Goal: Transaction & Acquisition: Purchase product/service

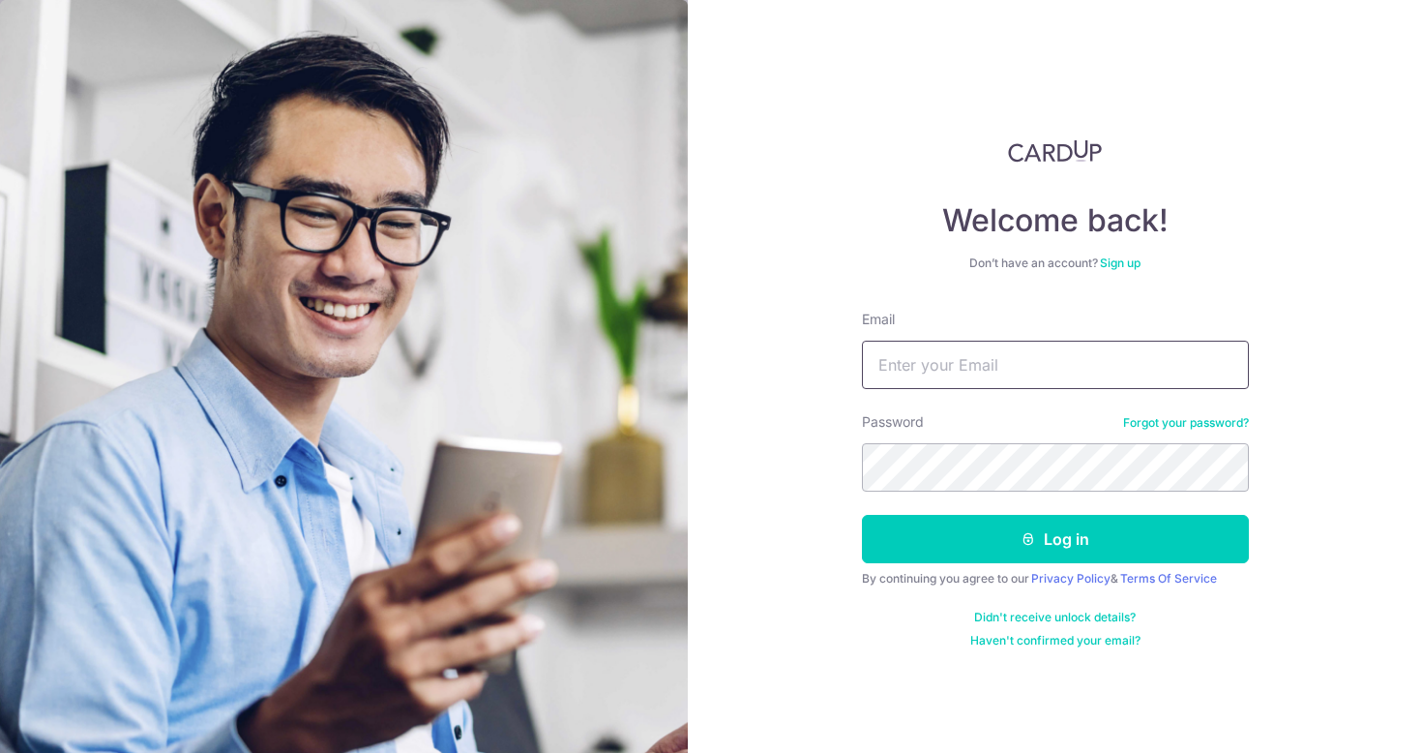
type input "shauntgs@gmail.com"
click at [1054, 539] on button "Log in" at bounding box center [1055, 539] width 387 height 48
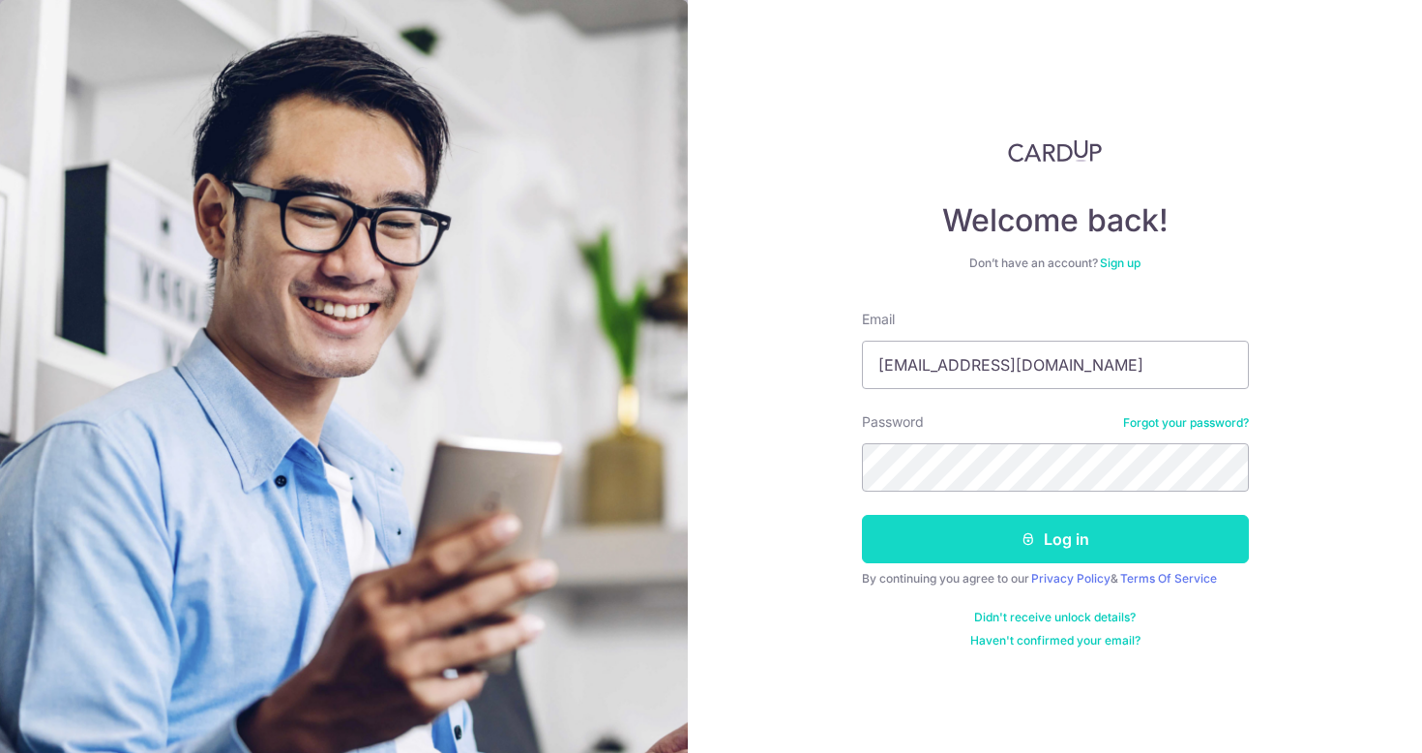
click at [972, 529] on button "Log in" at bounding box center [1055, 539] width 387 height 48
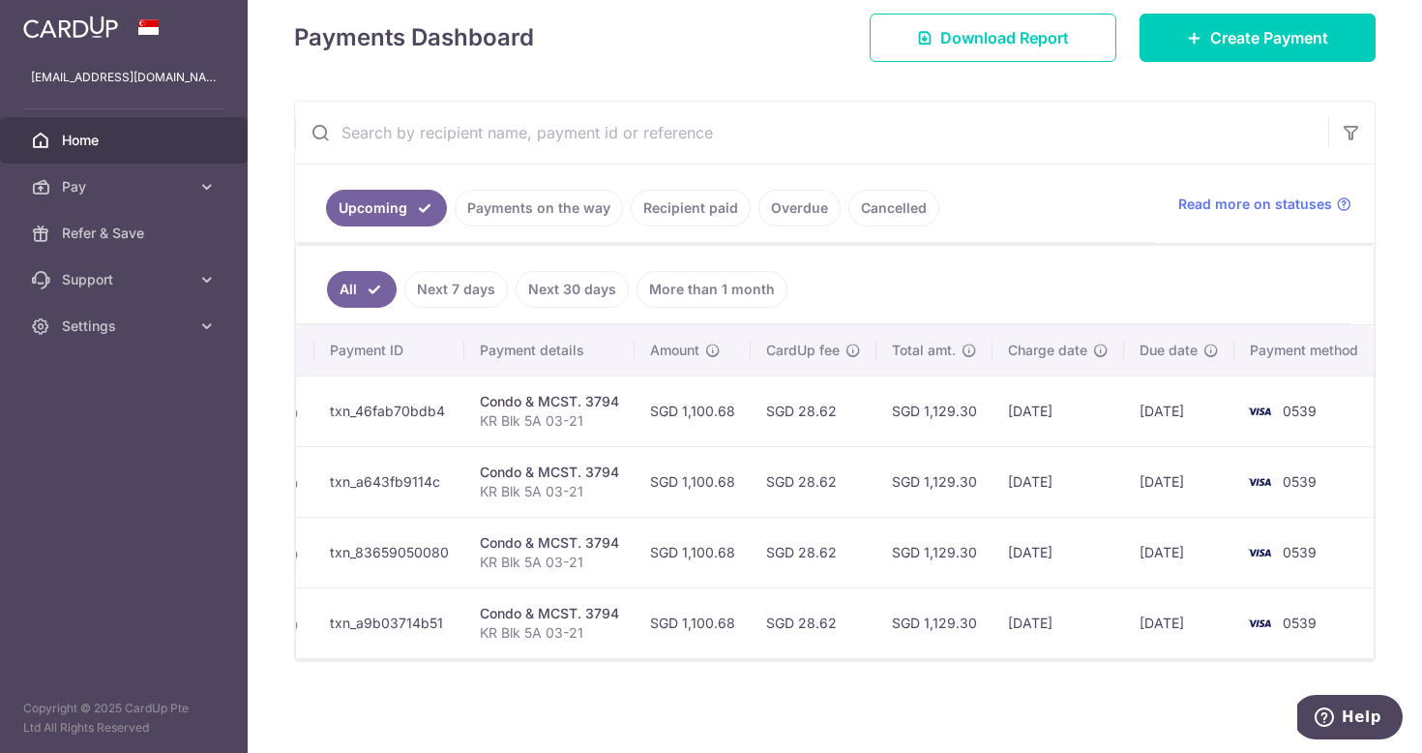
scroll to position [0, 227]
click at [1273, 41] on span "Create Payment" at bounding box center [1269, 37] width 118 height 23
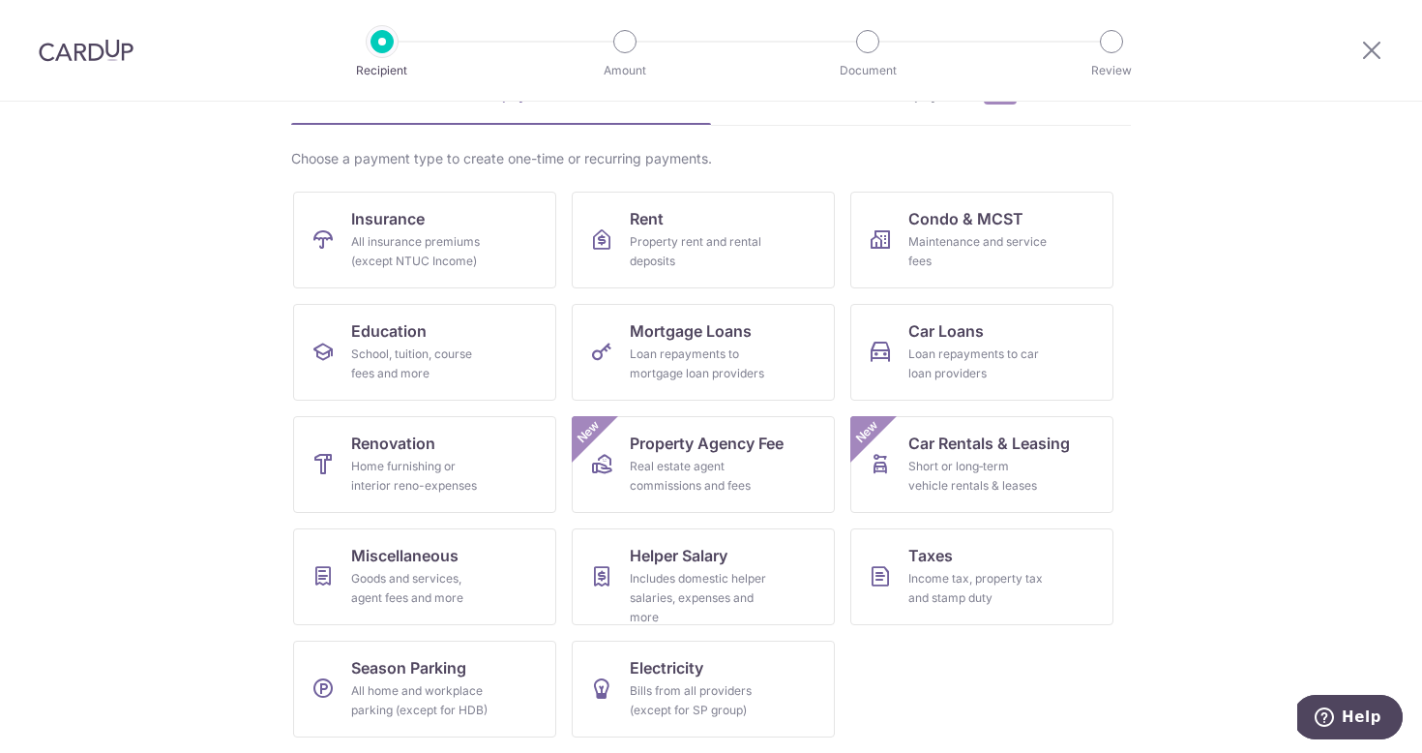
scroll to position [113, 0]
click at [971, 608] on link "Taxes Income tax, property tax and stamp duty" at bounding box center [981, 576] width 263 height 97
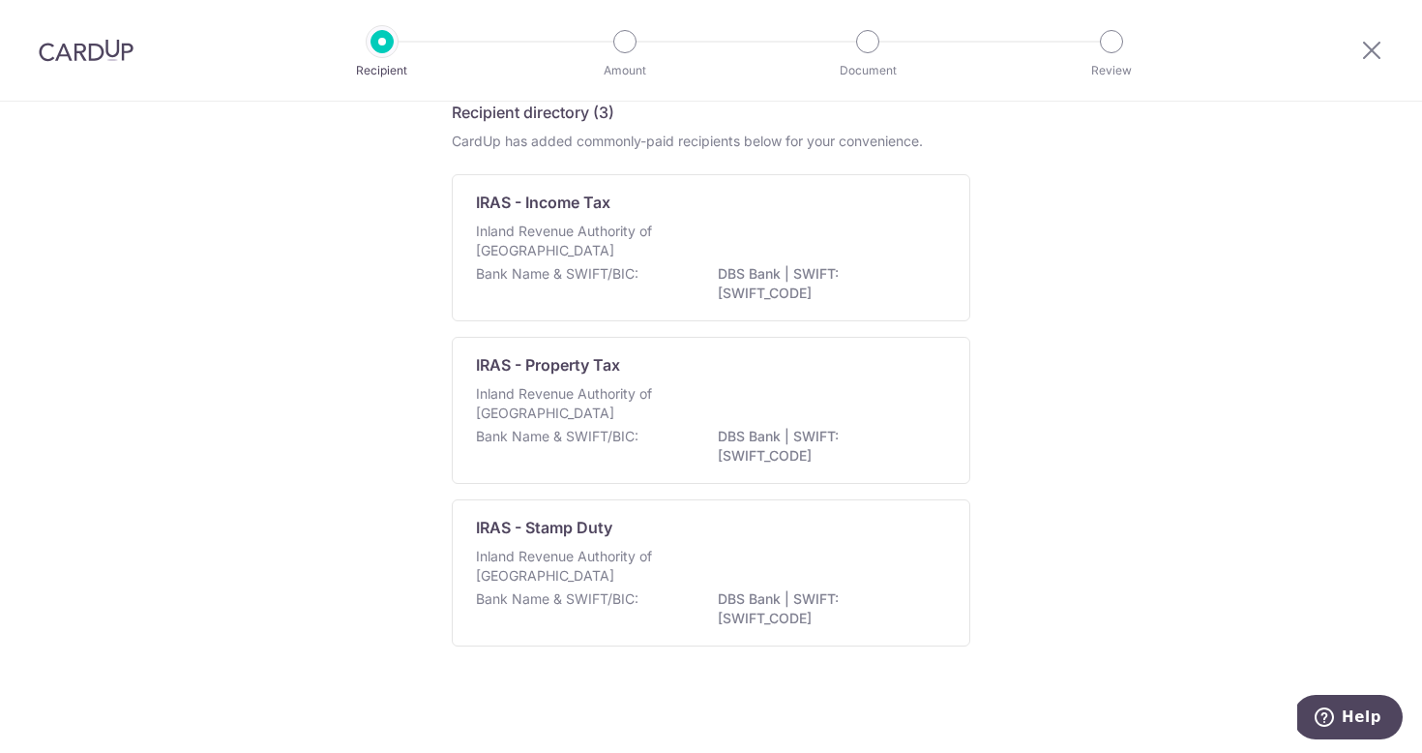
scroll to position [96, 0]
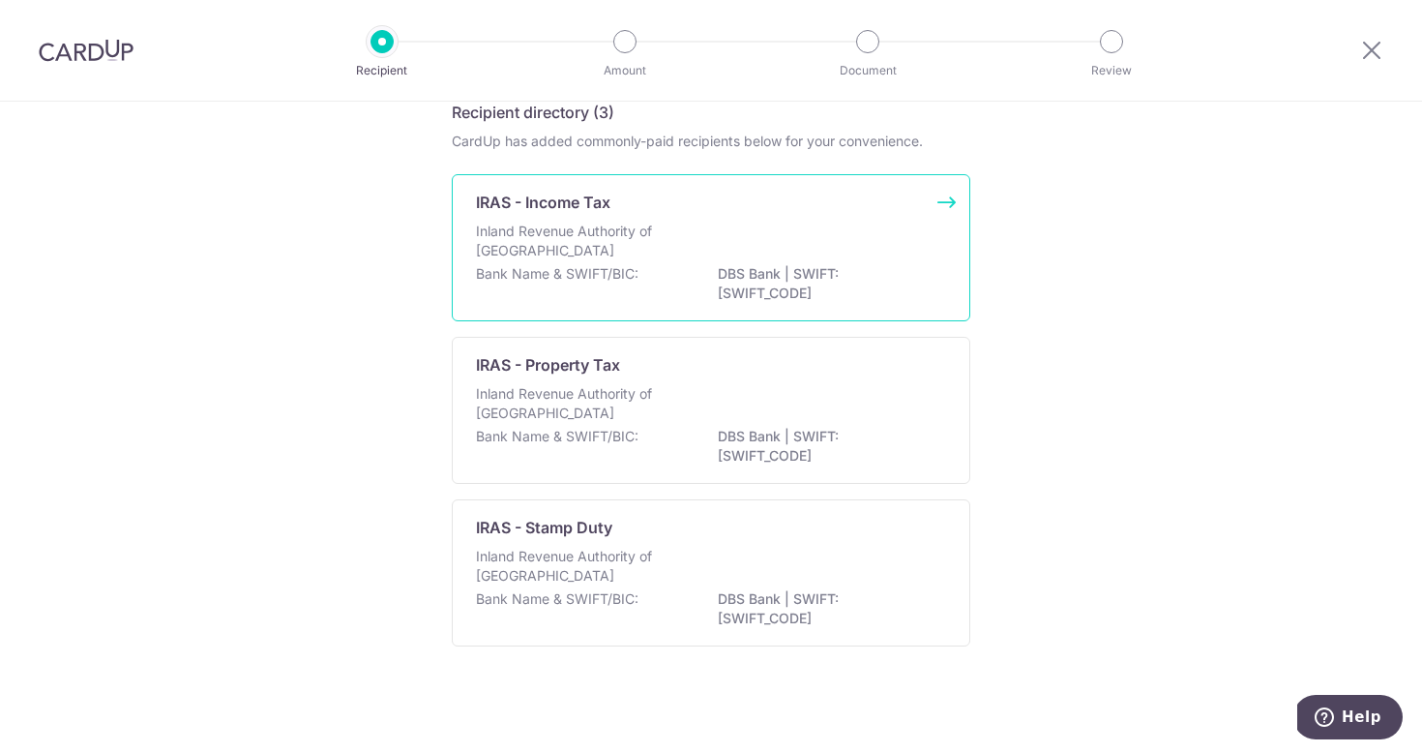
click at [731, 229] on div "Inland Revenue Authority of [GEOGRAPHIC_DATA]" at bounding box center [711, 243] width 470 height 43
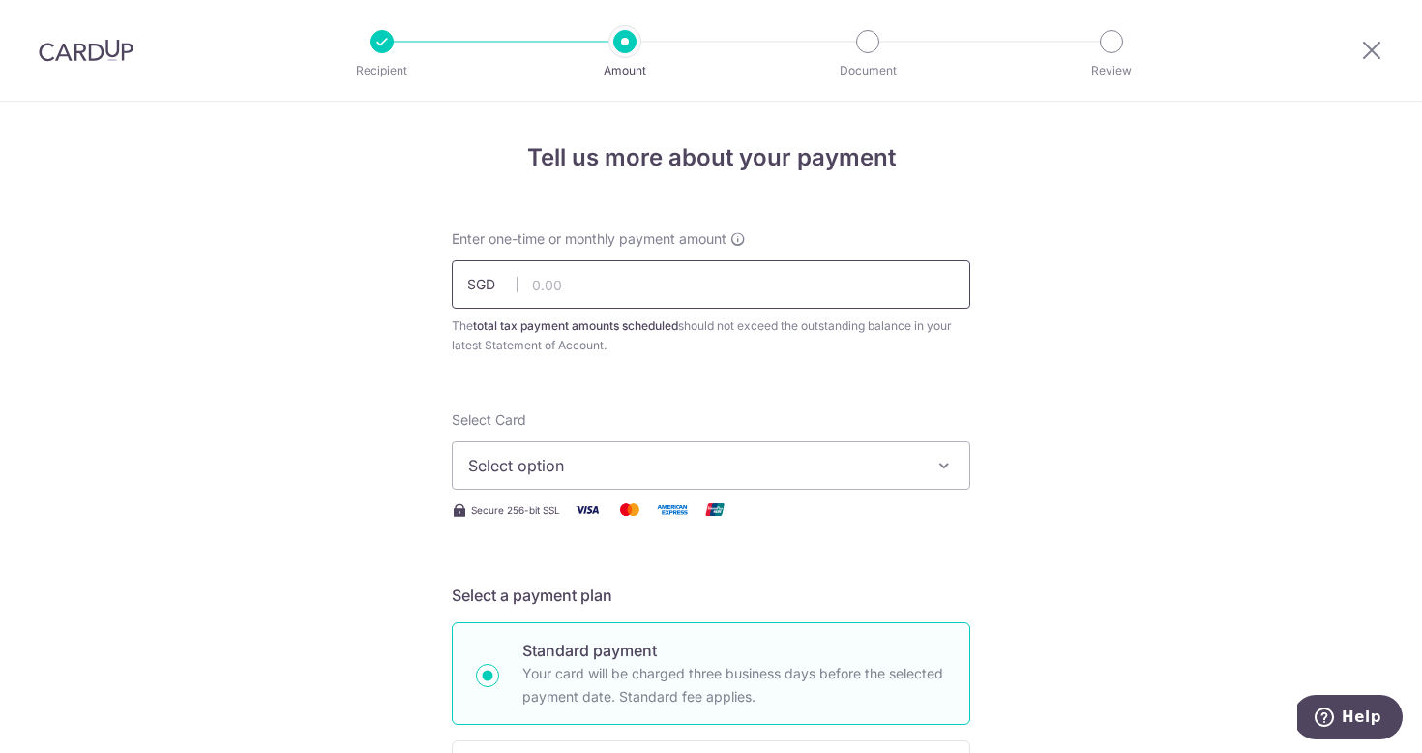
click at [706, 292] on input "text" at bounding box center [711, 284] width 519 height 48
type input "941.36"
click at [922, 462] on button "Select option" at bounding box center [711, 465] width 519 height 48
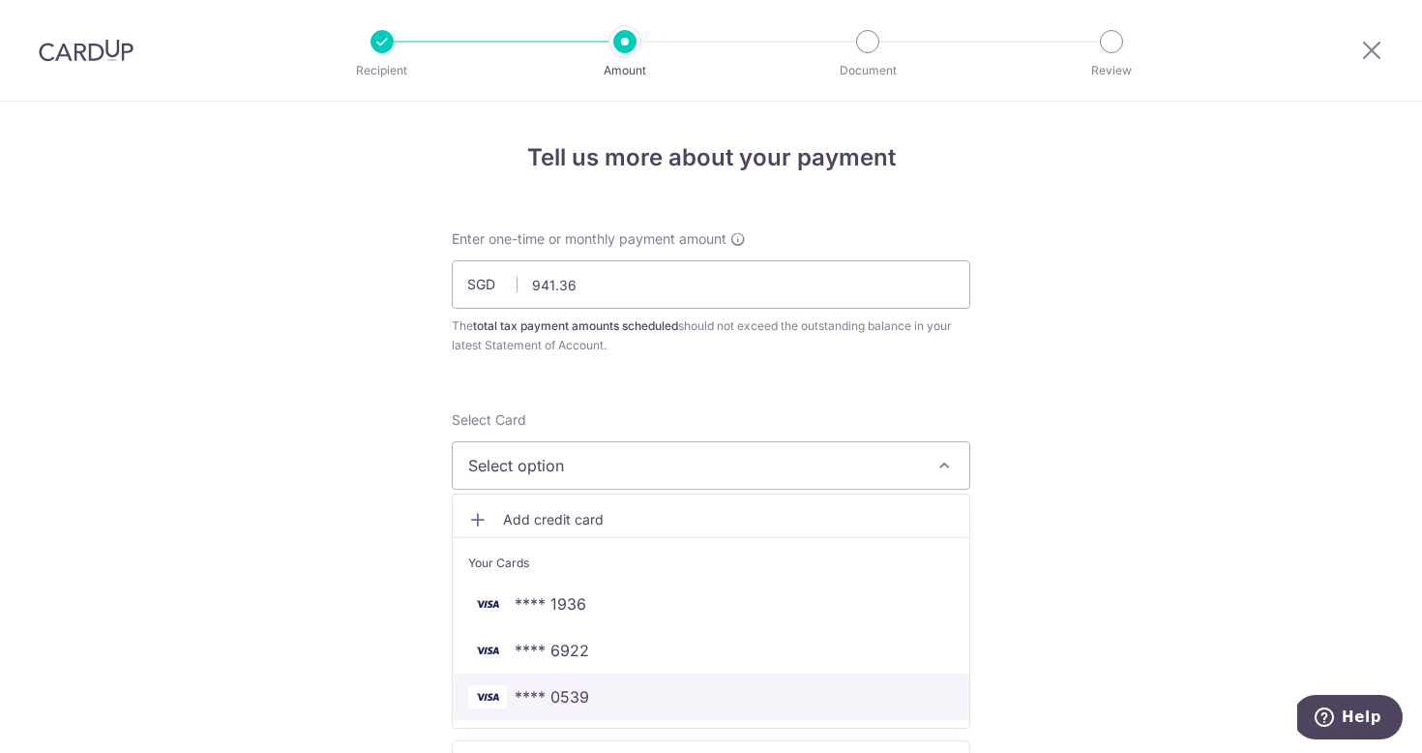
click at [822, 685] on span "**** 0539" at bounding box center [711, 696] width 486 height 23
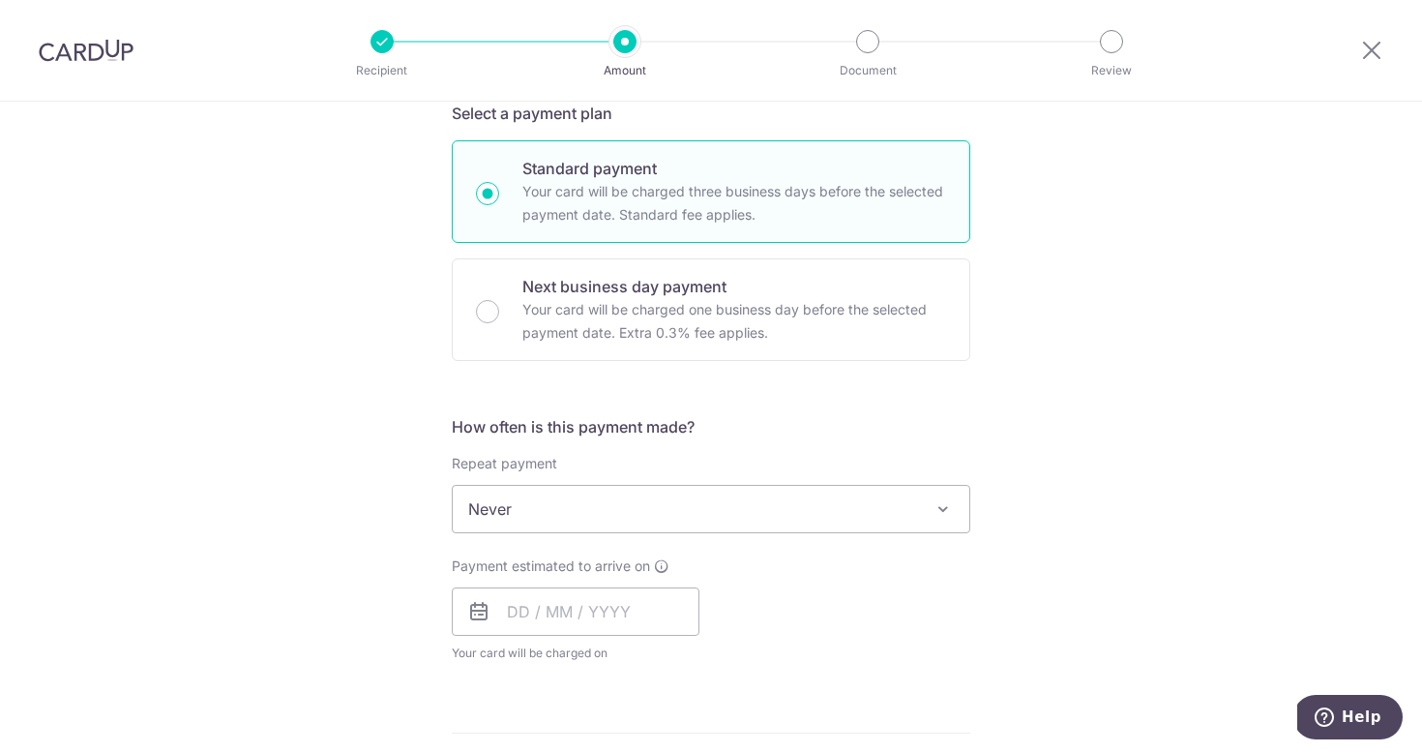
scroll to position [495, 0]
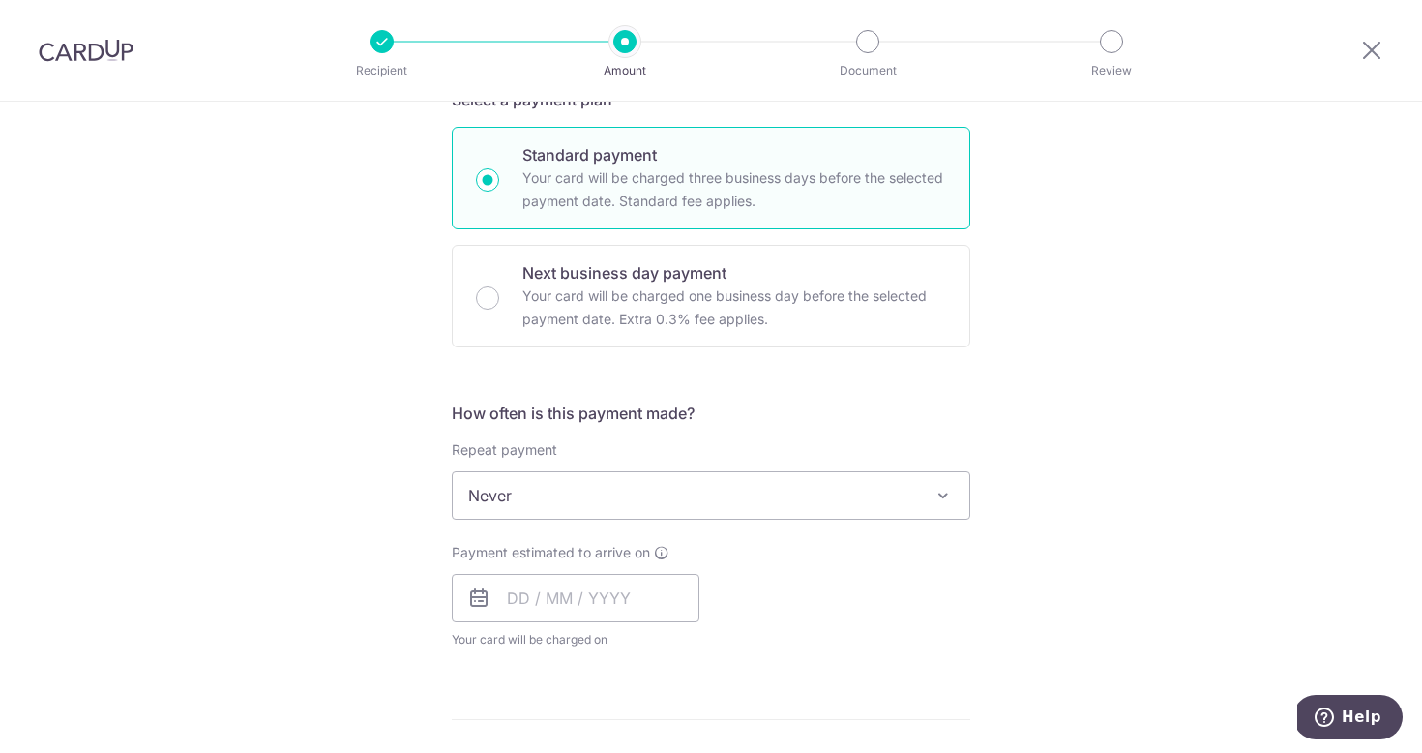
click at [823, 504] on span "Never" at bounding box center [711, 495] width 517 height 46
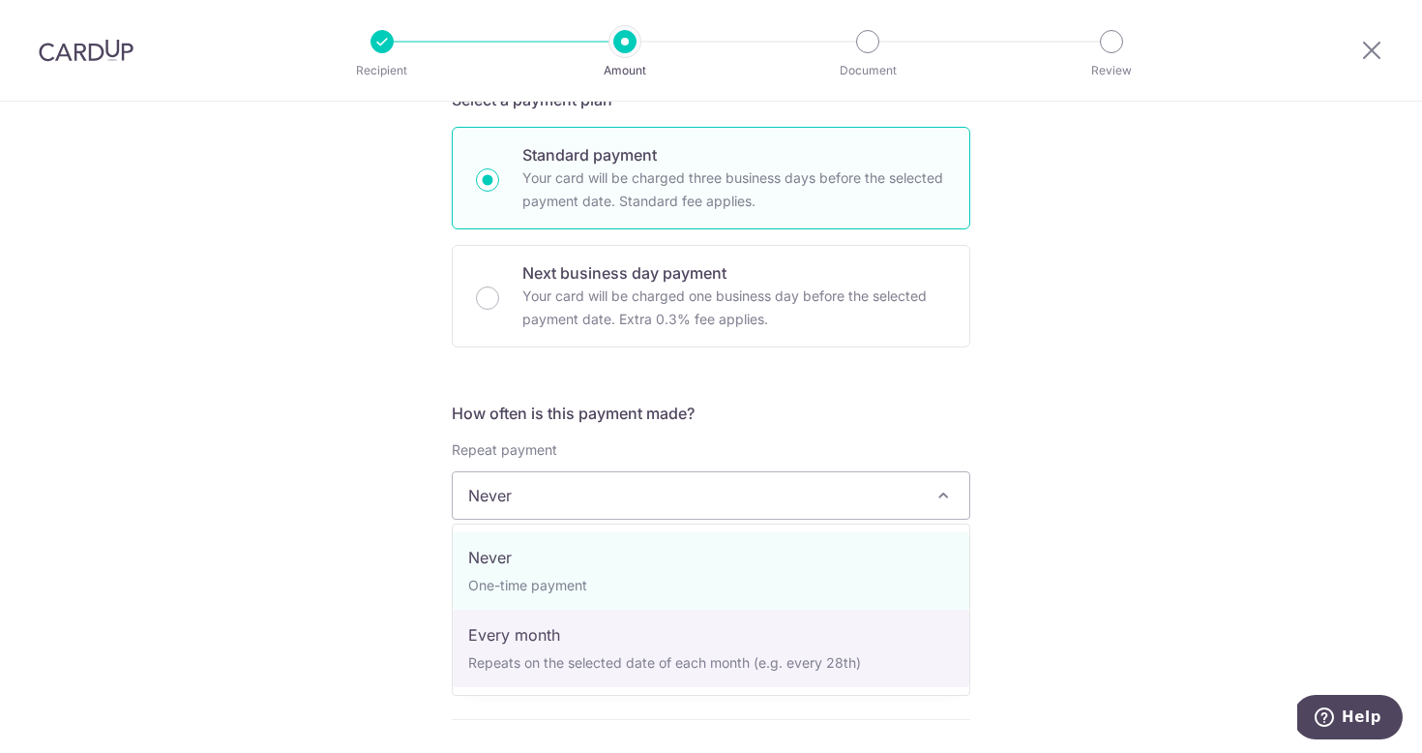
click at [822, 690] on span "Never One-time payment Every month Repeats on the selected date of each month (…" at bounding box center [711, 609] width 519 height 172
select select "3"
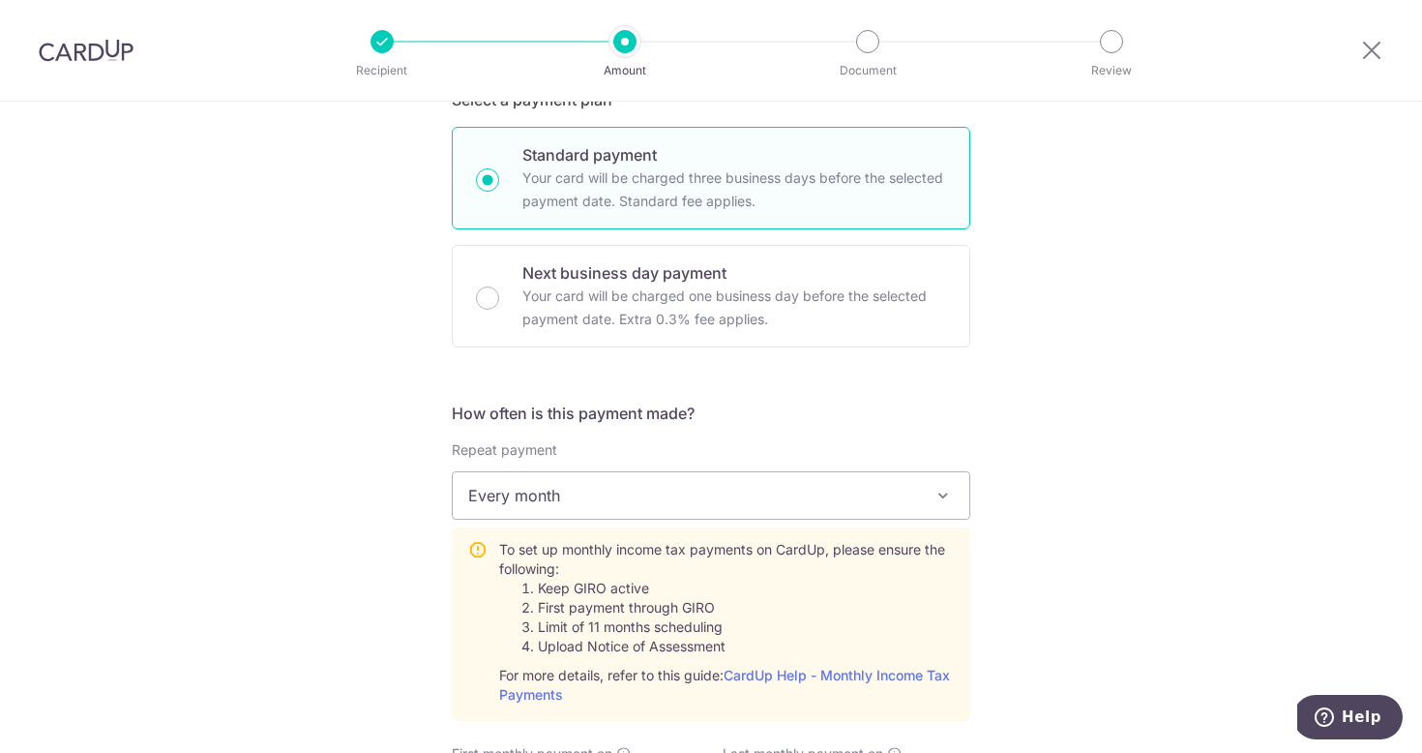
scroll to position [817, 0]
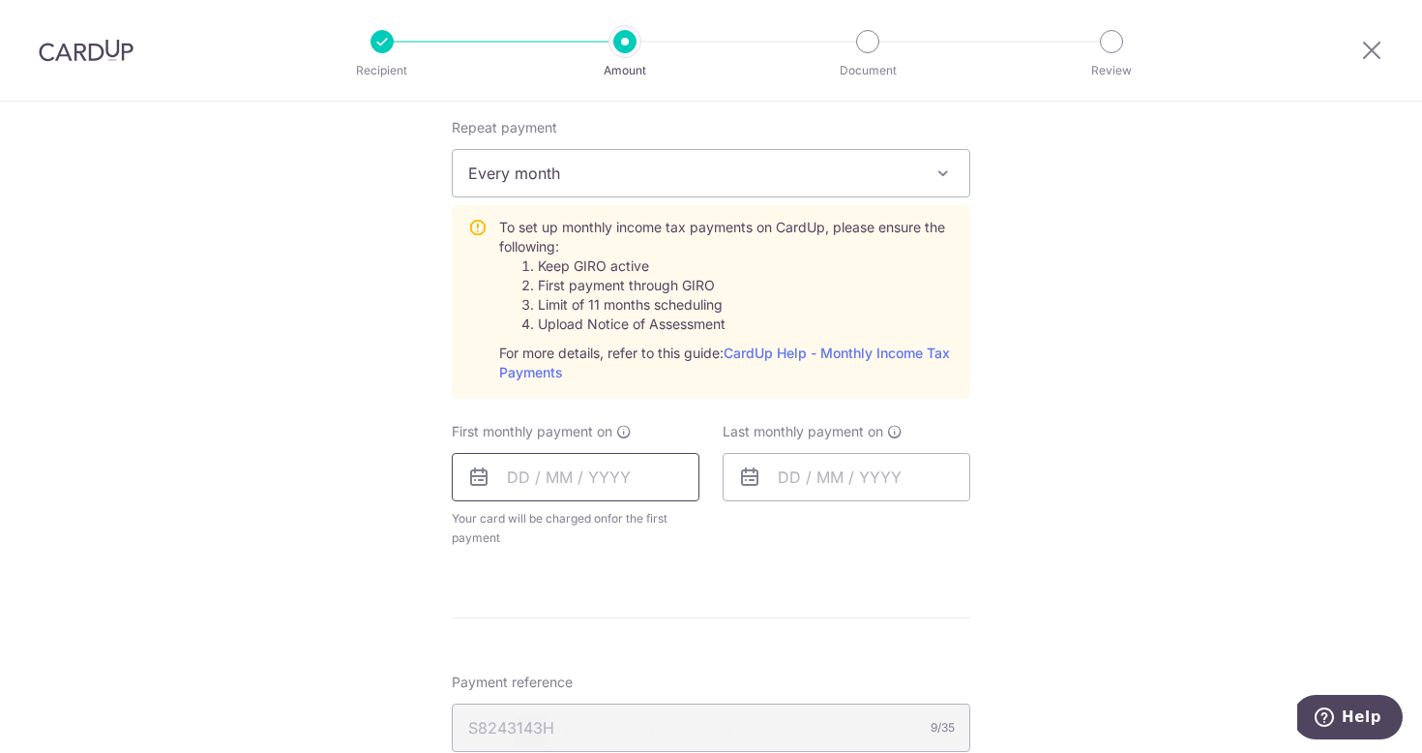
click at [602, 480] on input "text" at bounding box center [576, 477] width 248 height 48
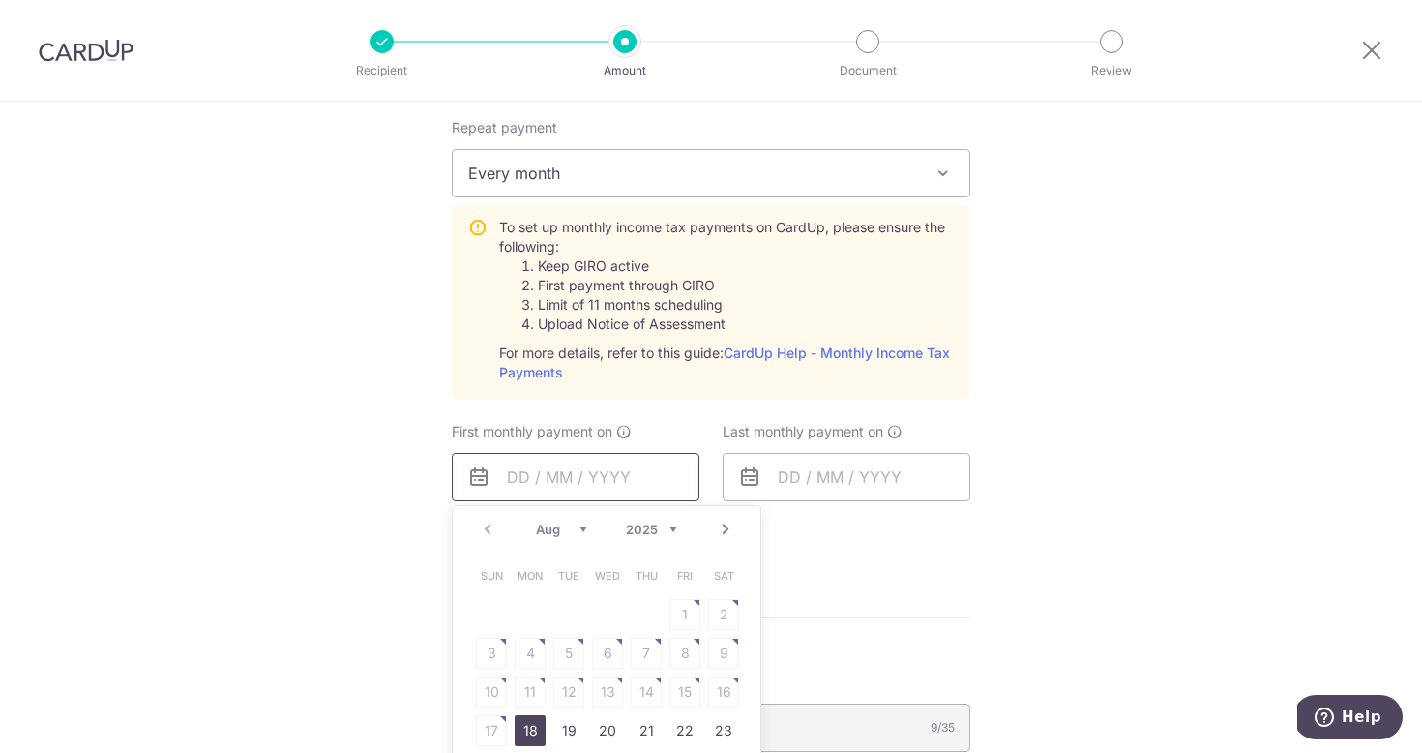
scroll to position [829, 0]
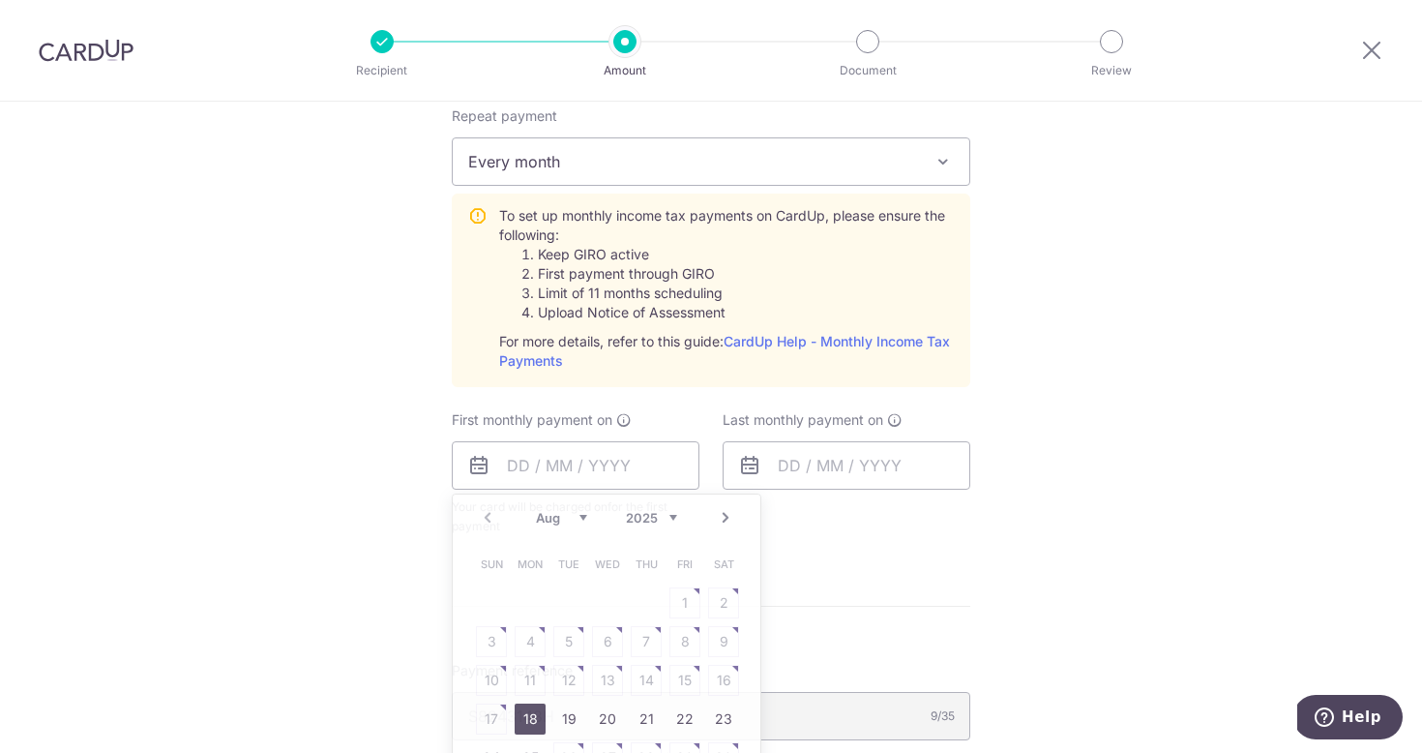
click at [1057, 545] on div "Tell us more about your payment Enter one-time or monthly payment amount SGD 94…" at bounding box center [711, 281] width 1422 height 2017
click at [608, 464] on input "text" at bounding box center [576, 465] width 248 height 48
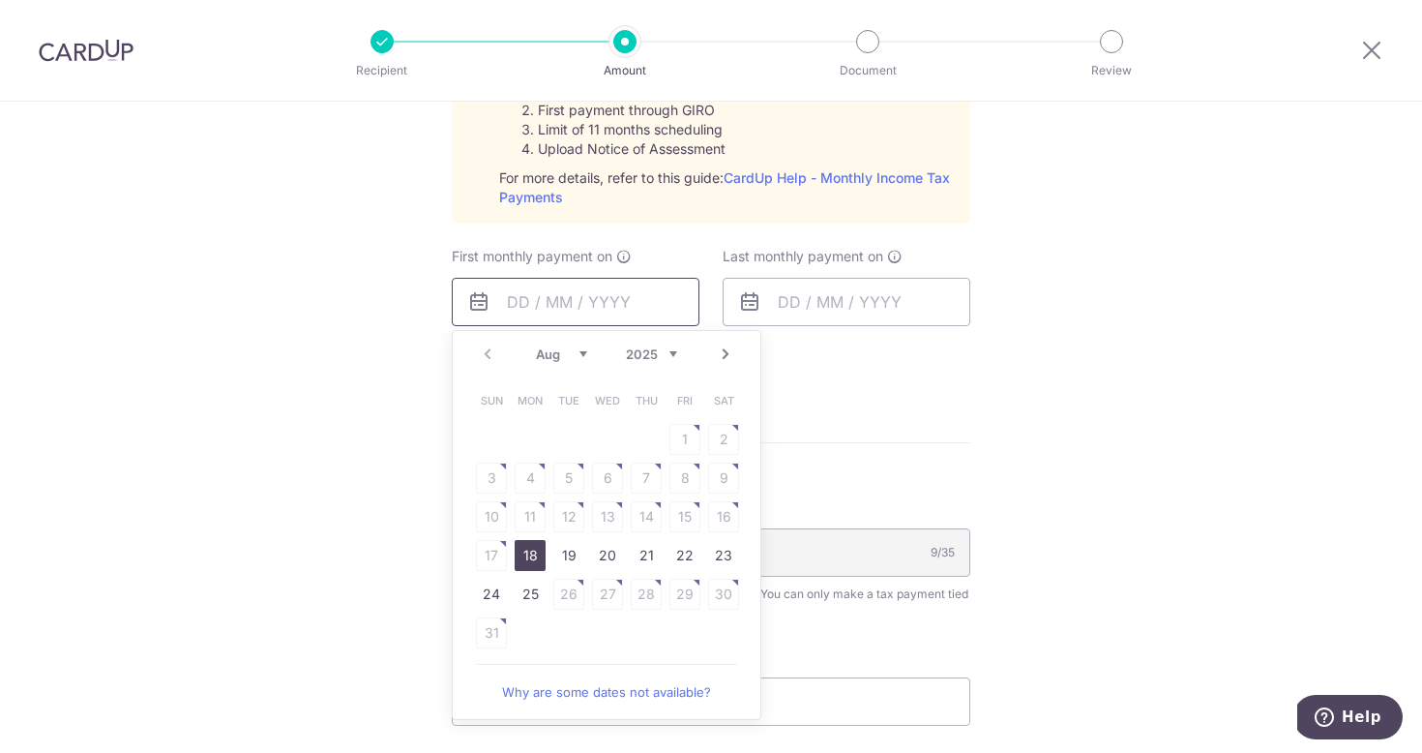
scroll to position [1047, 0]
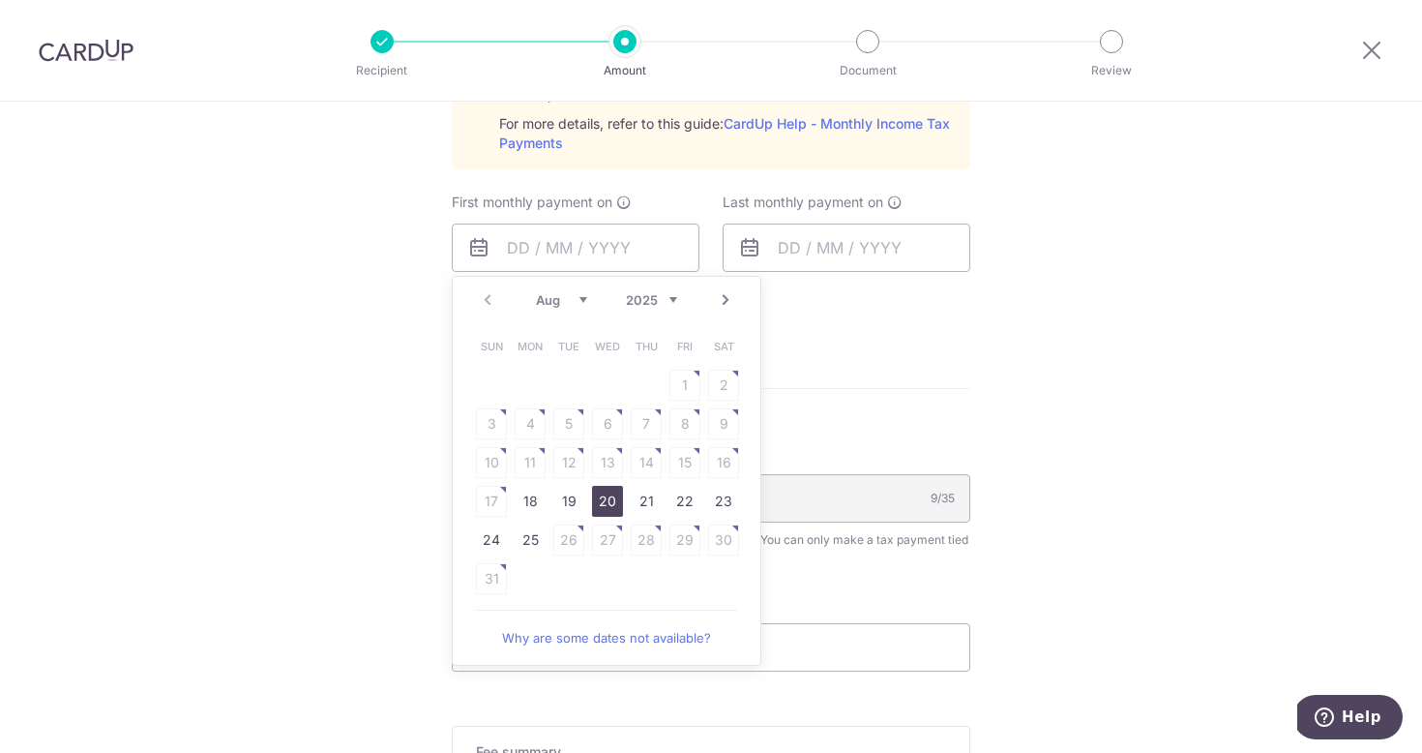
click at [611, 504] on link "20" at bounding box center [607, 501] width 31 height 31
type input "20/08/2025"
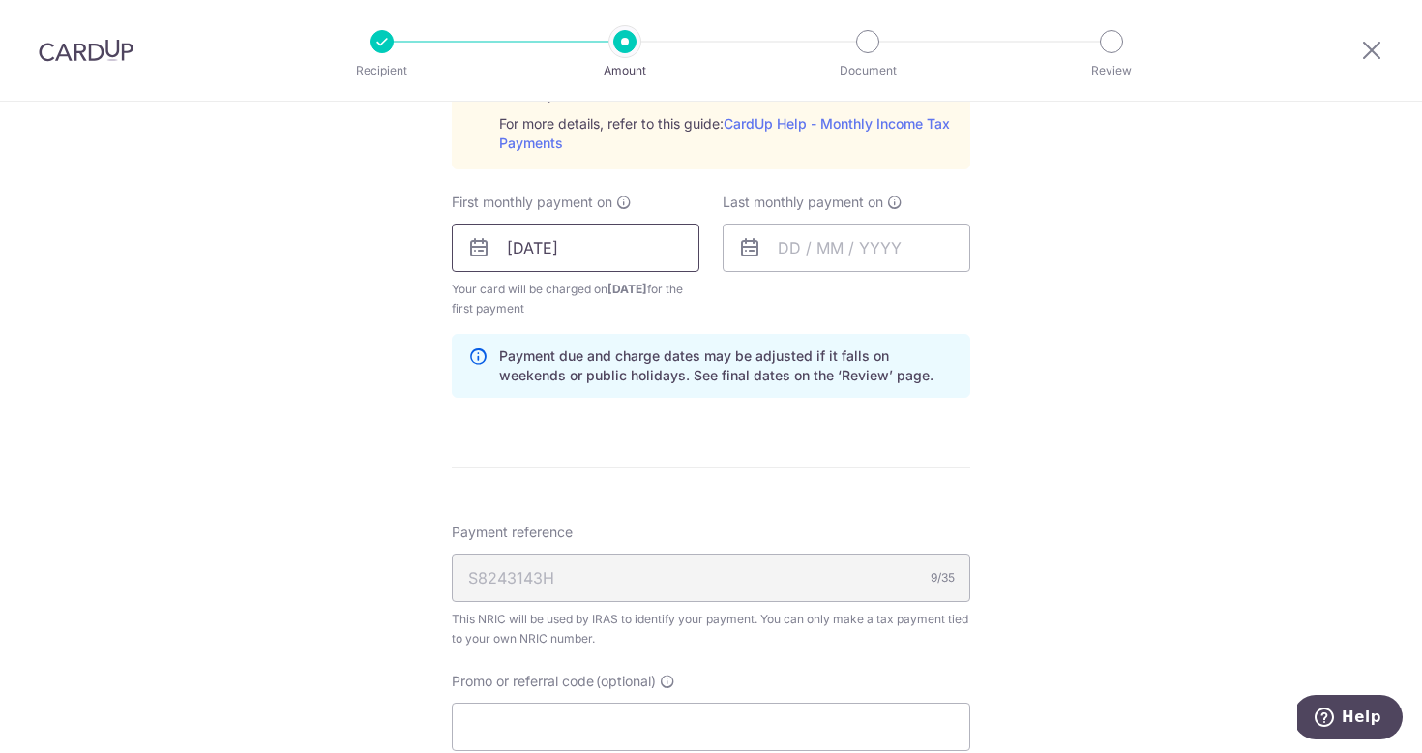
click at [597, 242] on input "20/08/2025" at bounding box center [576, 247] width 248 height 48
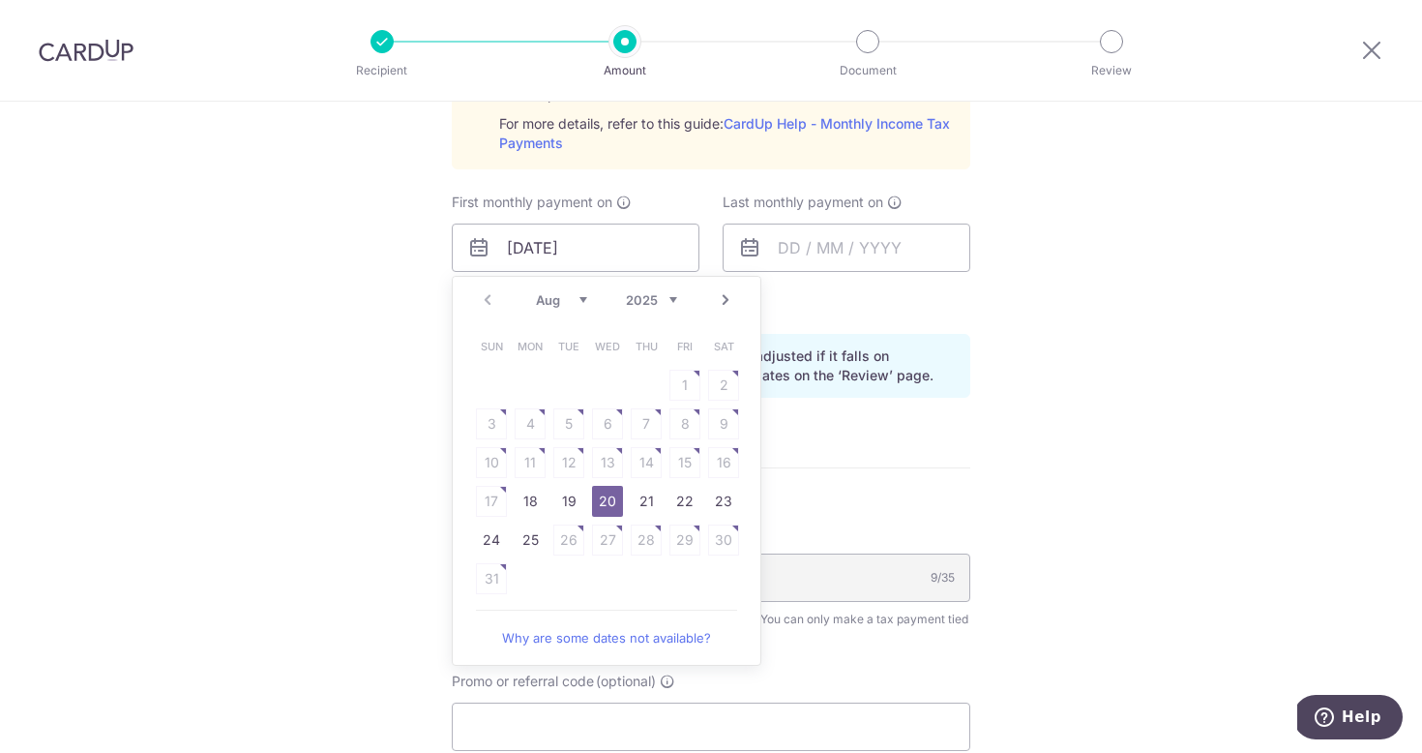
click at [1104, 434] on div "Tell us more about your payment Enter one-time or monthly payment amount SGD 94…" at bounding box center [711, 103] width 1422 height 2096
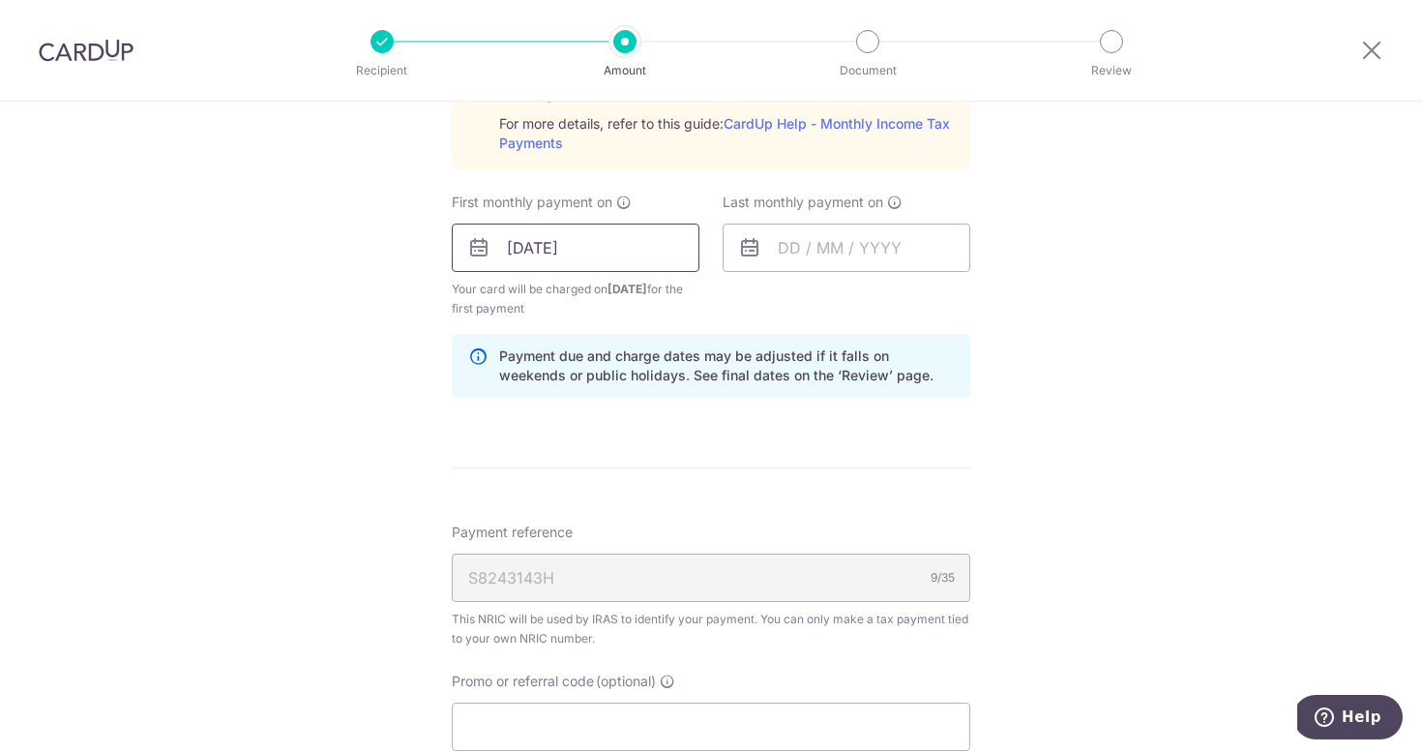
click at [590, 245] on input "20/08/2025" at bounding box center [576, 247] width 248 height 48
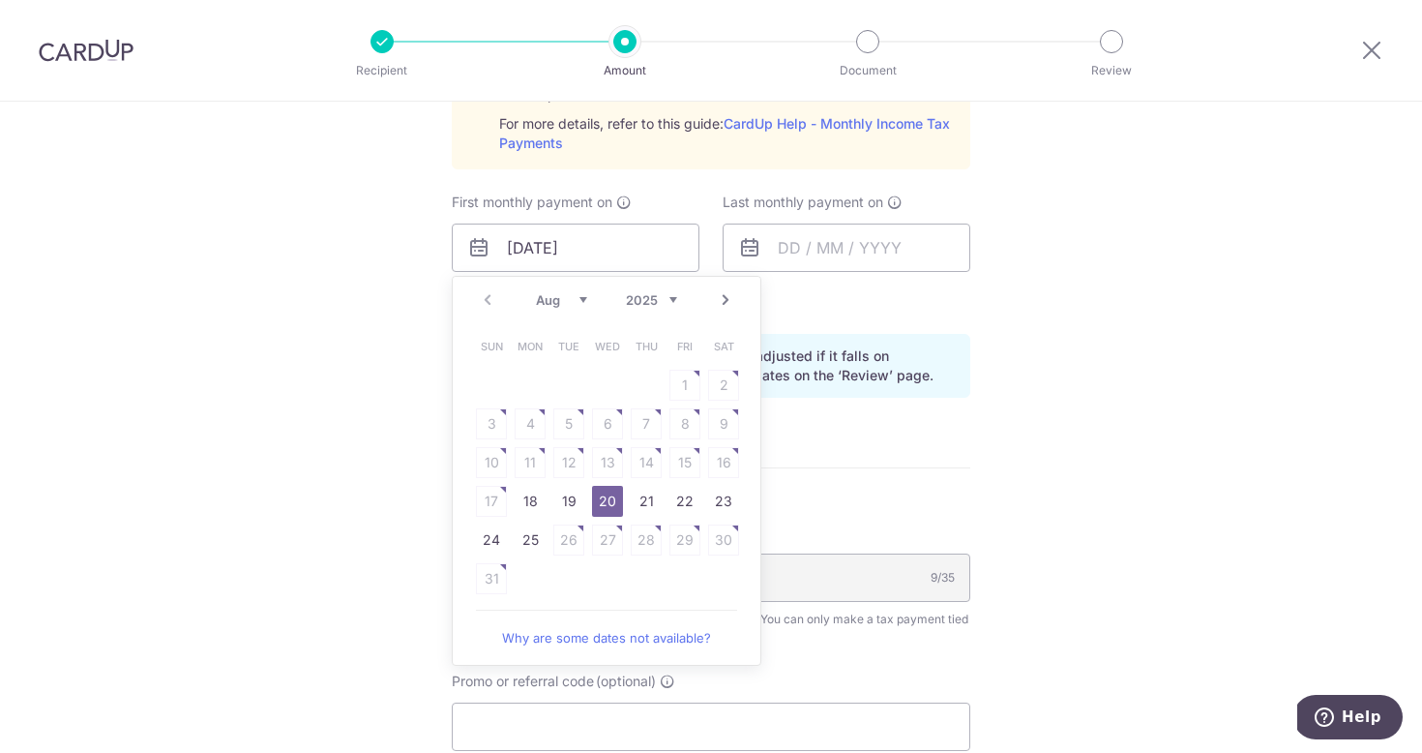
click at [602, 507] on link "20" at bounding box center [607, 501] width 31 height 31
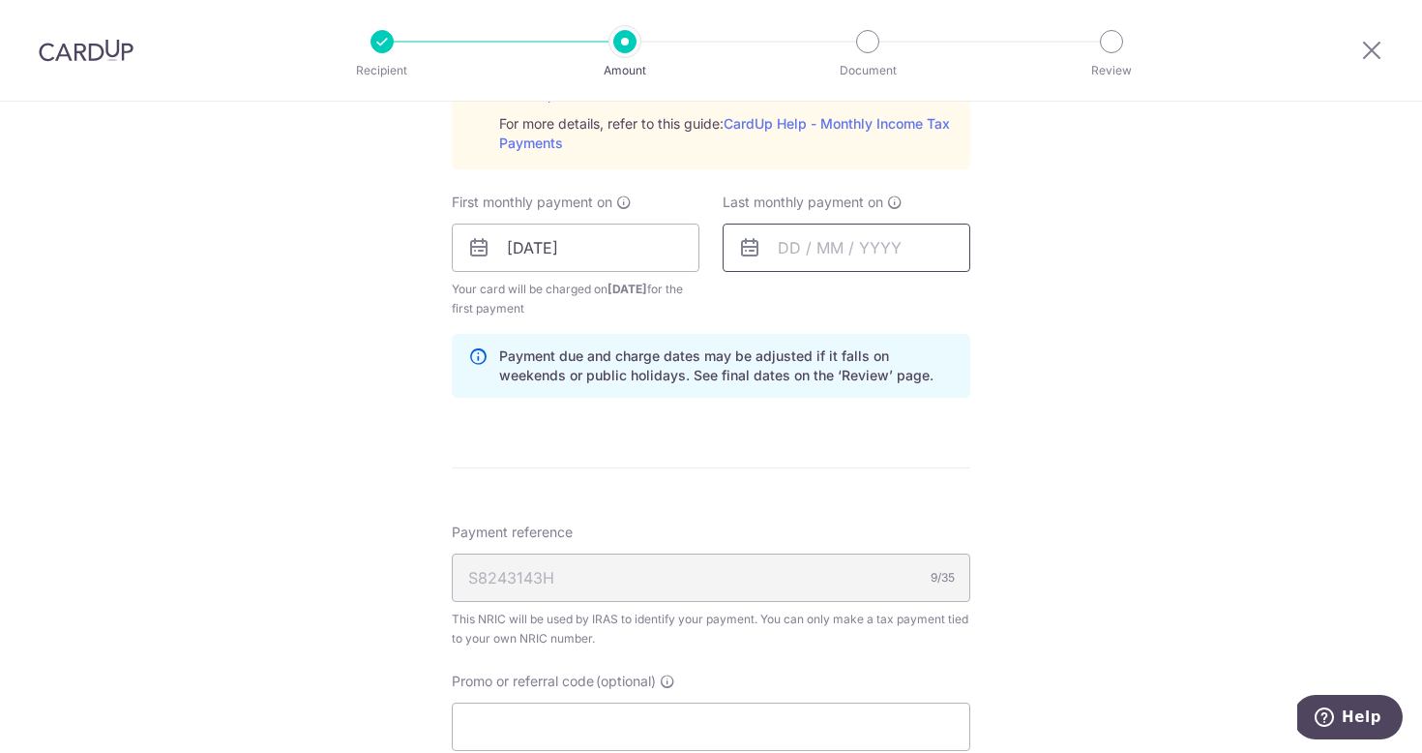
click at [851, 251] on input "text" at bounding box center [847, 247] width 248 height 48
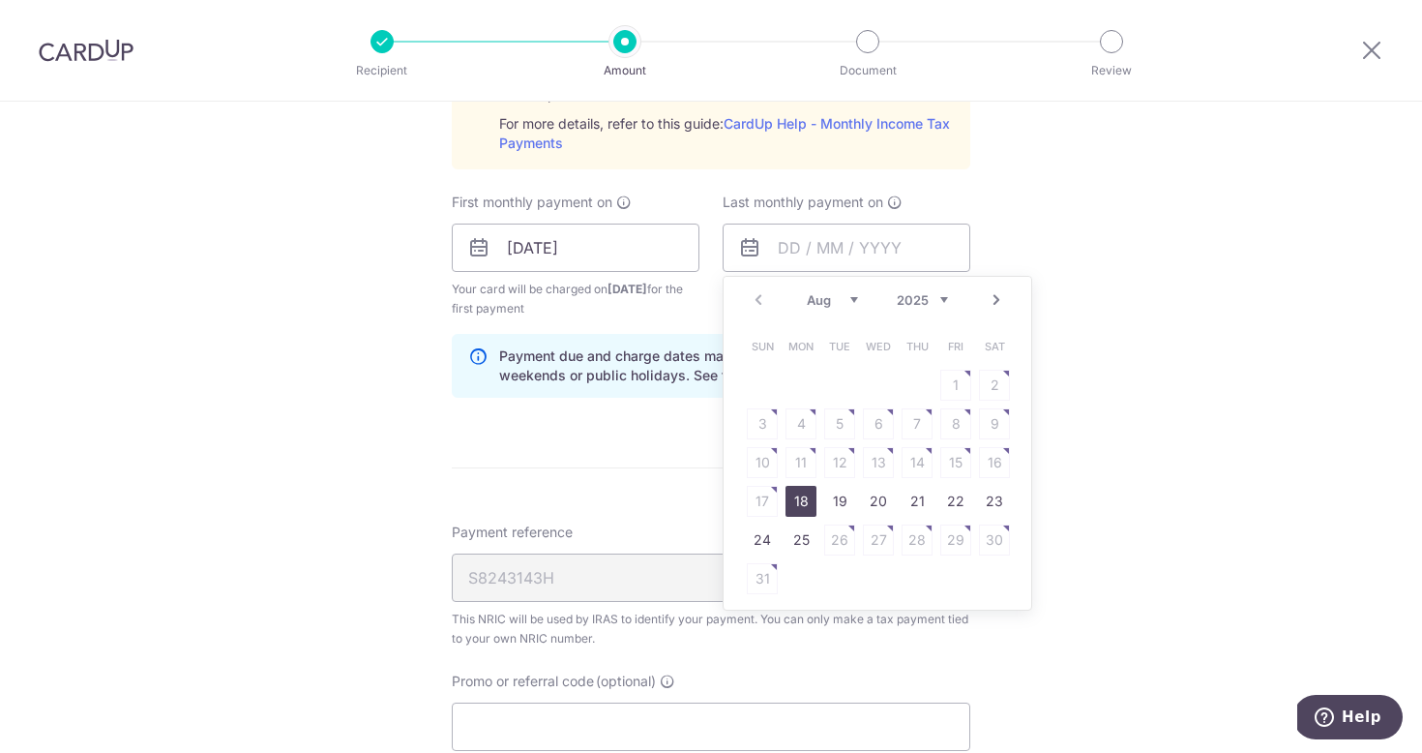
click at [1074, 388] on div "Tell us more about your payment Enter one-time or monthly payment amount SGD 94…" at bounding box center [711, 103] width 1422 height 2096
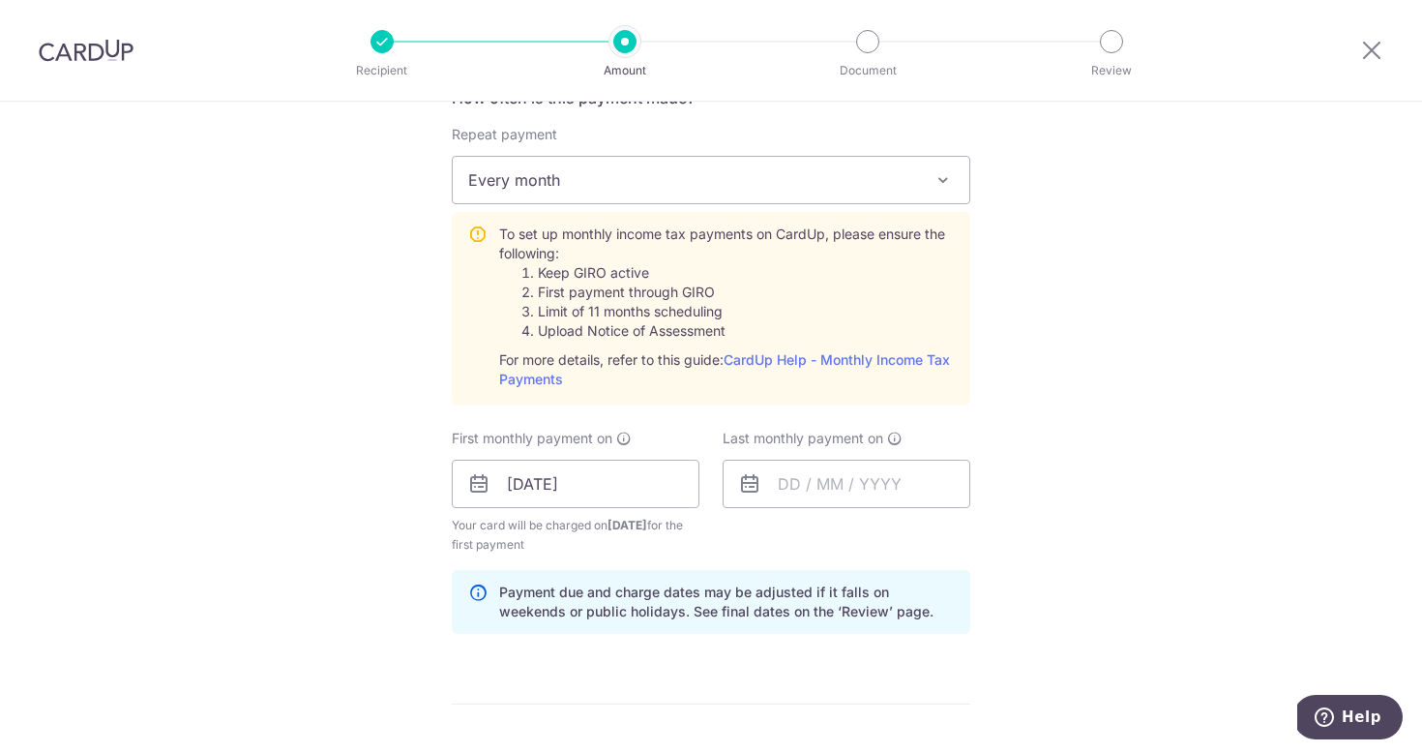
scroll to position [809, 0]
click at [871, 494] on input "text" at bounding box center [847, 485] width 248 height 48
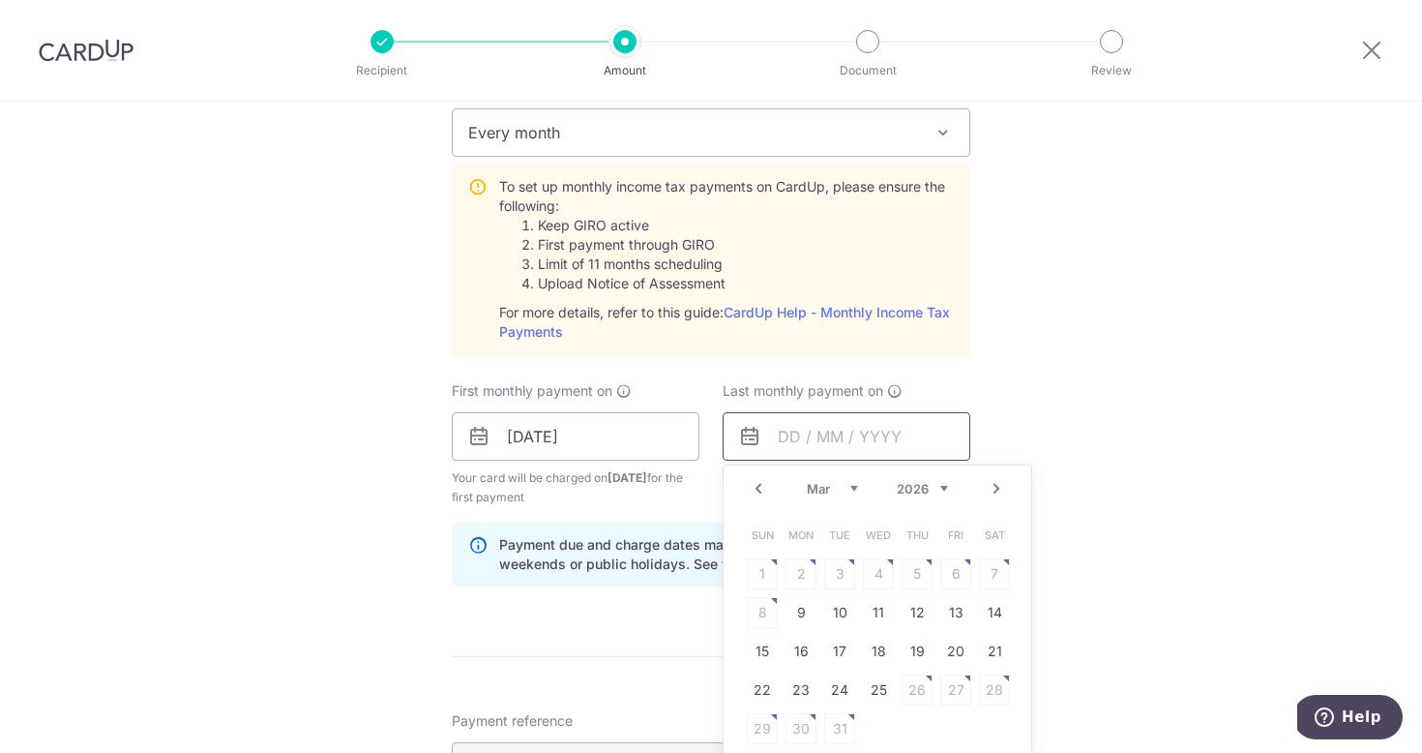
scroll to position [892, 0]
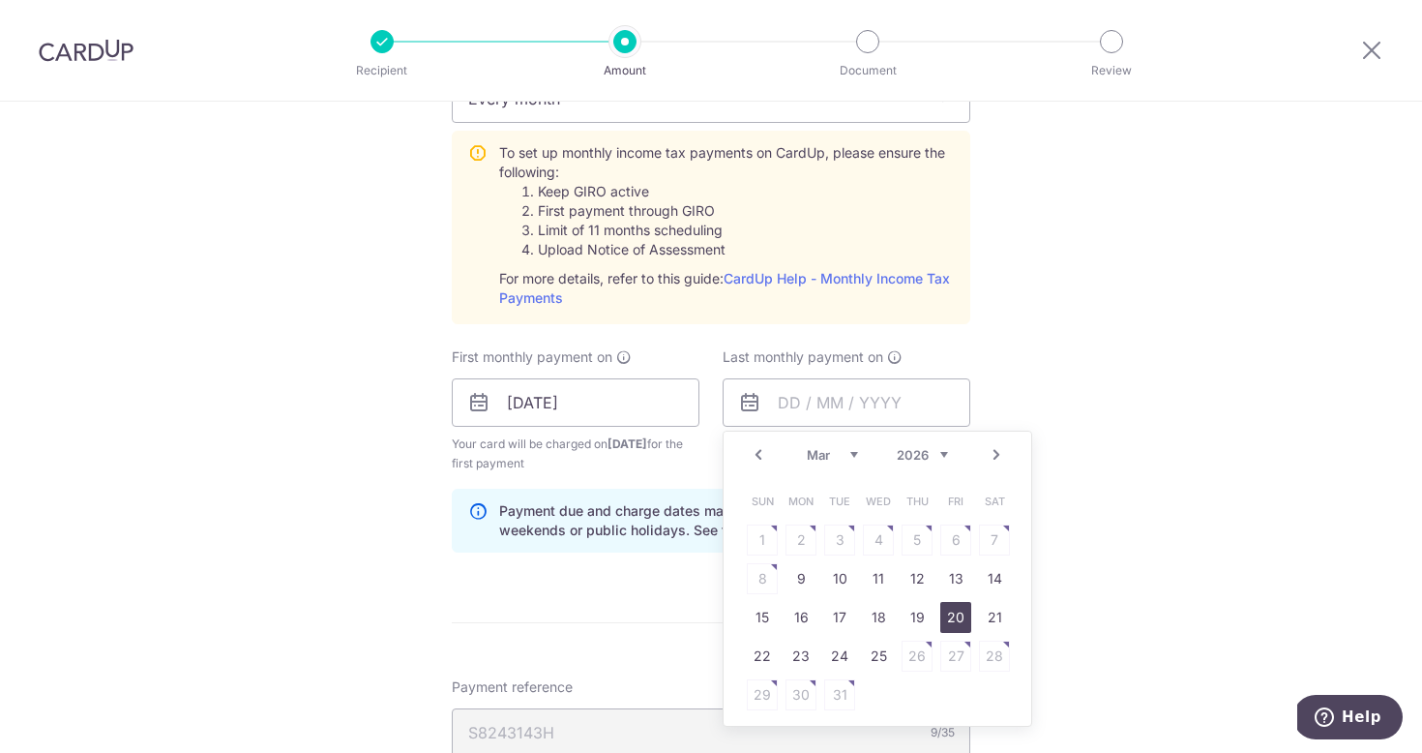
click at [954, 622] on link "20" at bounding box center [955, 617] width 31 height 31
type input "[DATE]"
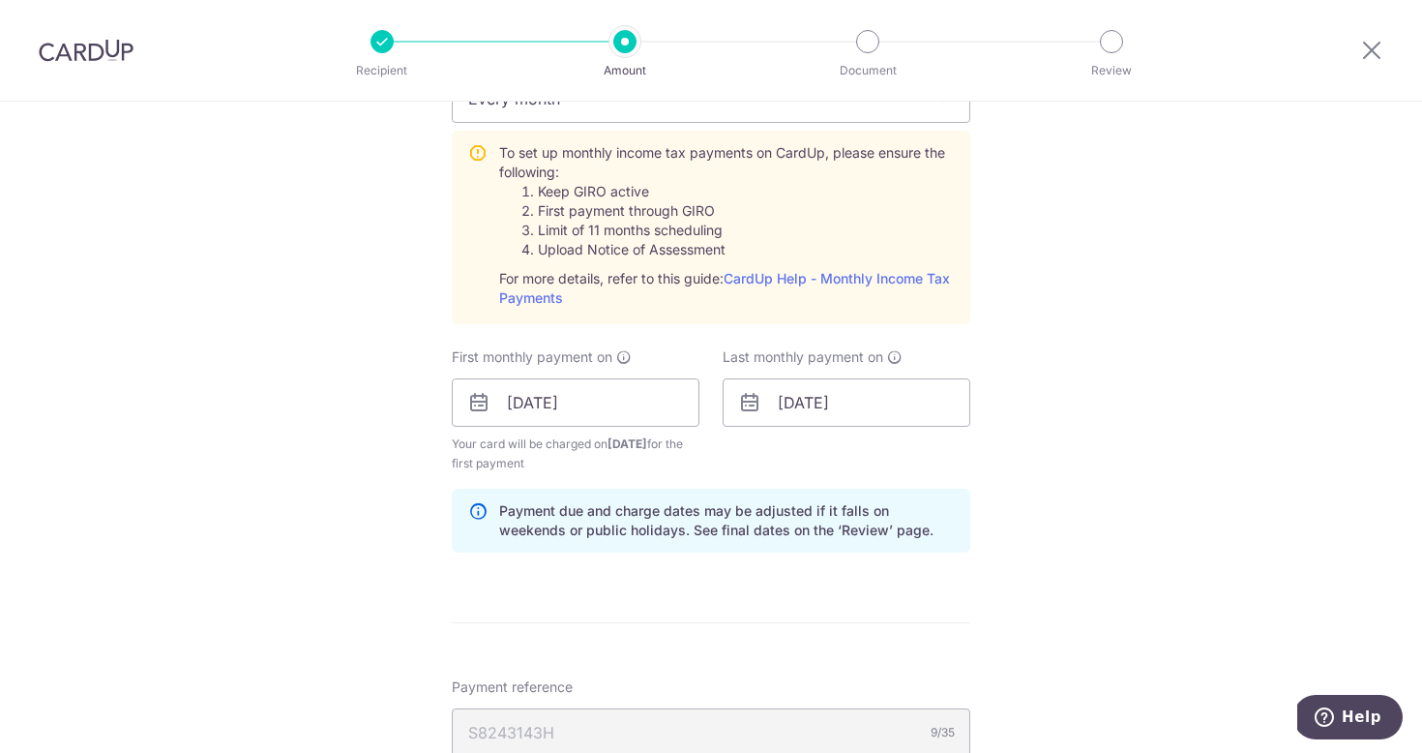
click at [1083, 541] on div "Tell us more about your payment Enter one-time or monthly payment amount SGD 94…" at bounding box center [711, 258] width 1422 height 2096
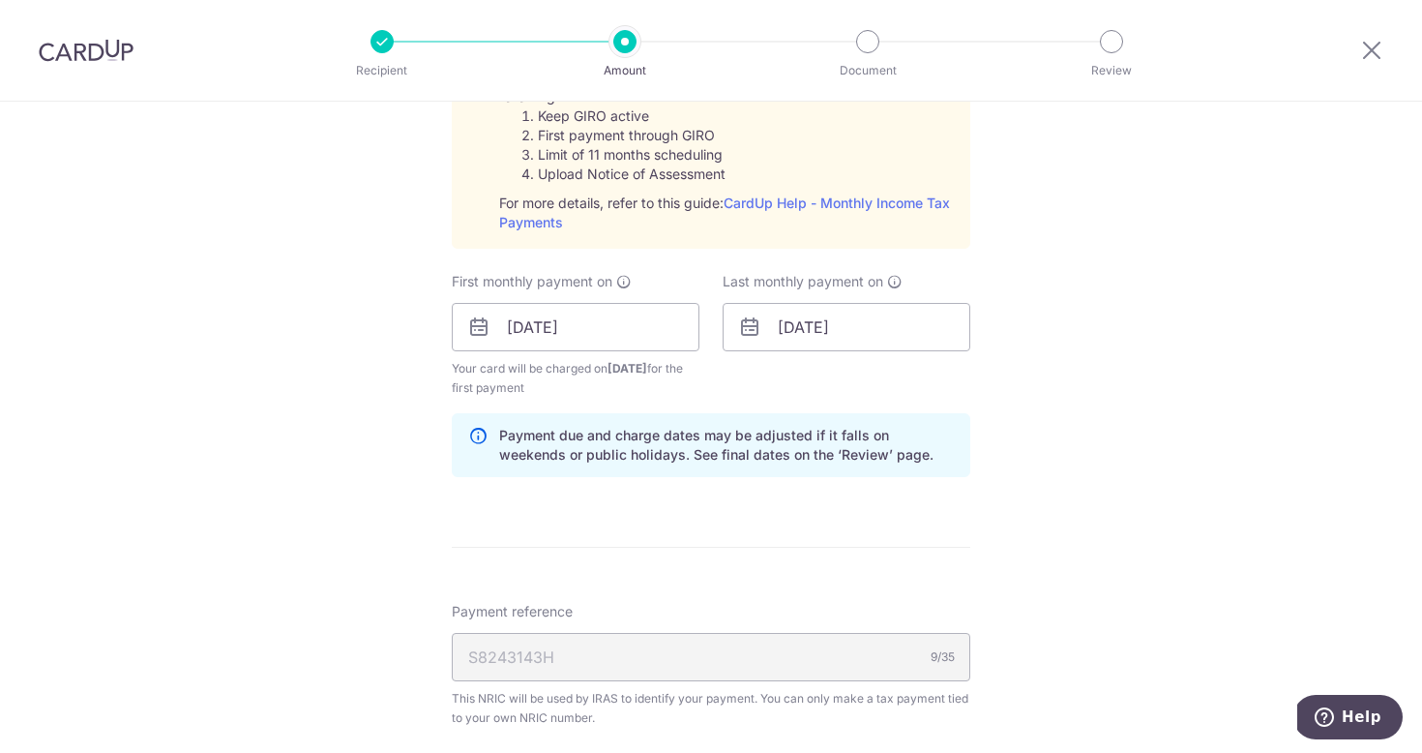
scroll to position [1110, 0]
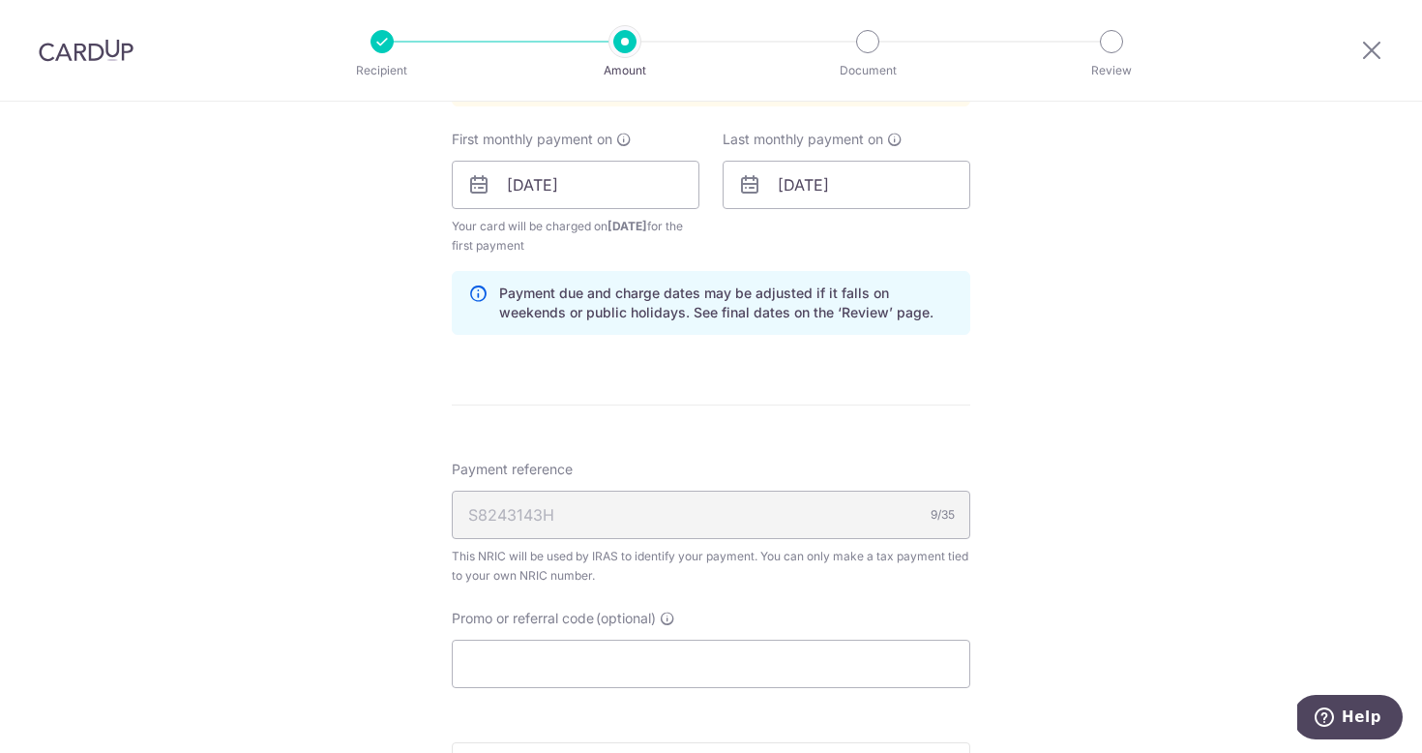
click at [694, 519] on div "S8243143H 9/35" at bounding box center [711, 514] width 519 height 48
click at [654, 649] on input "Promo or referral code (optional)" at bounding box center [711, 663] width 519 height 48
paste input "VTAX25R"
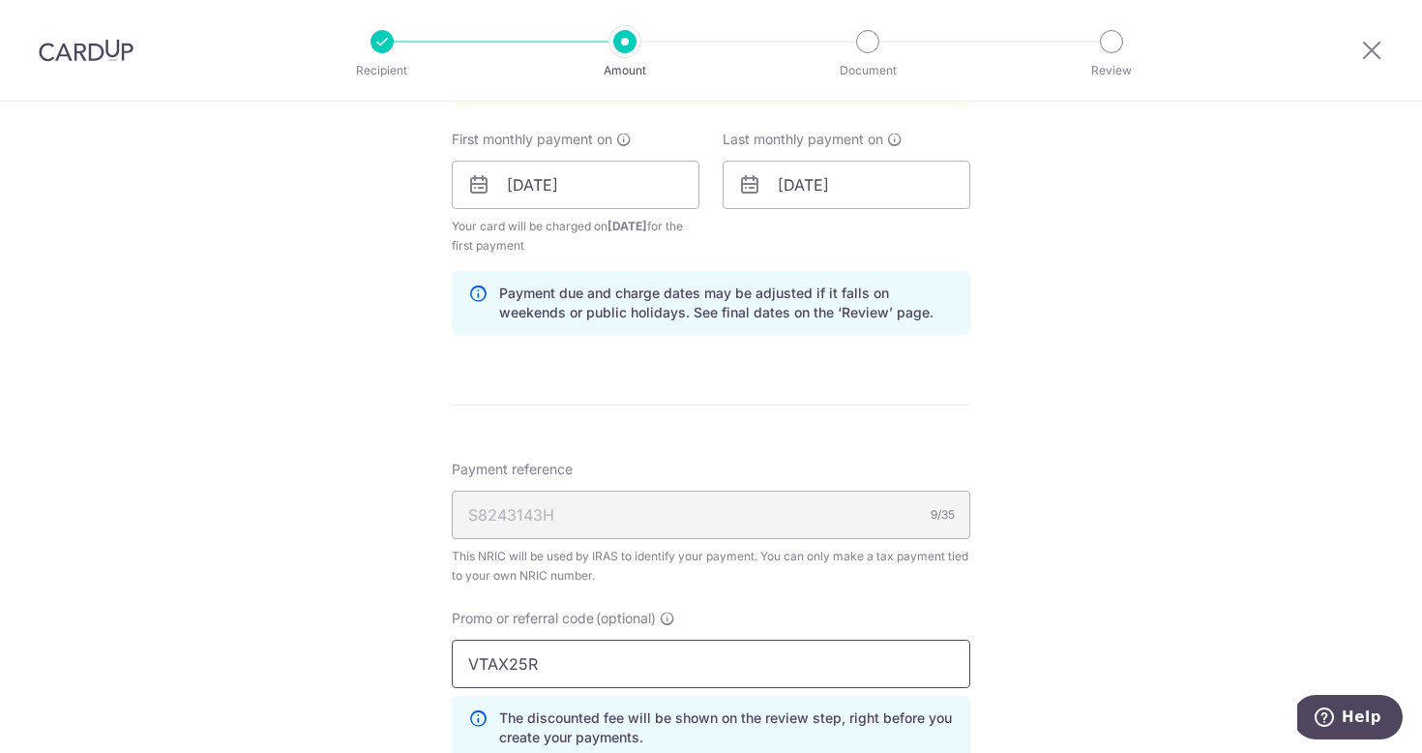
type input "VTAX25R"
click at [1174, 602] on div "Tell us more about your payment Enter one-time or monthly payment amount SGD 94…" at bounding box center [711, 83] width 1422 height 2183
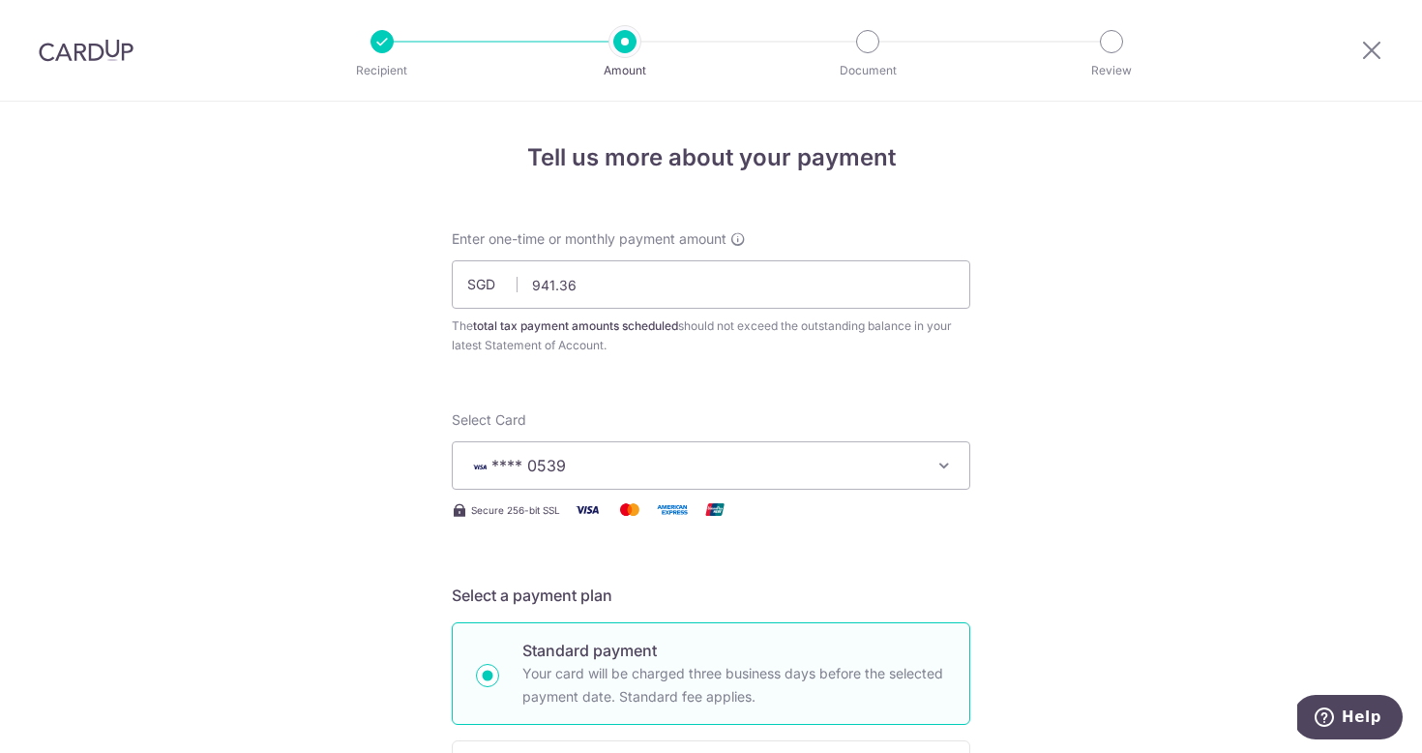
scroll to position [0, 0]
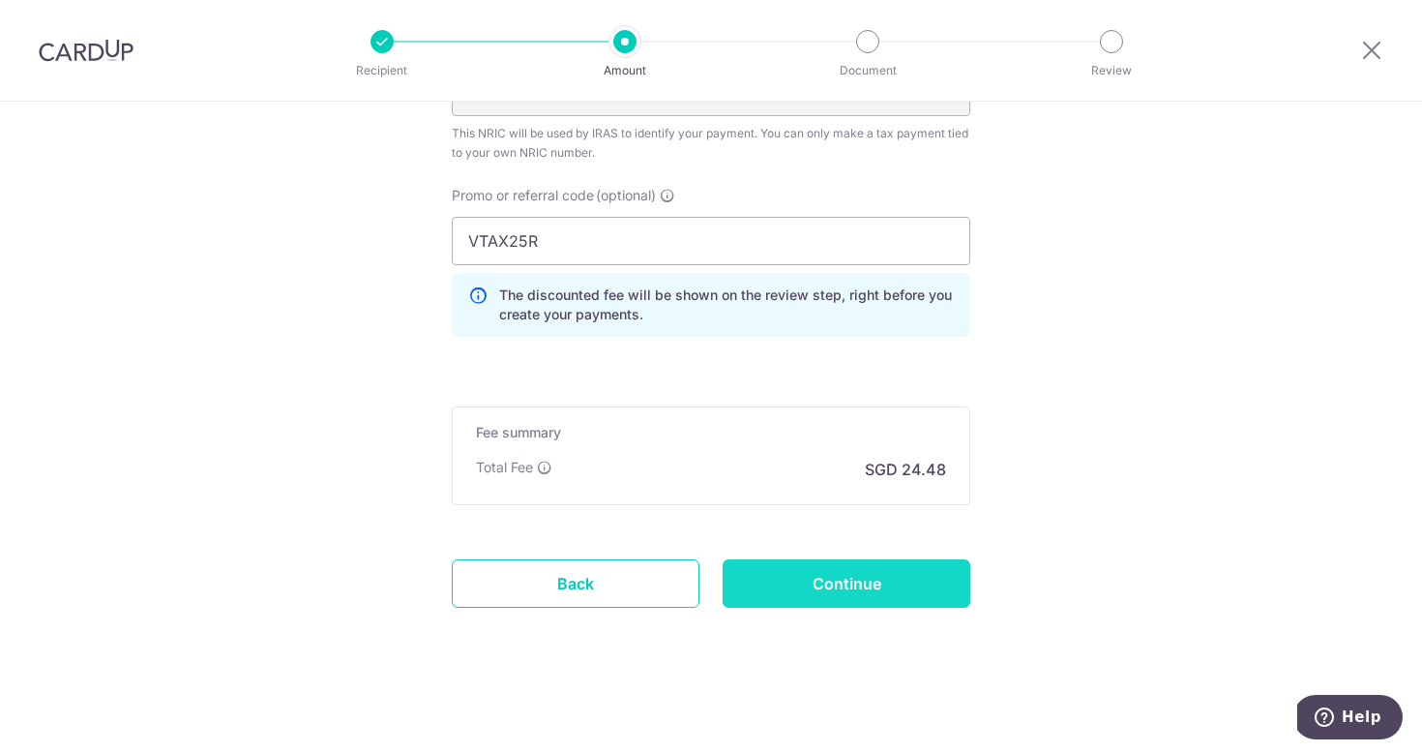
scroll to position [1532, 0]
click at [884, 605] on input "Continue" at bounding box center [847, 583] width 248 height 48
type input "Create Schedule"
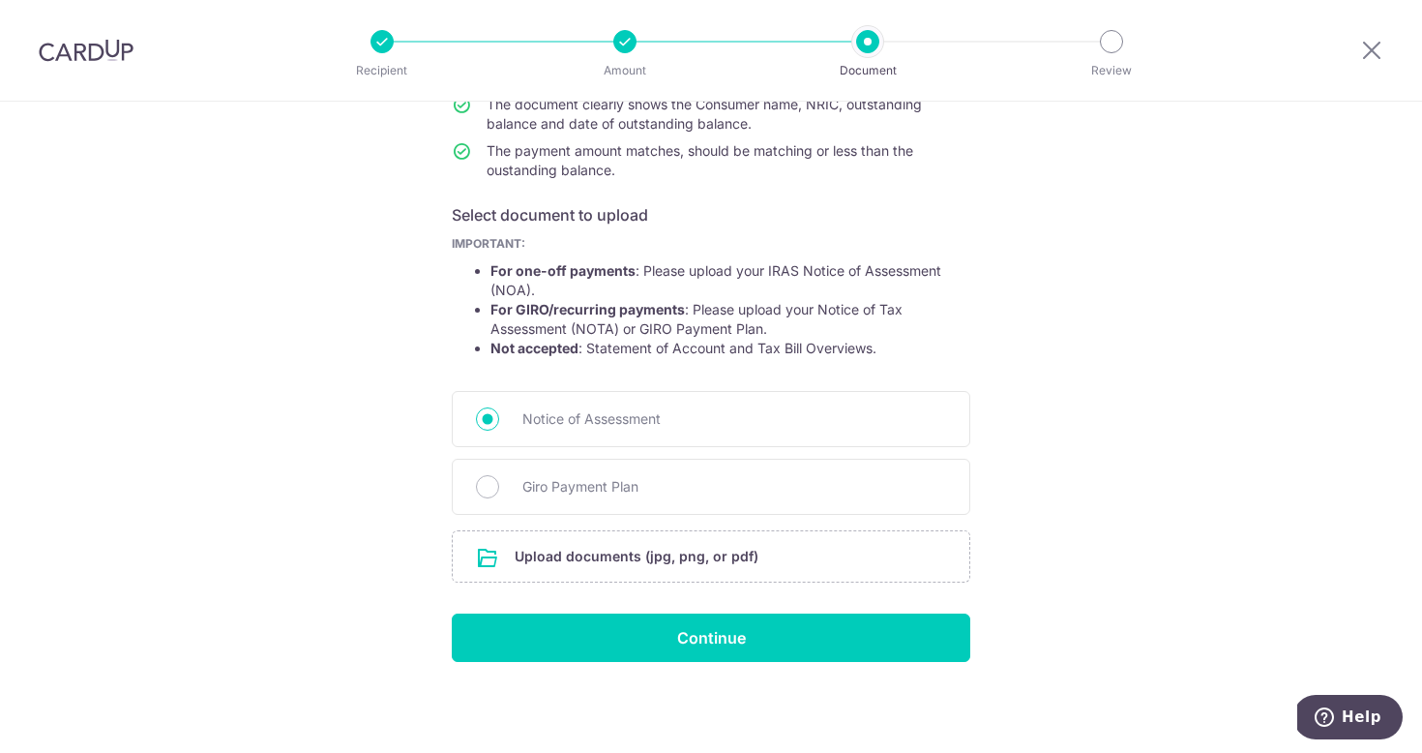
scroll to position [235, 0]
click at [697, 566] on input "file" at bounding box center [711, 556] width 517 height 50
drag, startPoint x: 856, startPoint y: 227, endPoint x: 902, endPoint y: 341, distance: 122.0
click at [902, 341] on form "Your supporting documents will enable us to approve your payments smoothly! Ple…" at bounding box center [711, 328] width 519 height 668
click at [902, 341] on li "Not accepted : Statement of Account and Tax Bill Overviews." at bounding box center [730, 348] width 480 height 19
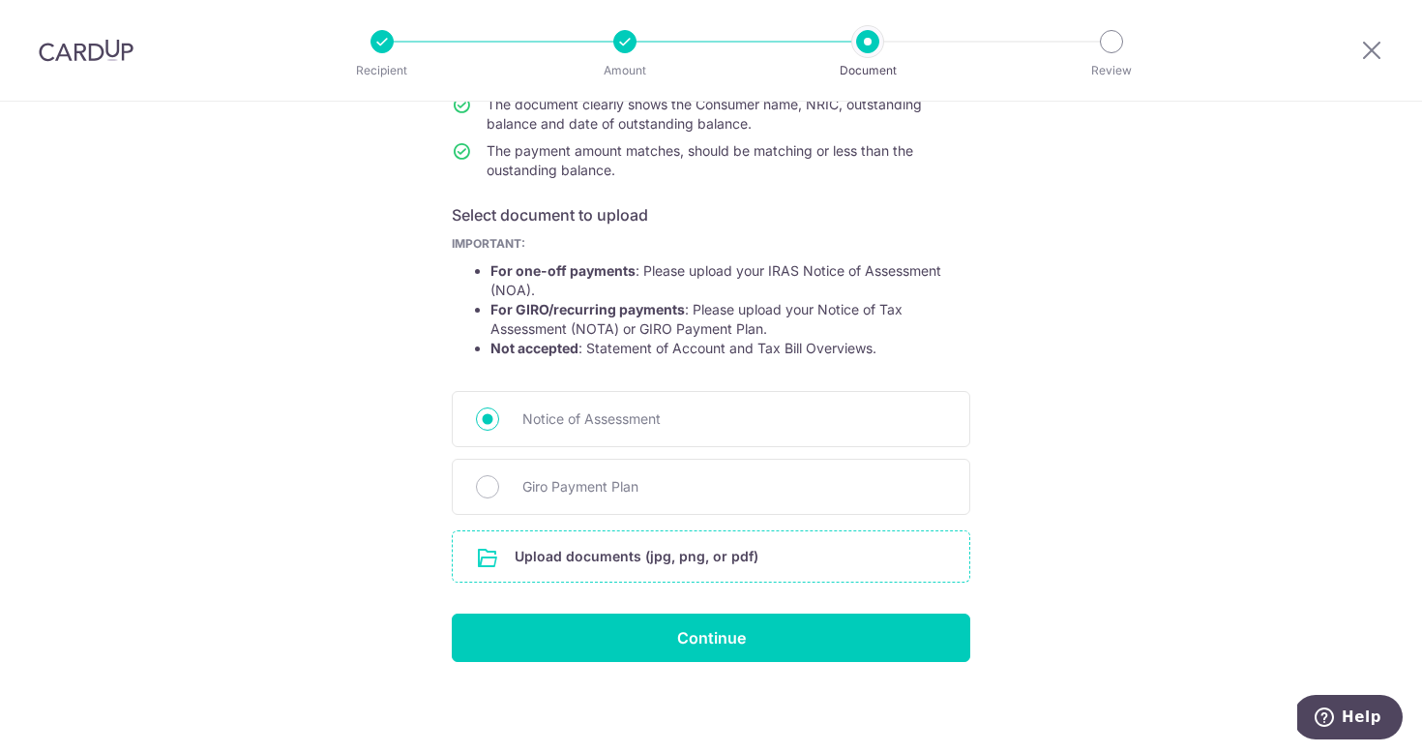
click at [842, 568] on input "file" at bounding box center [711, 556] width 517 height 50
click at [776, 557] on input "file" at bounding box center [711, 556] width 517 height 50
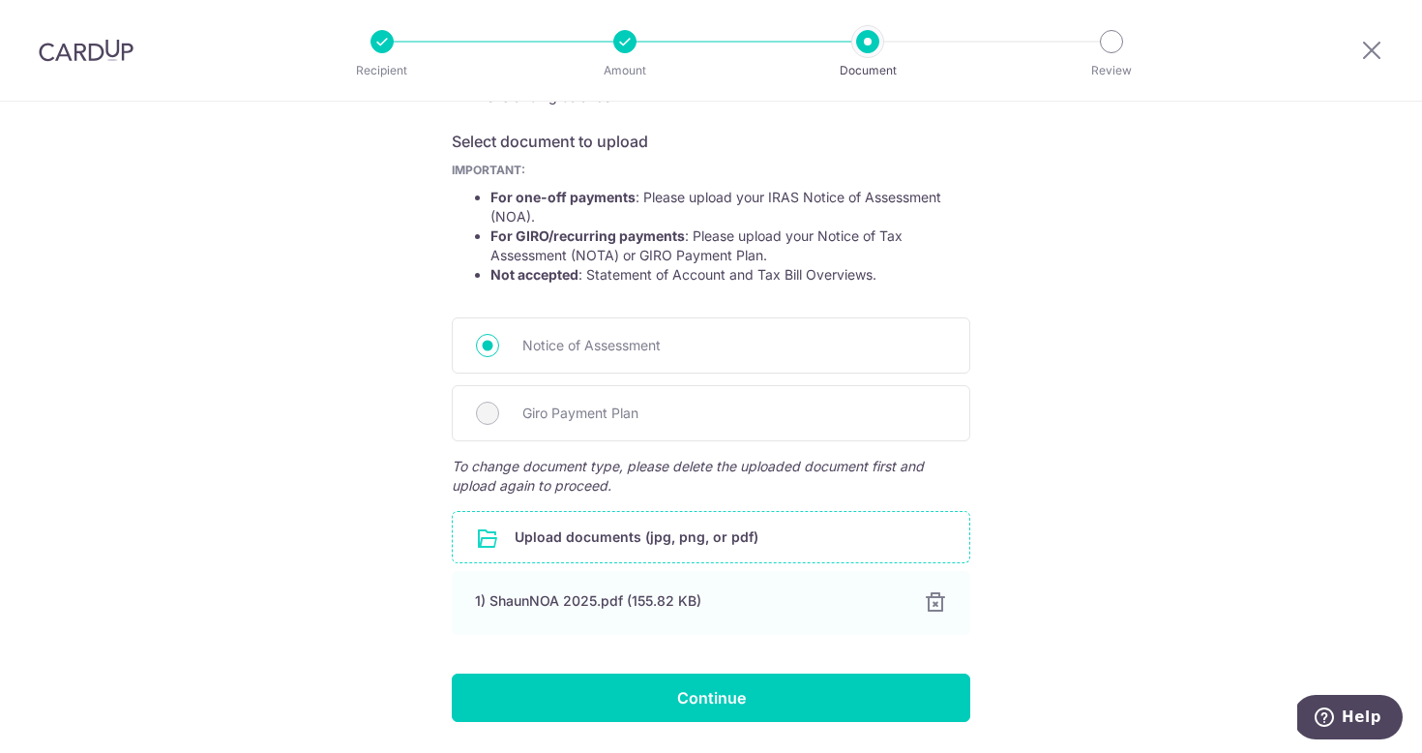
scroll to position [353, 0]
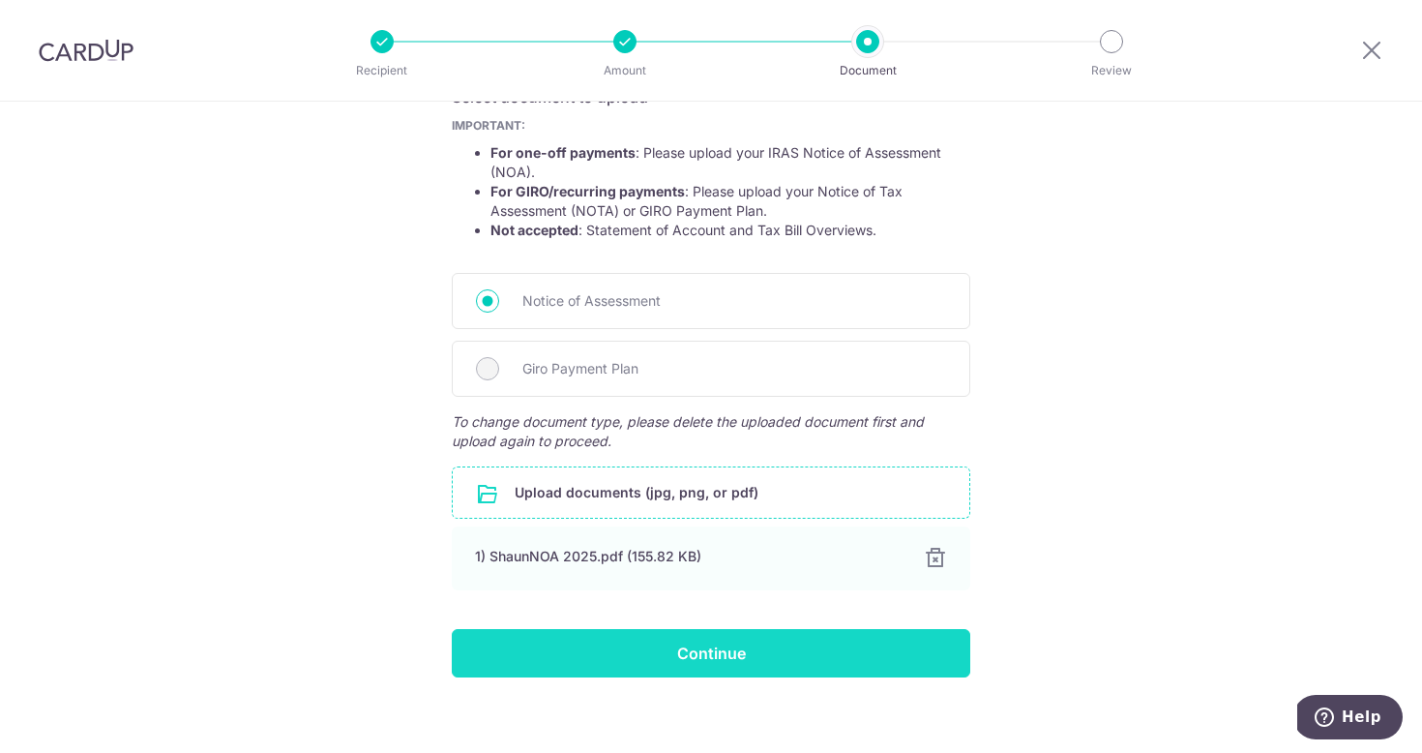
click at [859, 652] on input "Continue" at bounding box center [711, 653] width 519 height 48
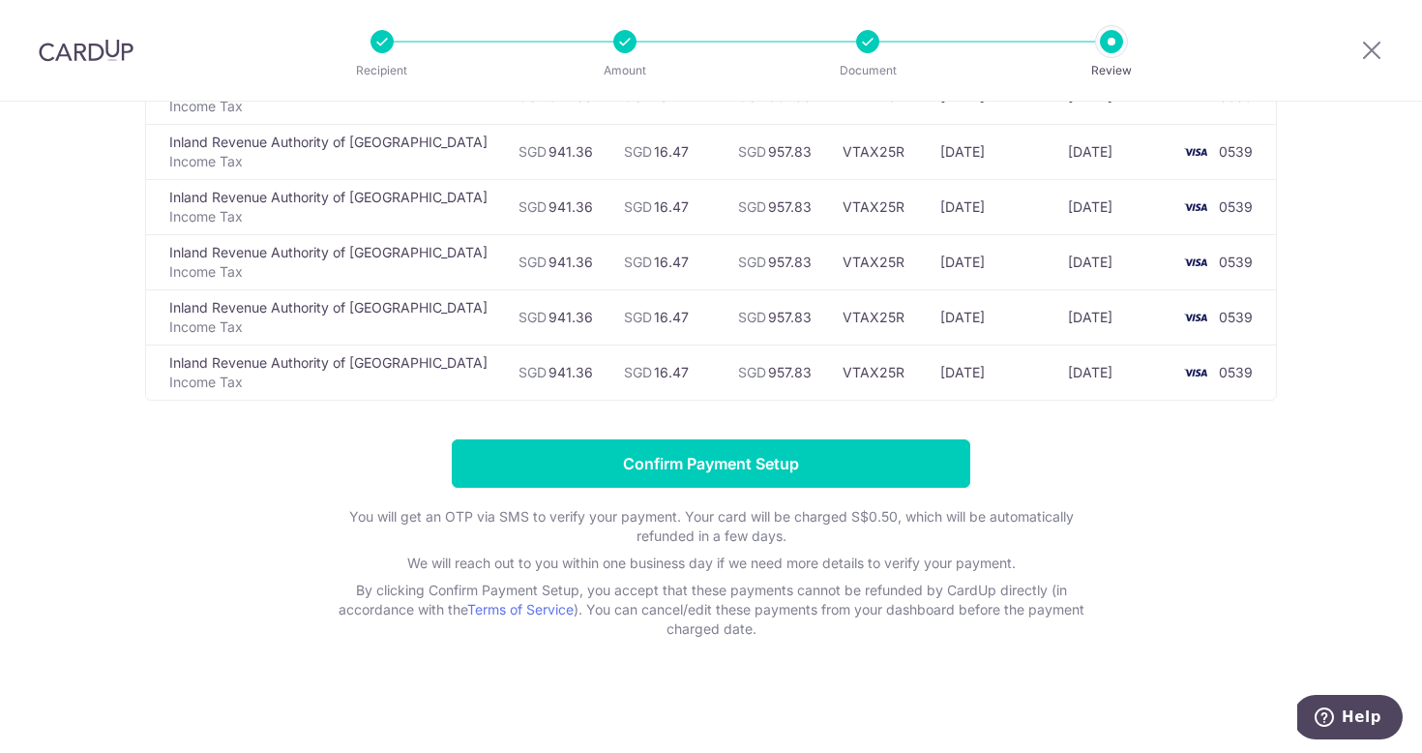
scroll to position [361, 0]
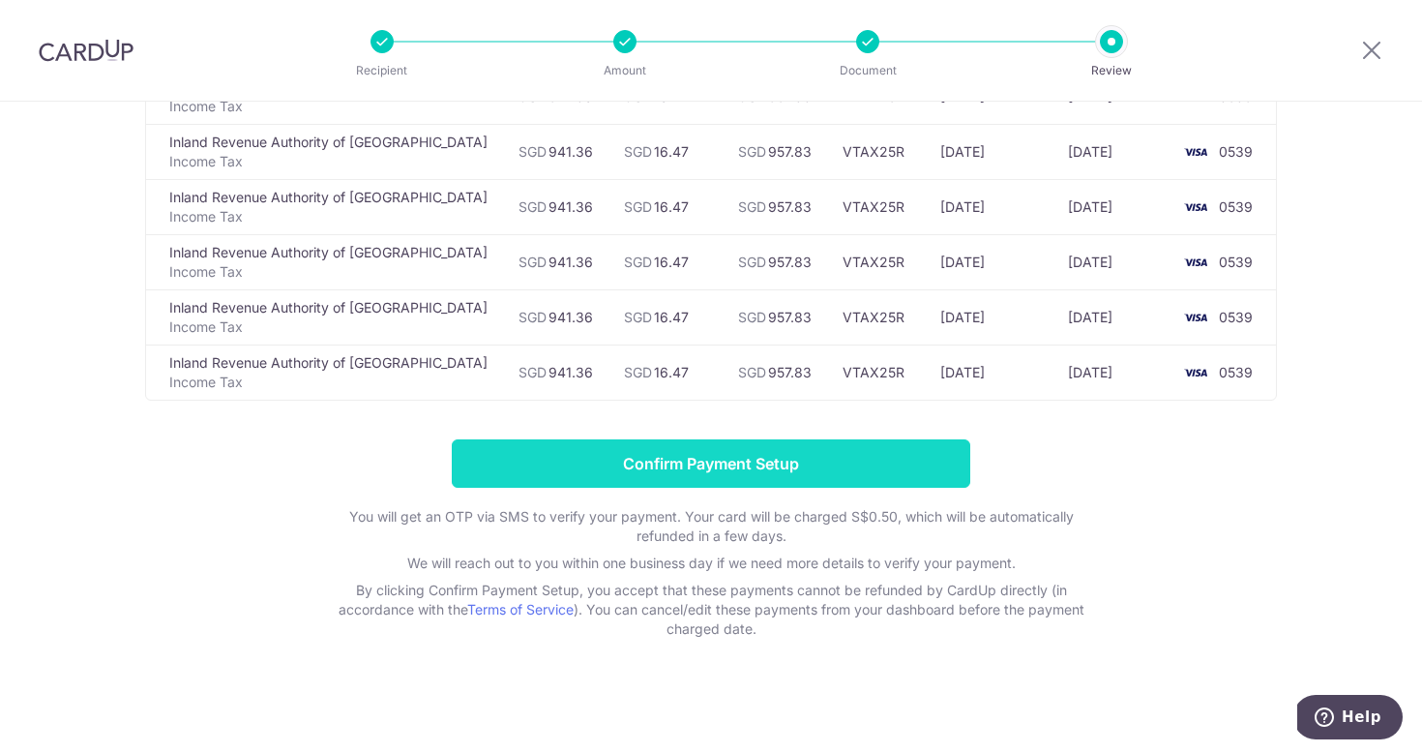
click at [793, 463] on input "Confirm Payment Setup" at bounding box center [711, 463] width 519 height 48
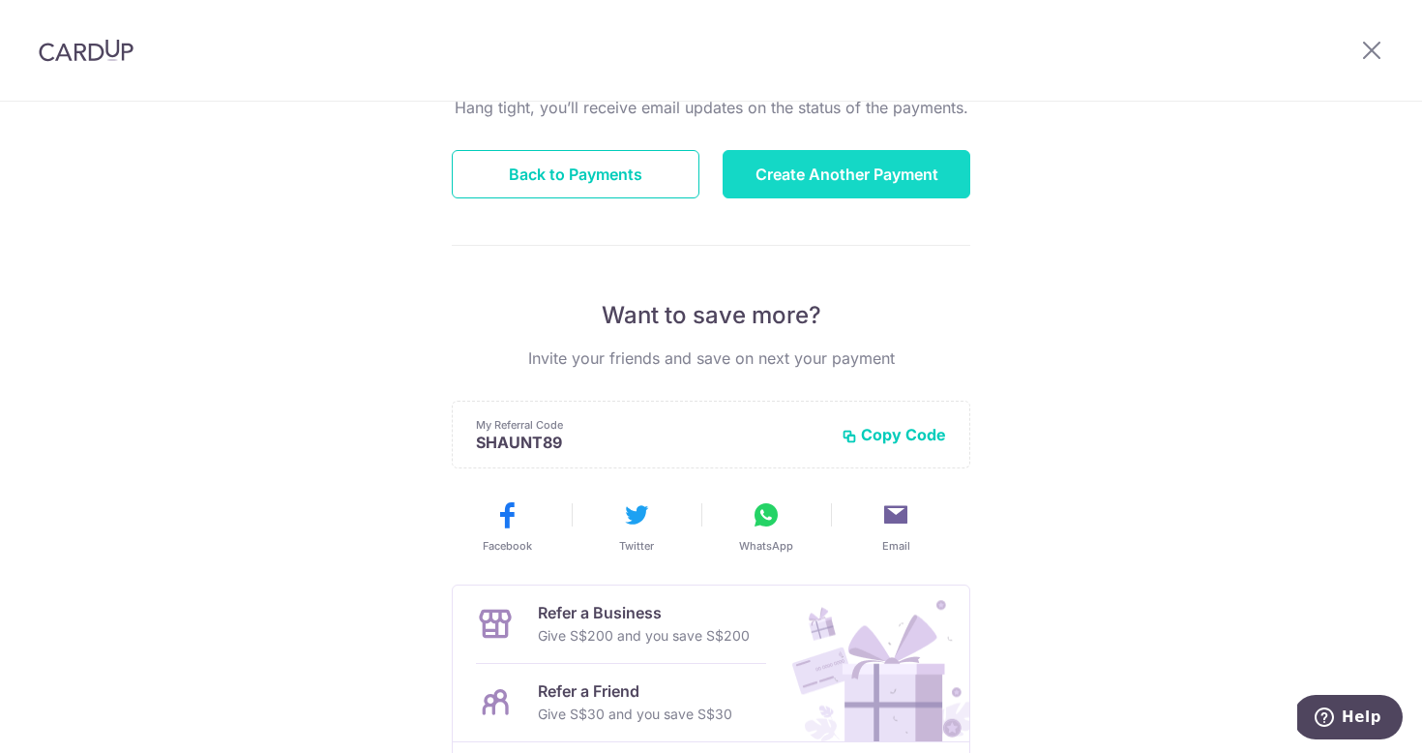
scroll to position [175, 0]
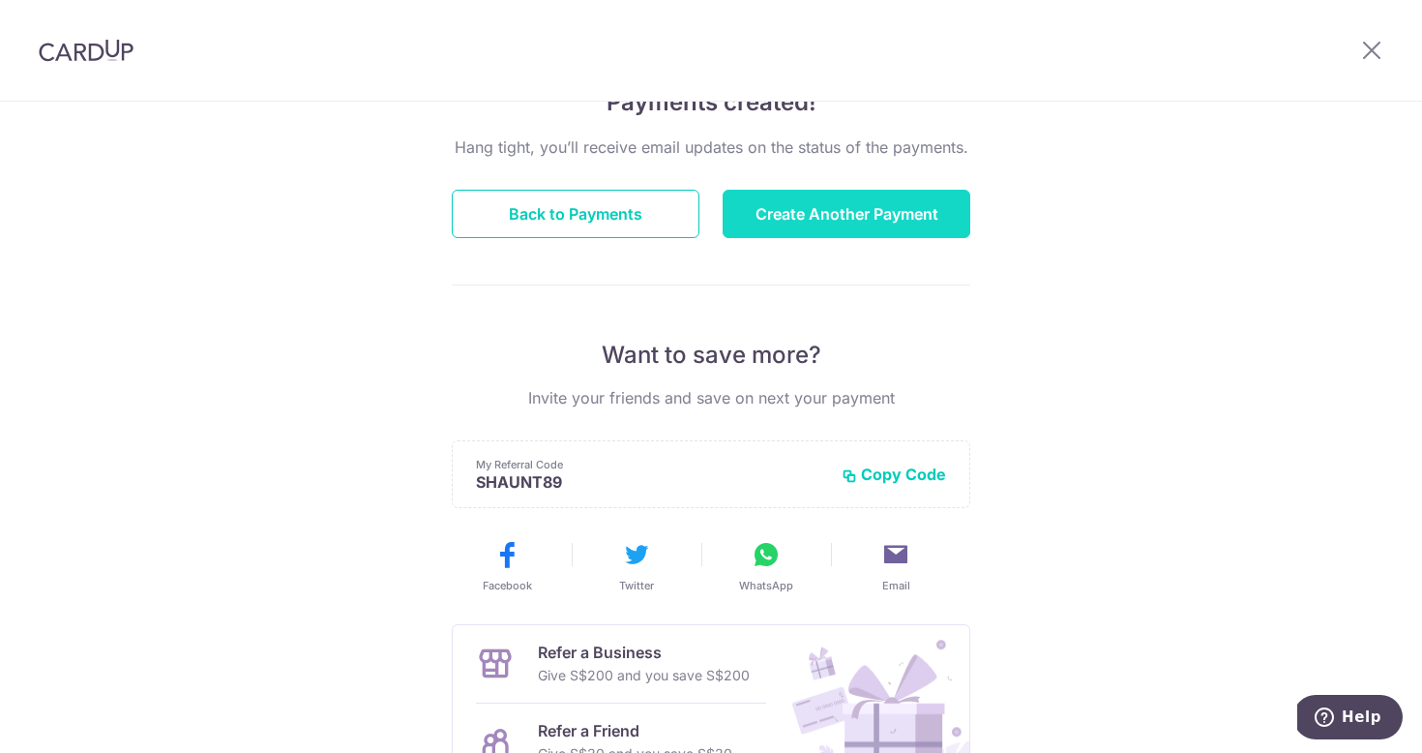
click at [825, 209] on button "Create Another Payment" at bounding box center [847, 214] width 248 height 48
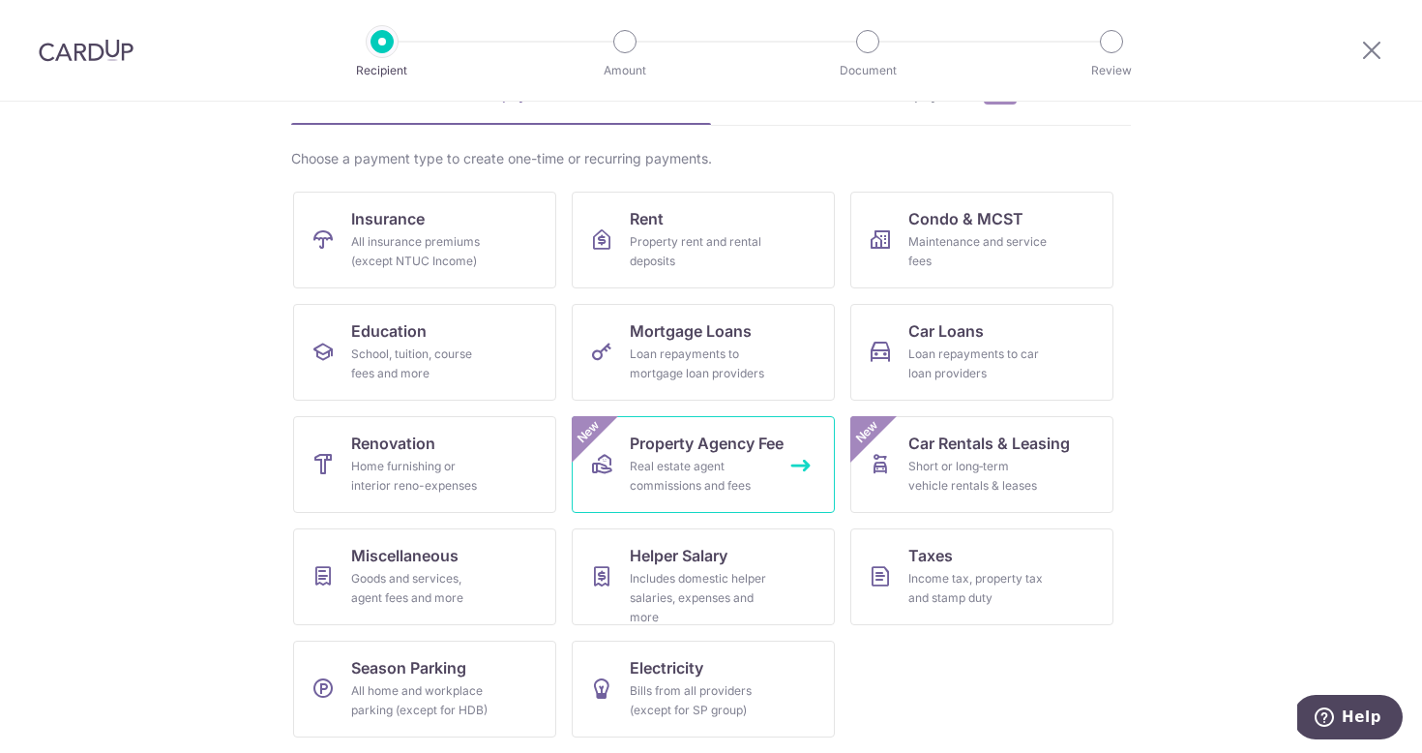
scroll to position [113, 0]
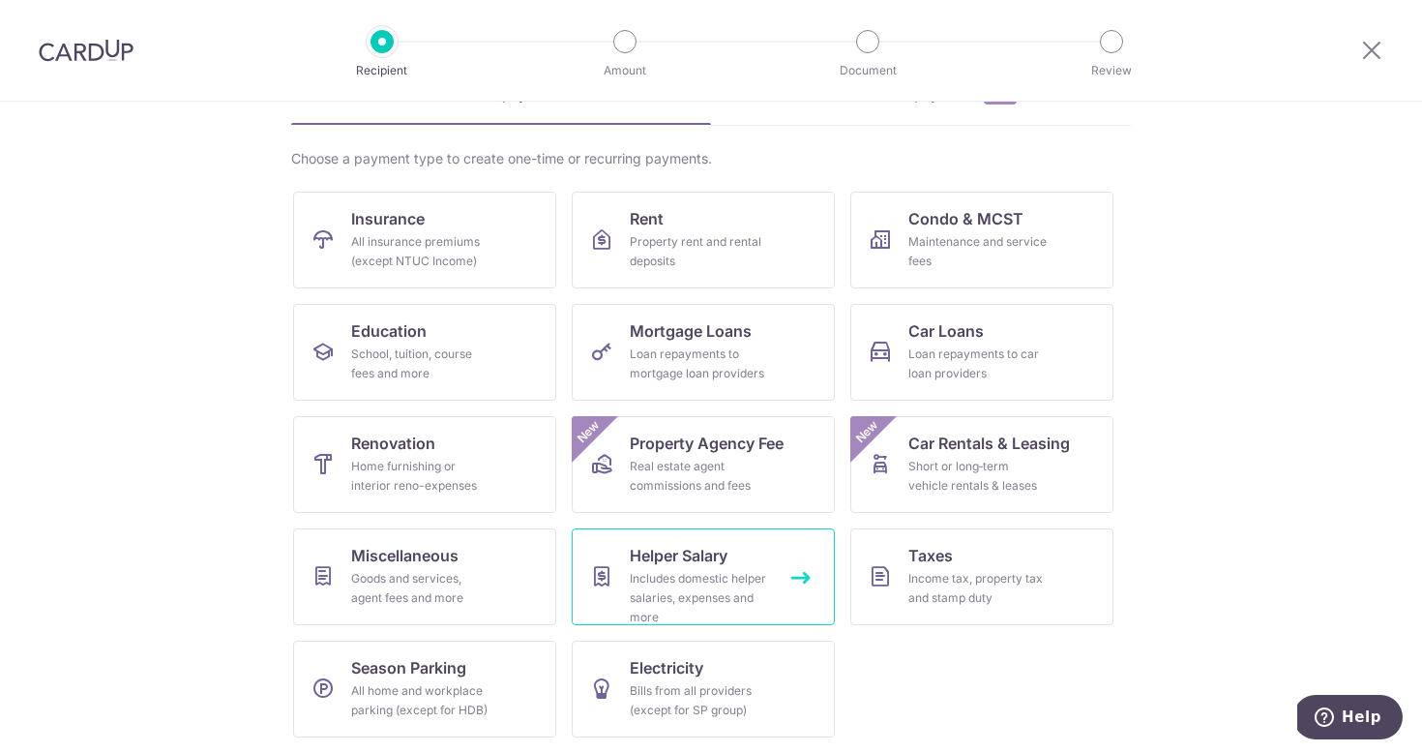
click at [769, 560] on link "Helper Salary Includes domestic helper salaries, expenses and more" at bounding box center [703, 576] width 263 height 97
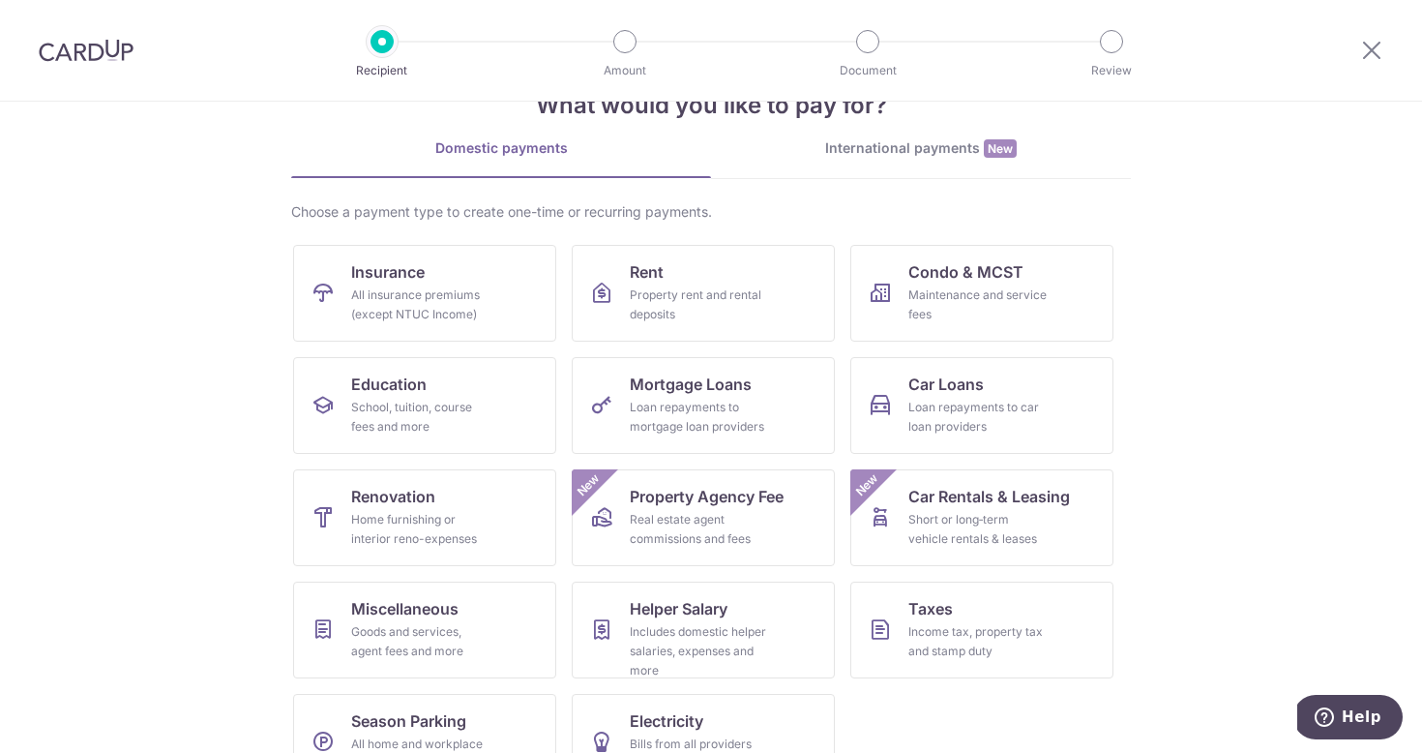
scroll to position [113, 0]
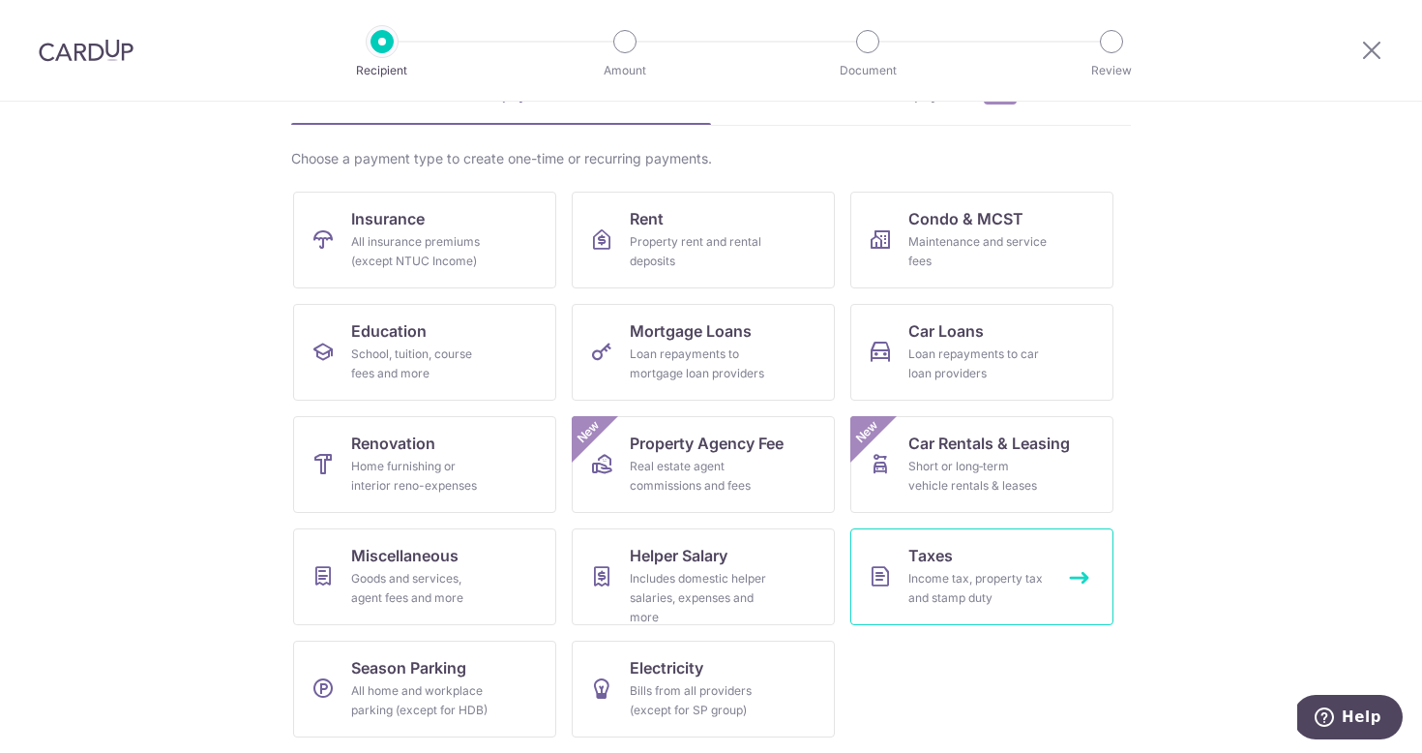
click at [969, 572] on div "Income tax, property tax and stamp duty" at bounding box center [977, 588] width 139 height 39
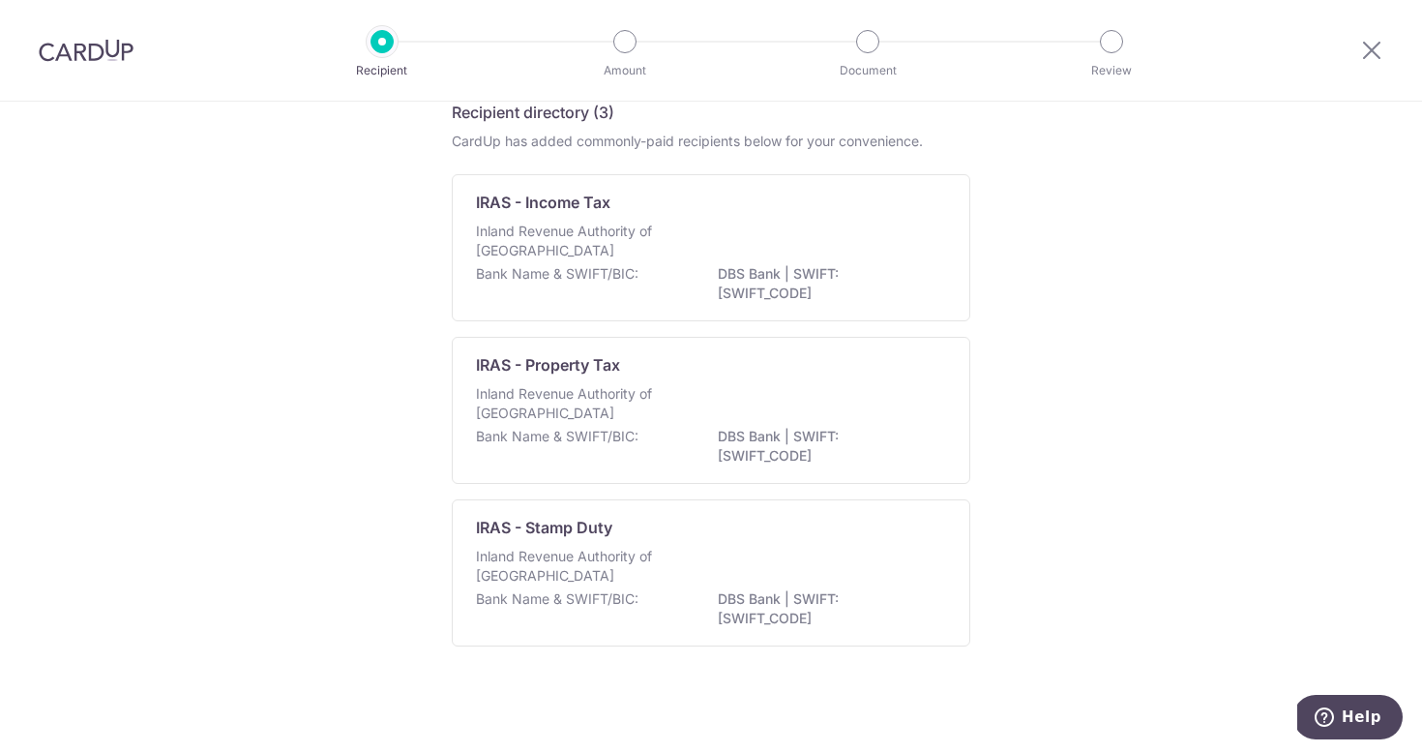
scroll to position [96, 0]
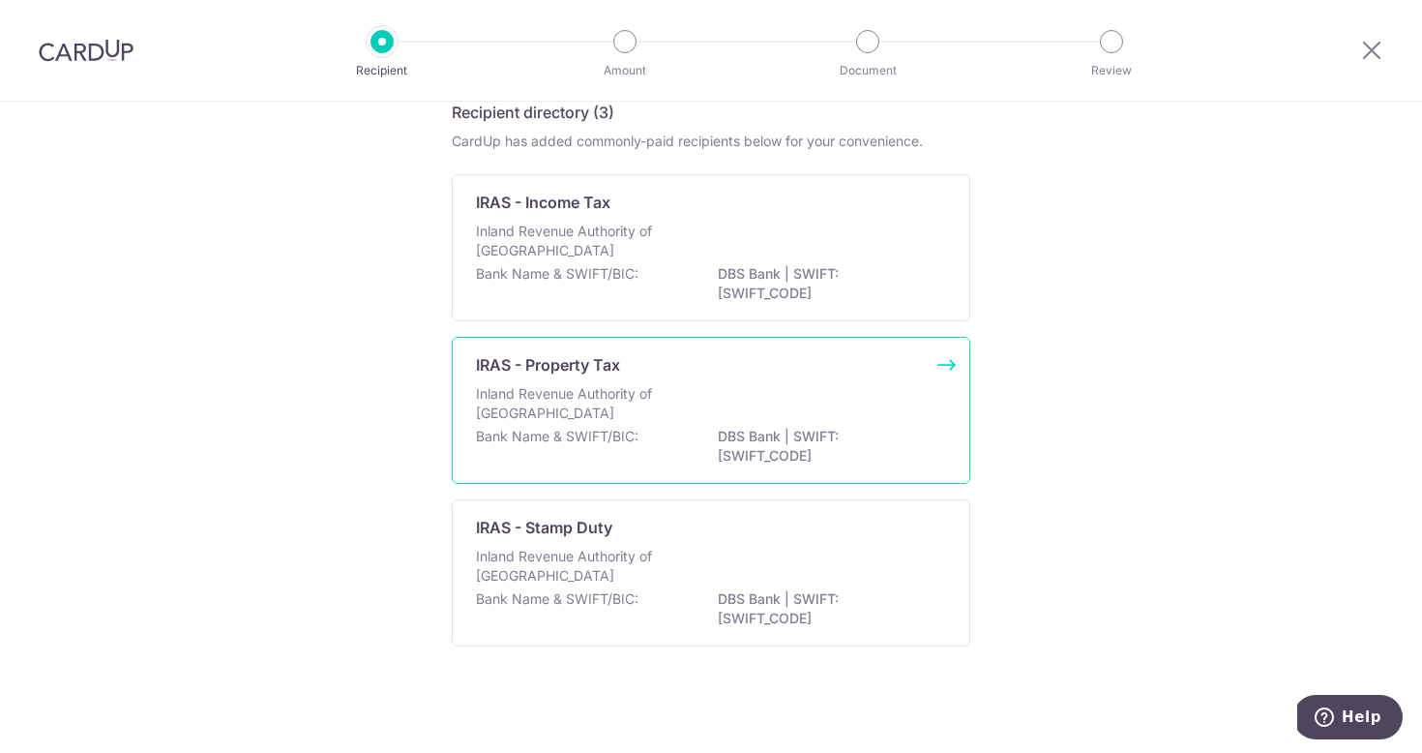
click at [713, 412] on div "Inland Revenue Authority of Singapore" at bounding box center [711, 405] width 470 height 43
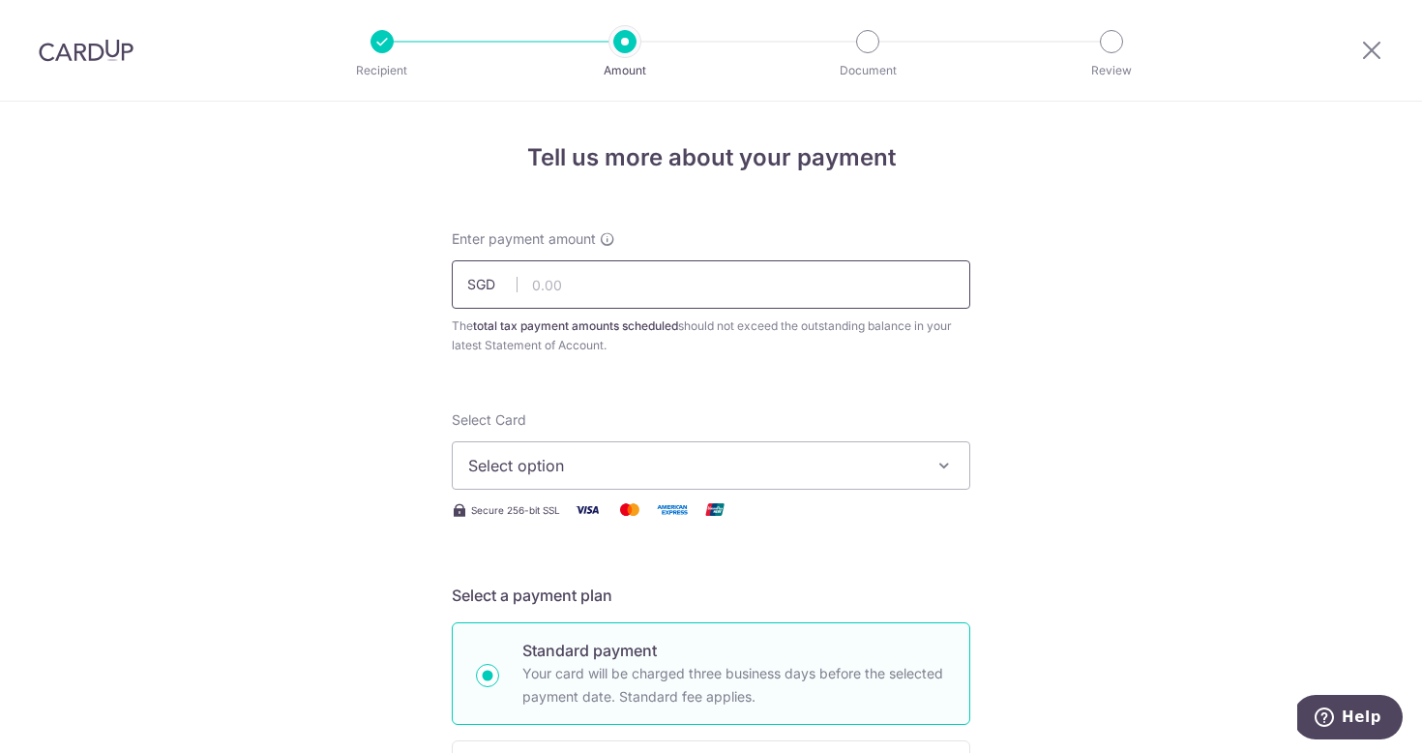
click at [672, 280] on input "text" at bounding box center [711, 284] width 519 height 48
type input "78.20"
click at [664, 461] on span "Select option" at bounding box center [693, 465] width 451 height 23
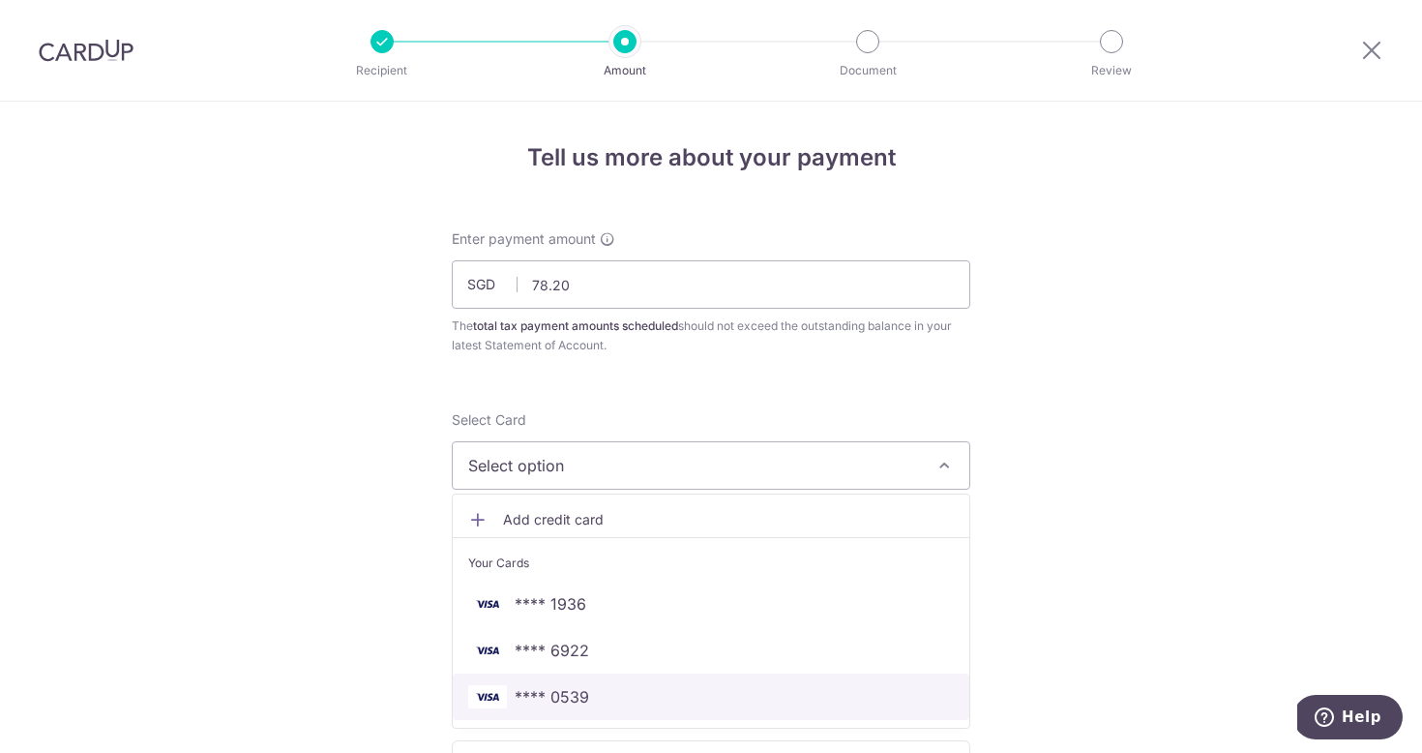
click at [689, 689] on span "**** 0539" at bounding box center [711, 696] width 486 height 23
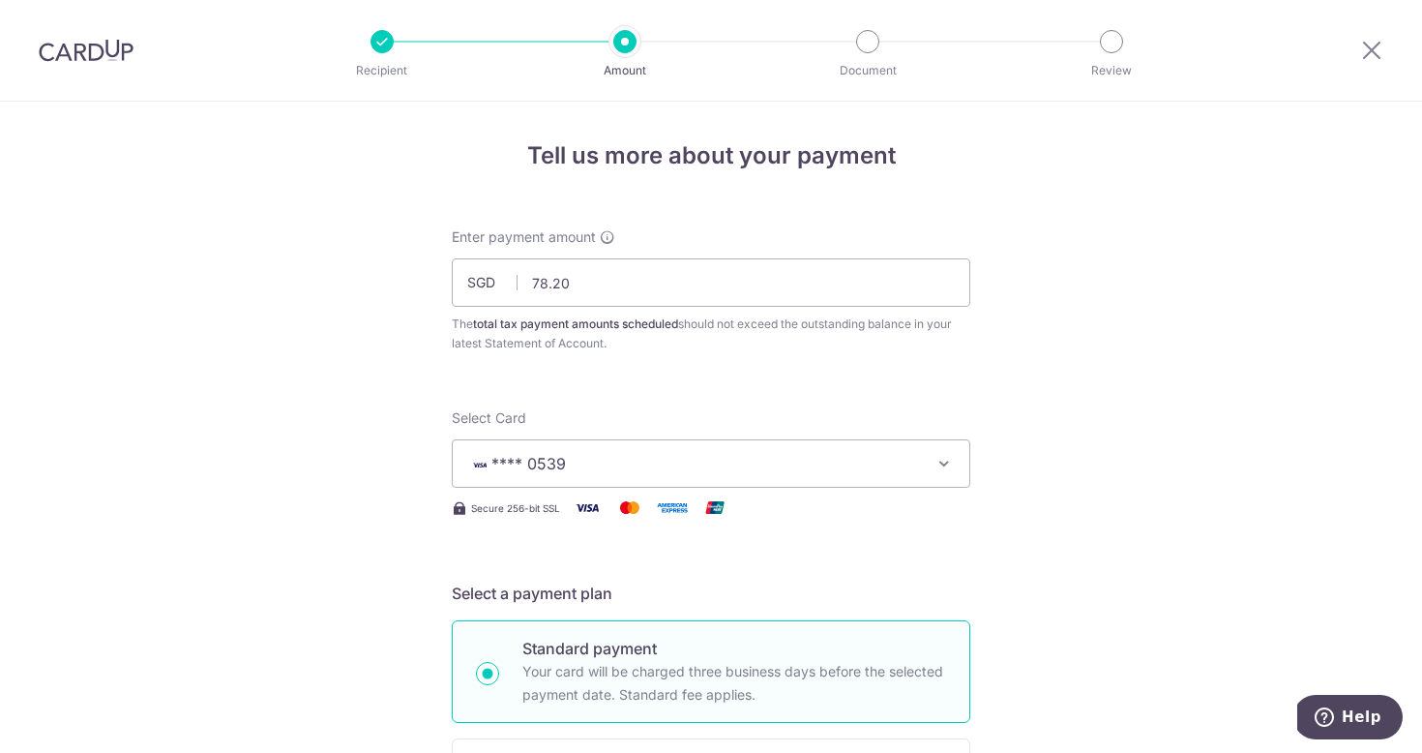
scroll to position [592, 0]
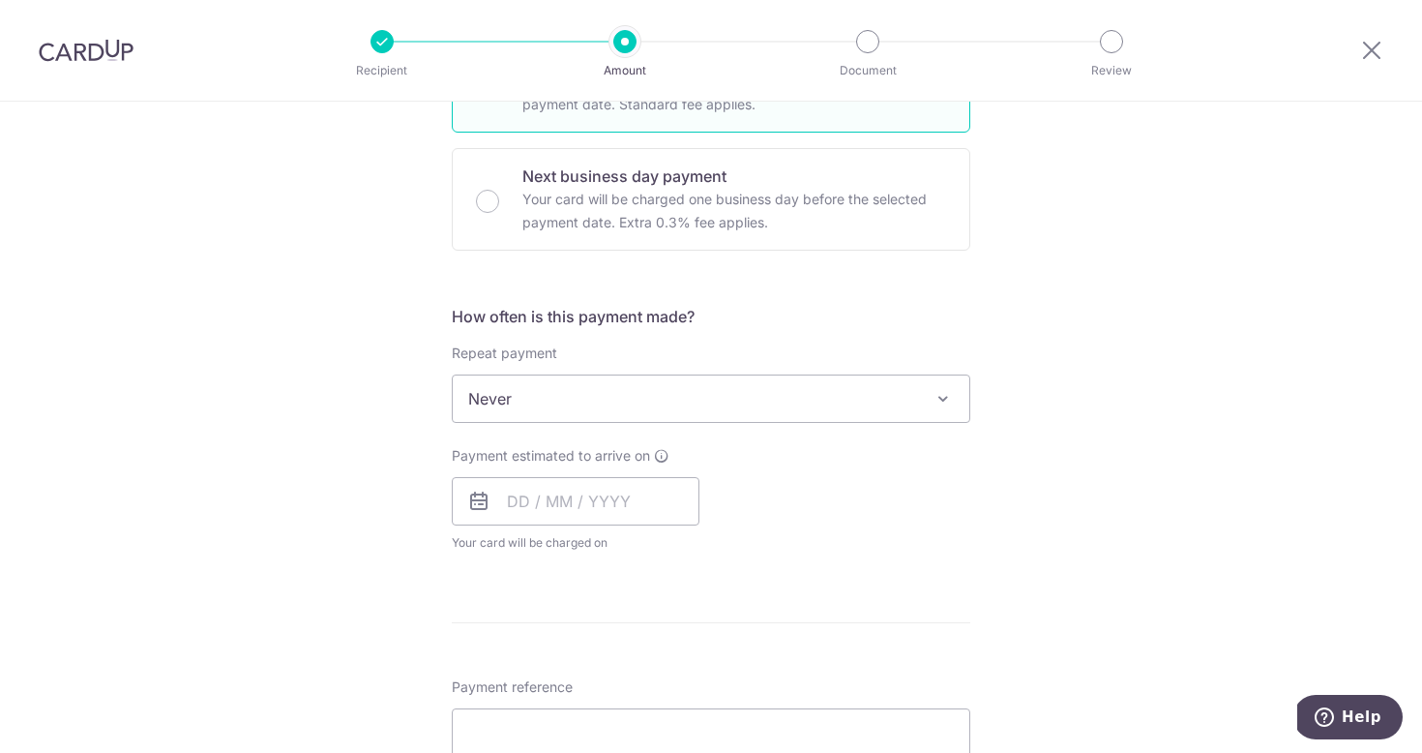
click at [775, 408] on span "Never" at bounding box center [711, 398] width 517 height 46
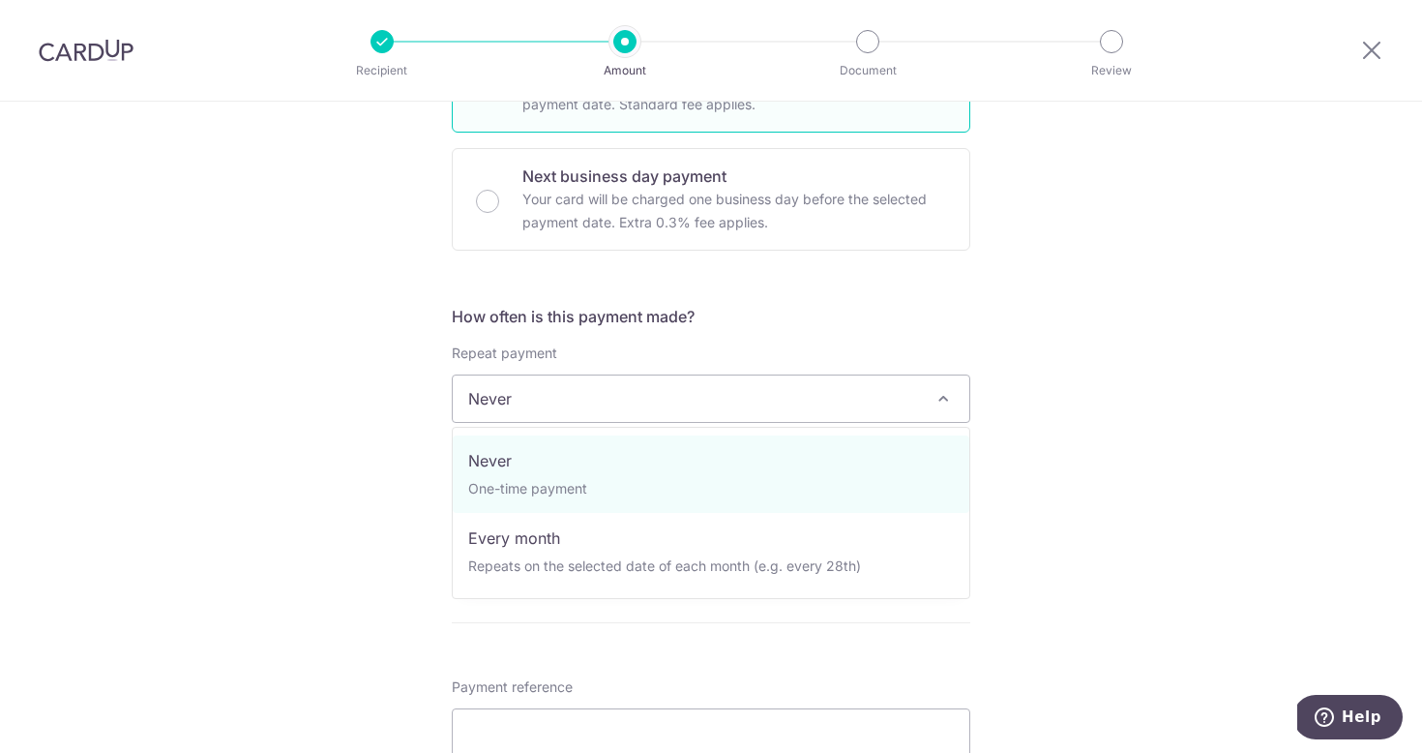
click at [775, 408] on span "Never" at bounding box center [711, 398] width 517 height 46
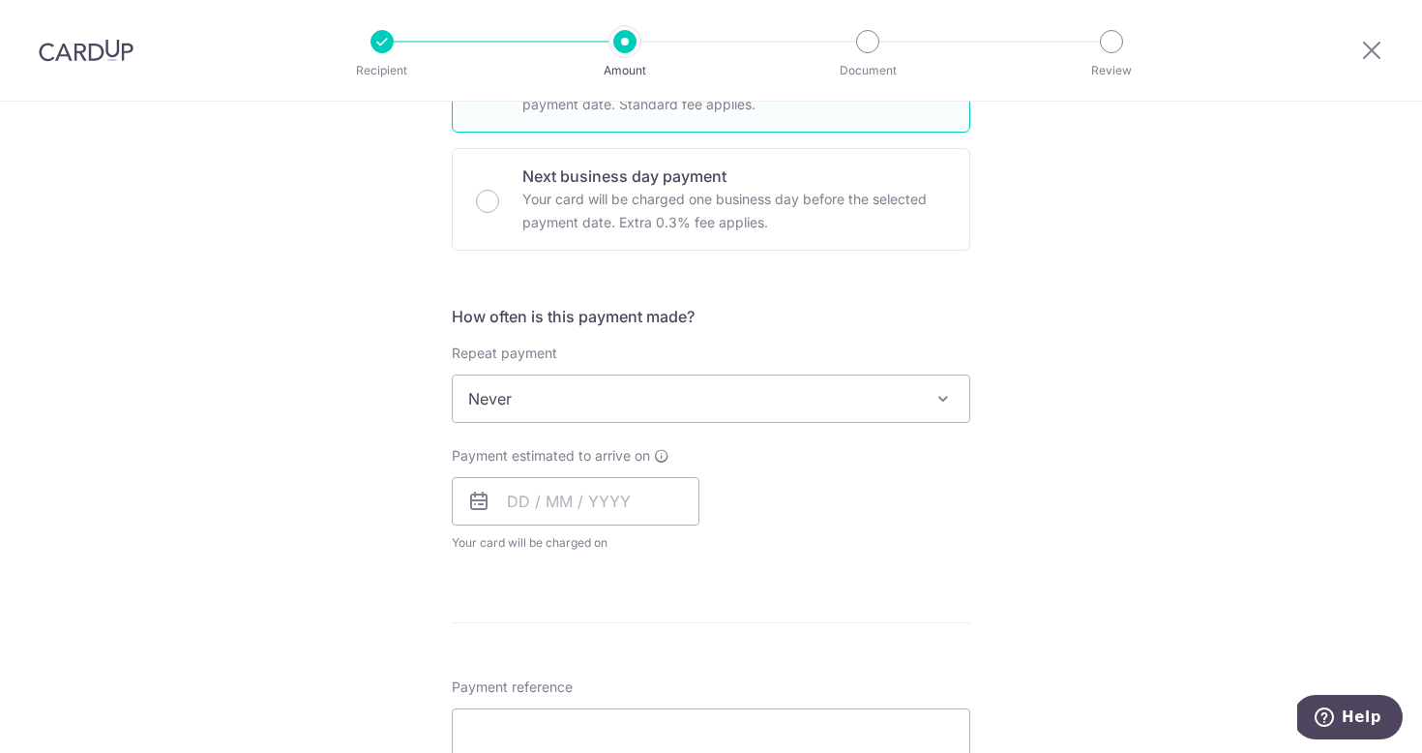
click at [775, 408] on span "Never" at bounding box center [711, 398] width 517 height 46
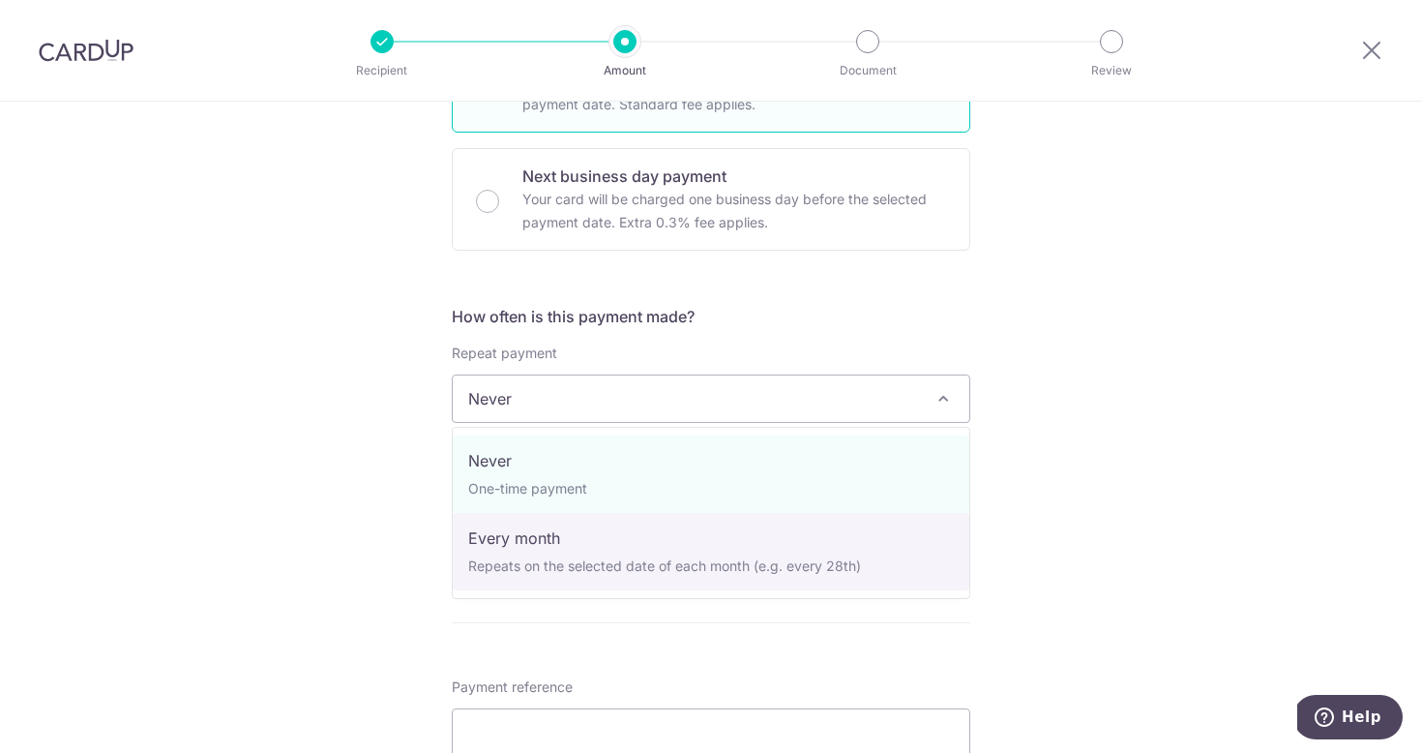
select select "3"
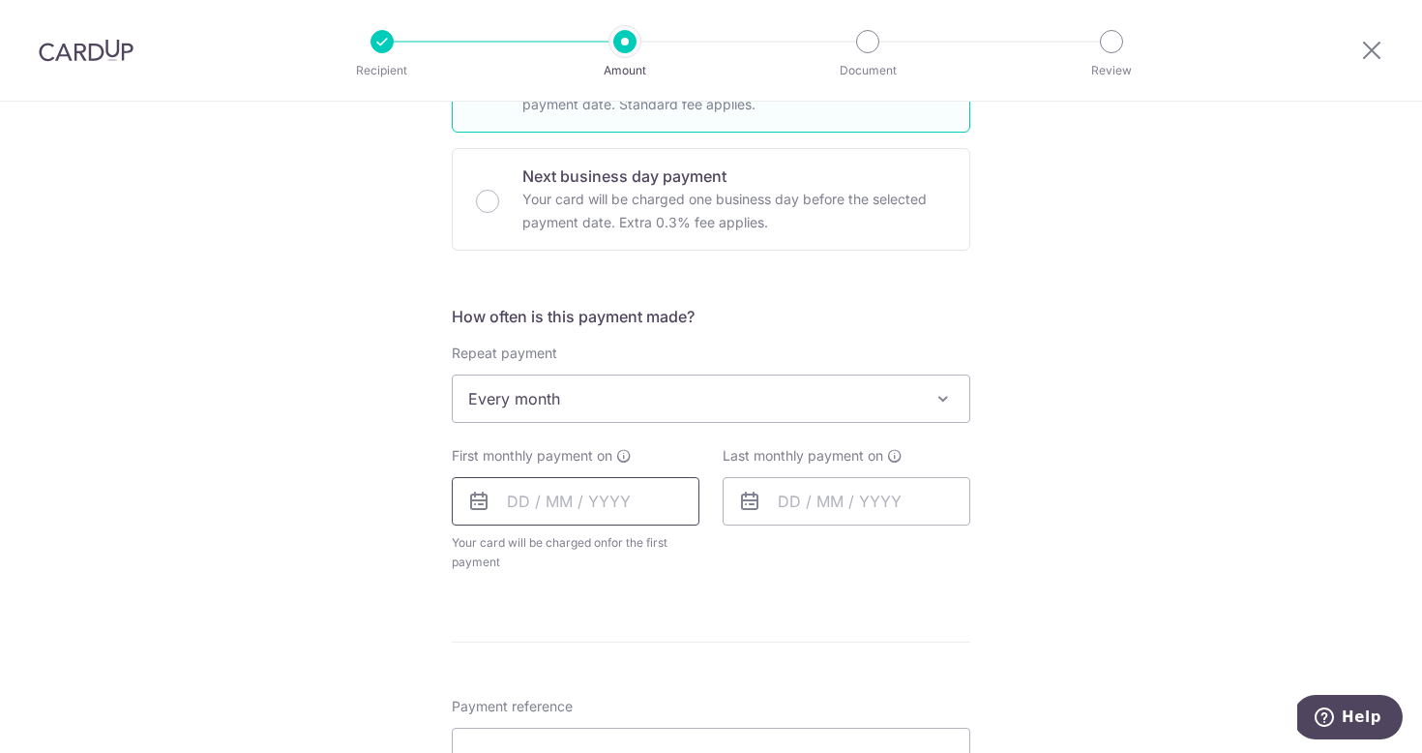
click at [632, 497] on input "text" at bounding box center [576, 501] width 248 height 48
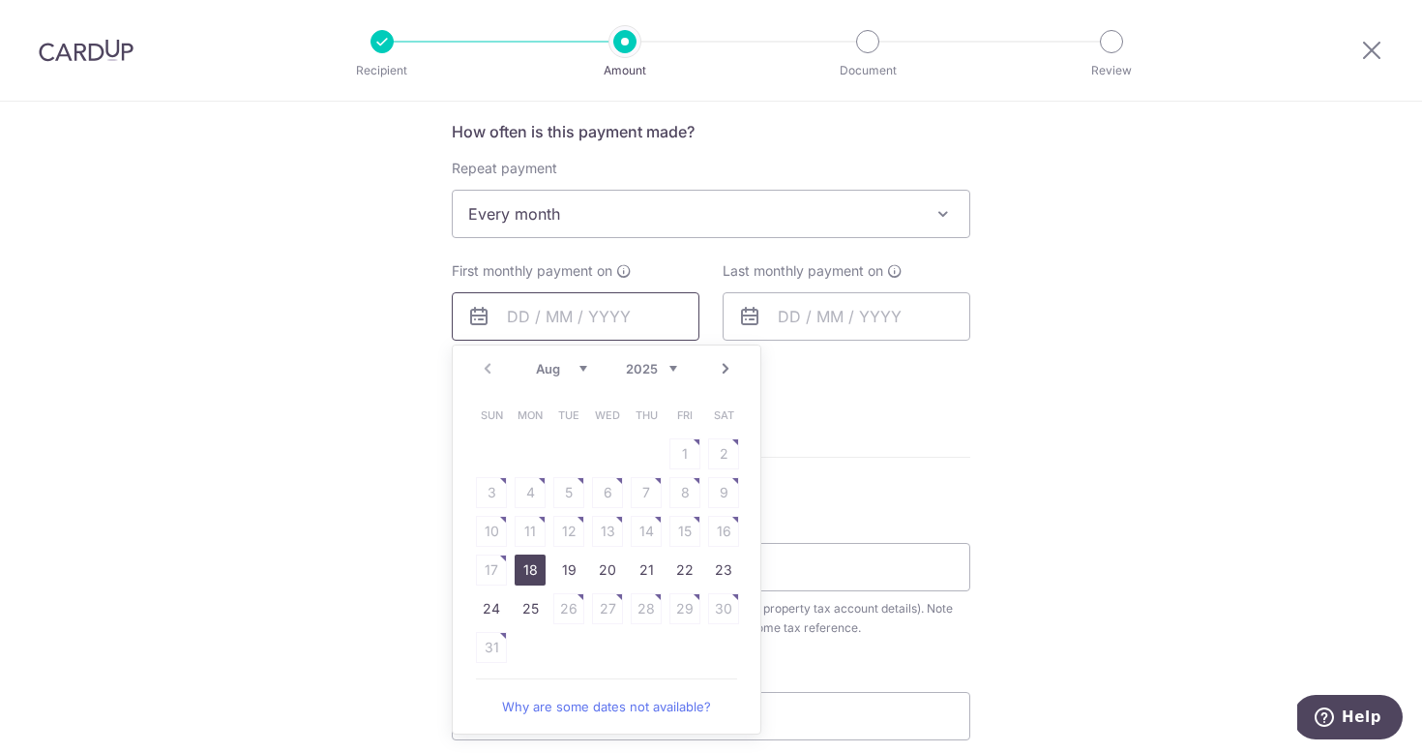
scroll to position [801, 0]
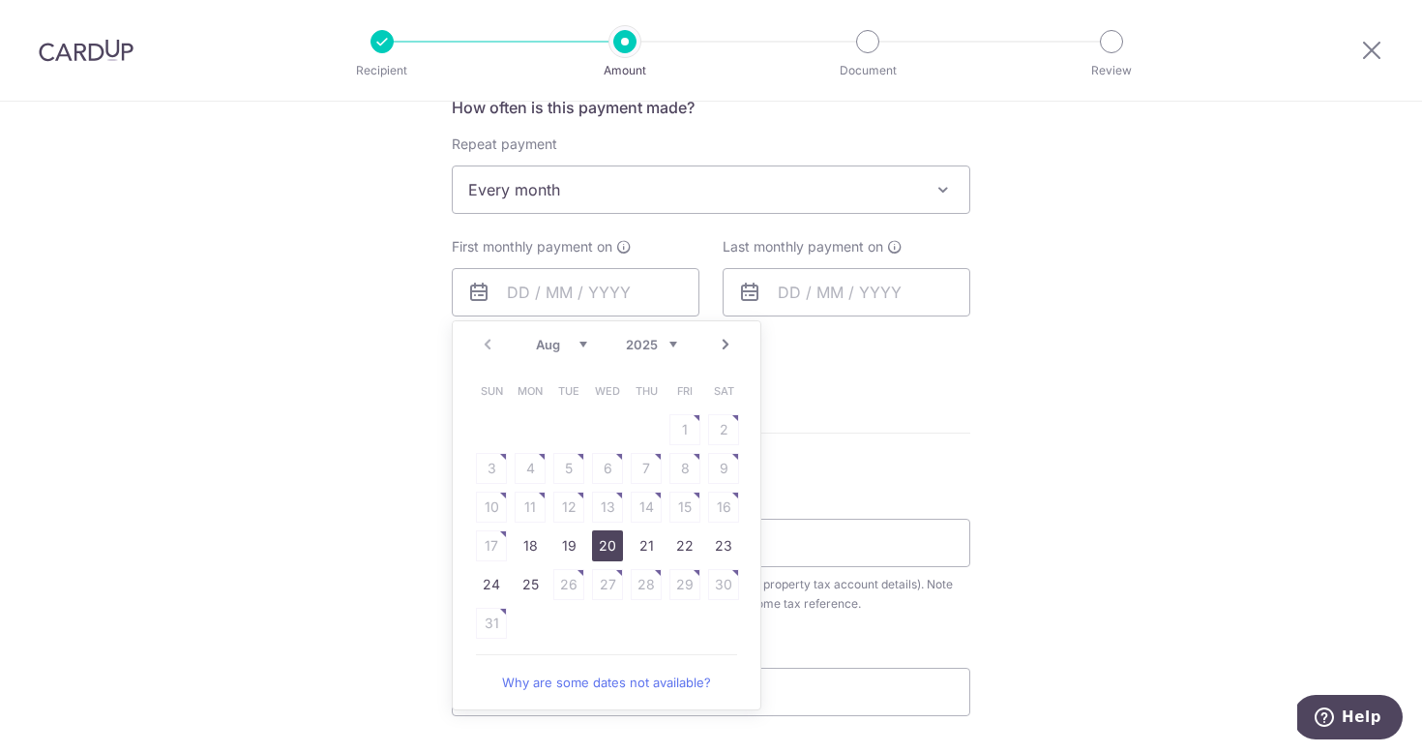
click at [606, 548] on link "20" at bounding box center [607, 545] width 31 height 31
type input "[DATE]"
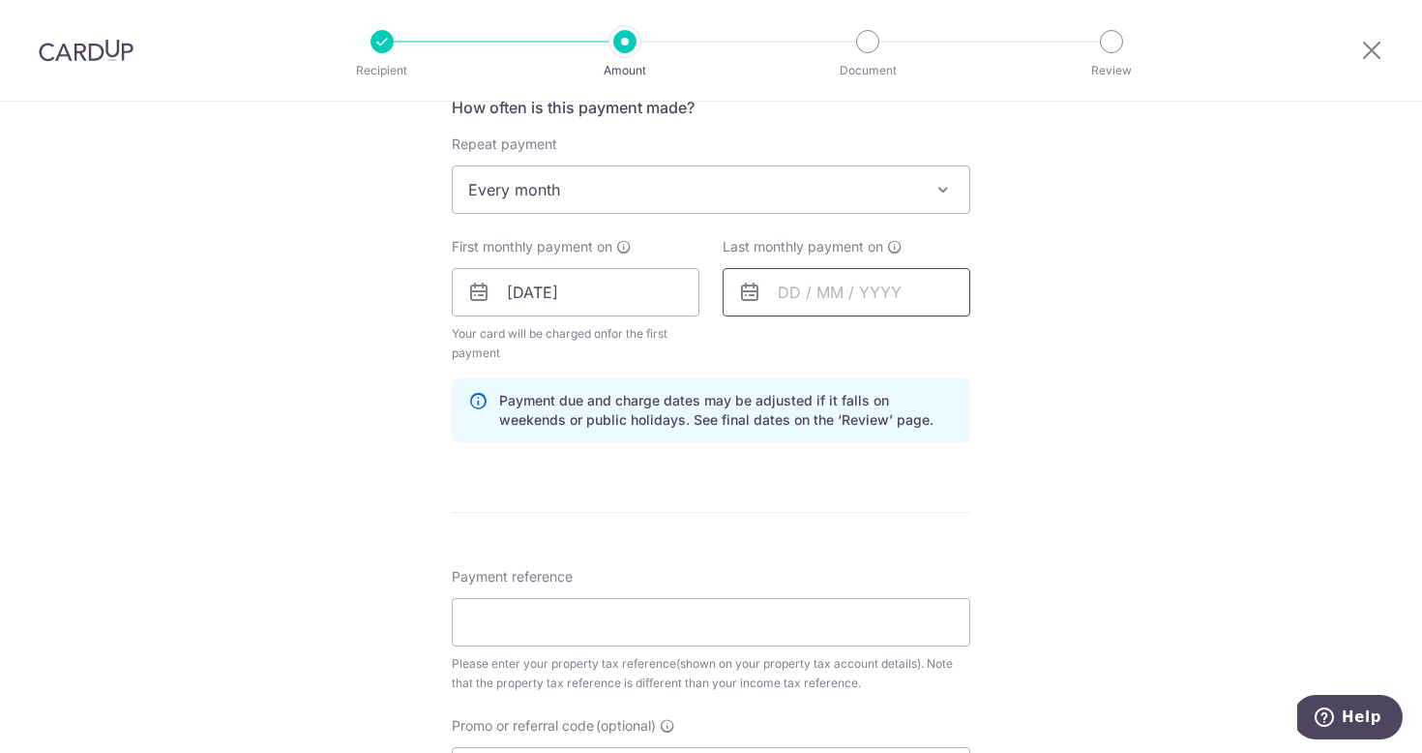
click at [850, 283] on input "text" at bounding box center [847, 292] width 248 height 48
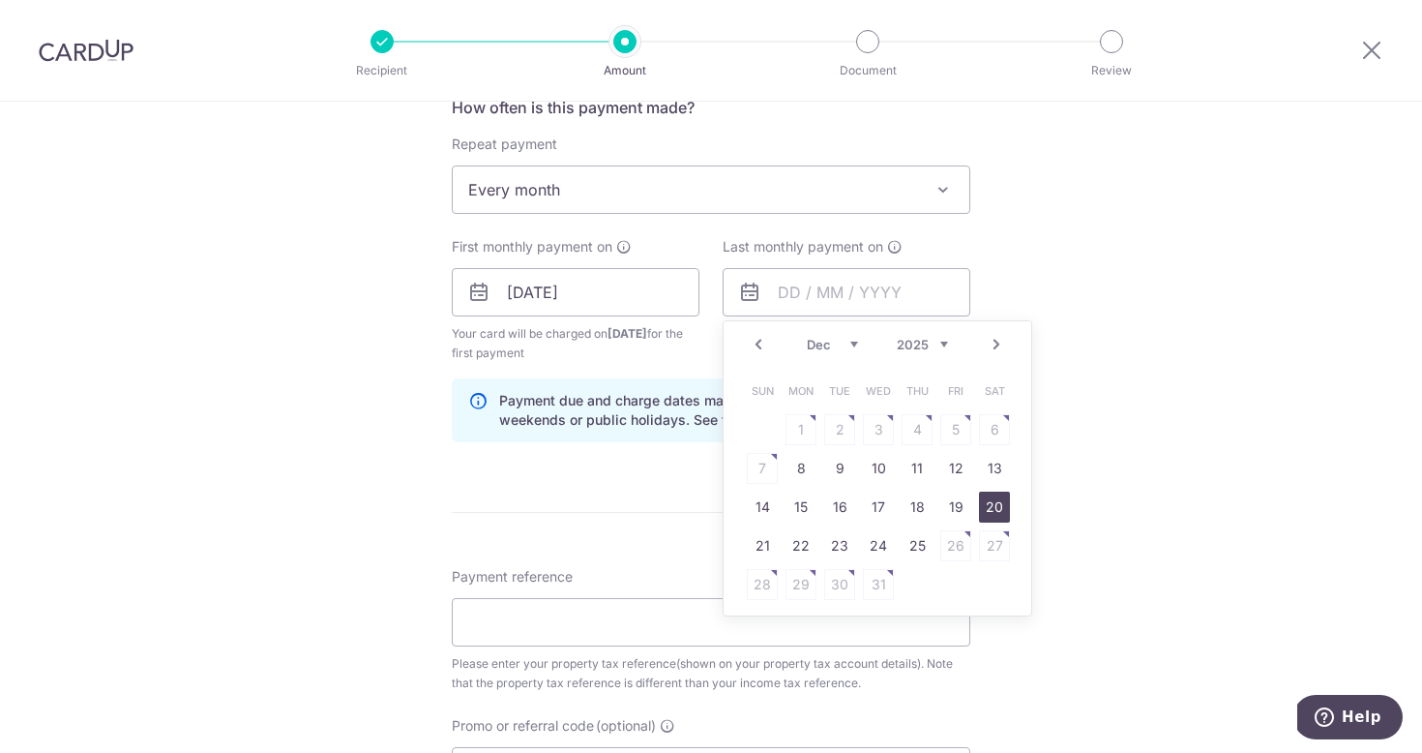
click at [997, 501] on link "20" at bounding box center [994, 506] width 31 height 31
type input "[DATE]"
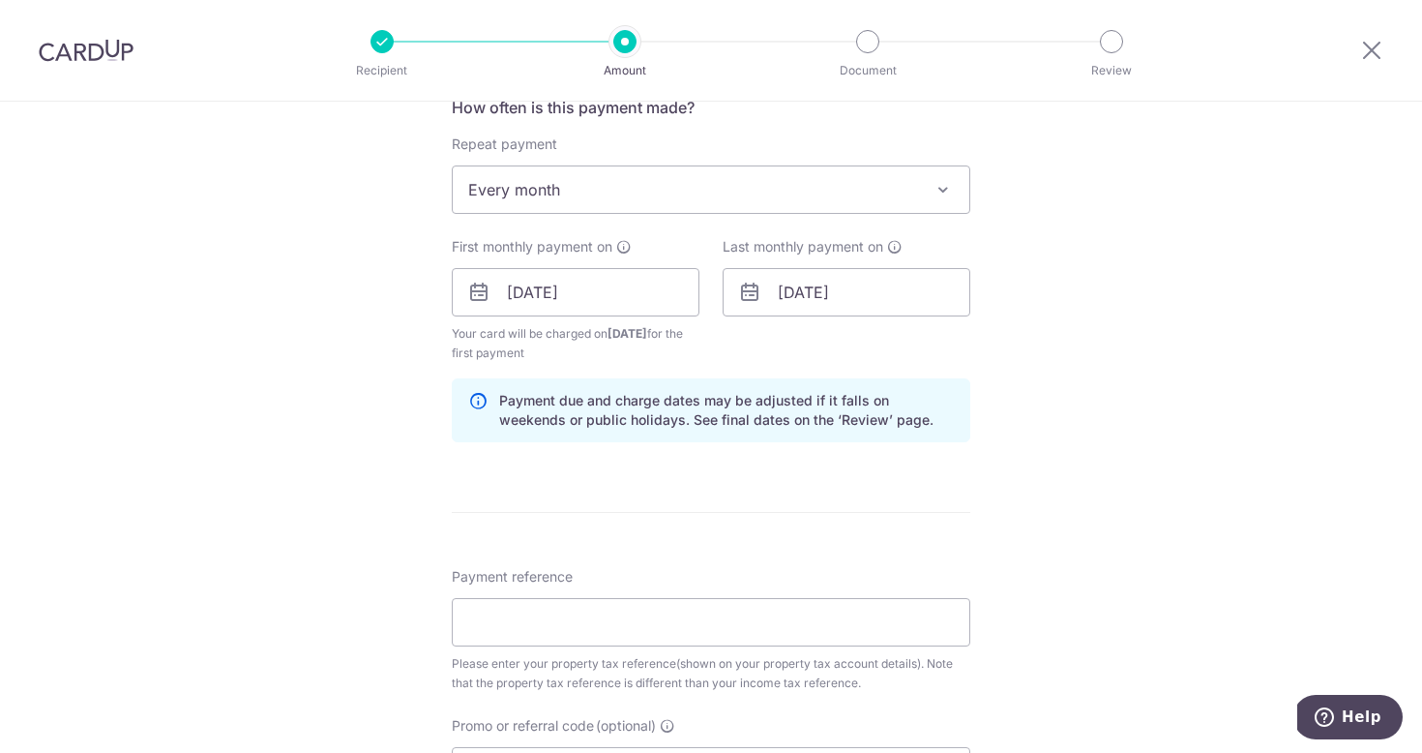
click at [1127, 378] on div "Tell us more about your payment Enter payment amount SGD 78.20 78.20 The total …" at bounding box center [711, 288] width 1422 height 1974
click at [802, 628] on input "Payment reference" at bounding box center [711, 622] width 519 height 48
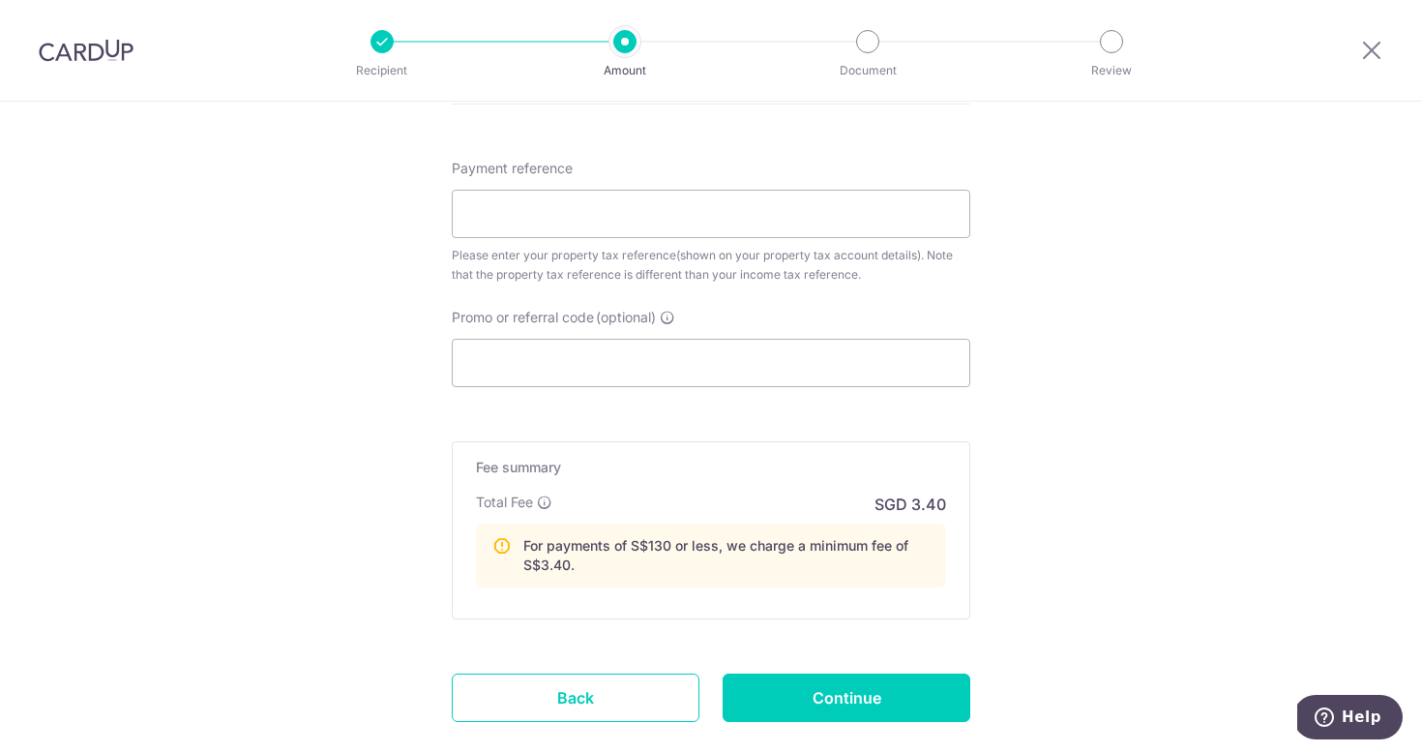
click at [1215, 0] on header "Recipient Amount Document Review" at bounding box center [711, 51] width 1422 height 102
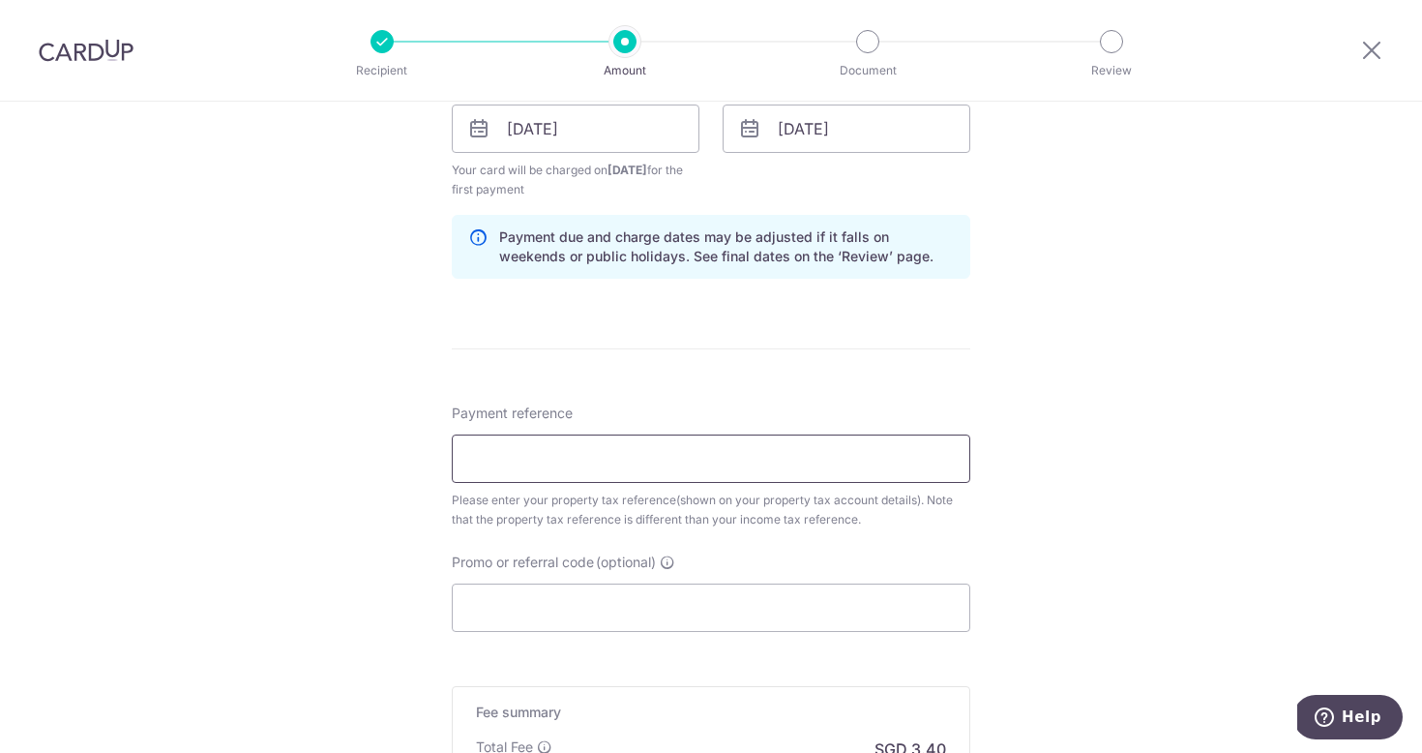
click at [618, 452] on input "Payment reference" at bounding box center [711, 458] width 519 height 48
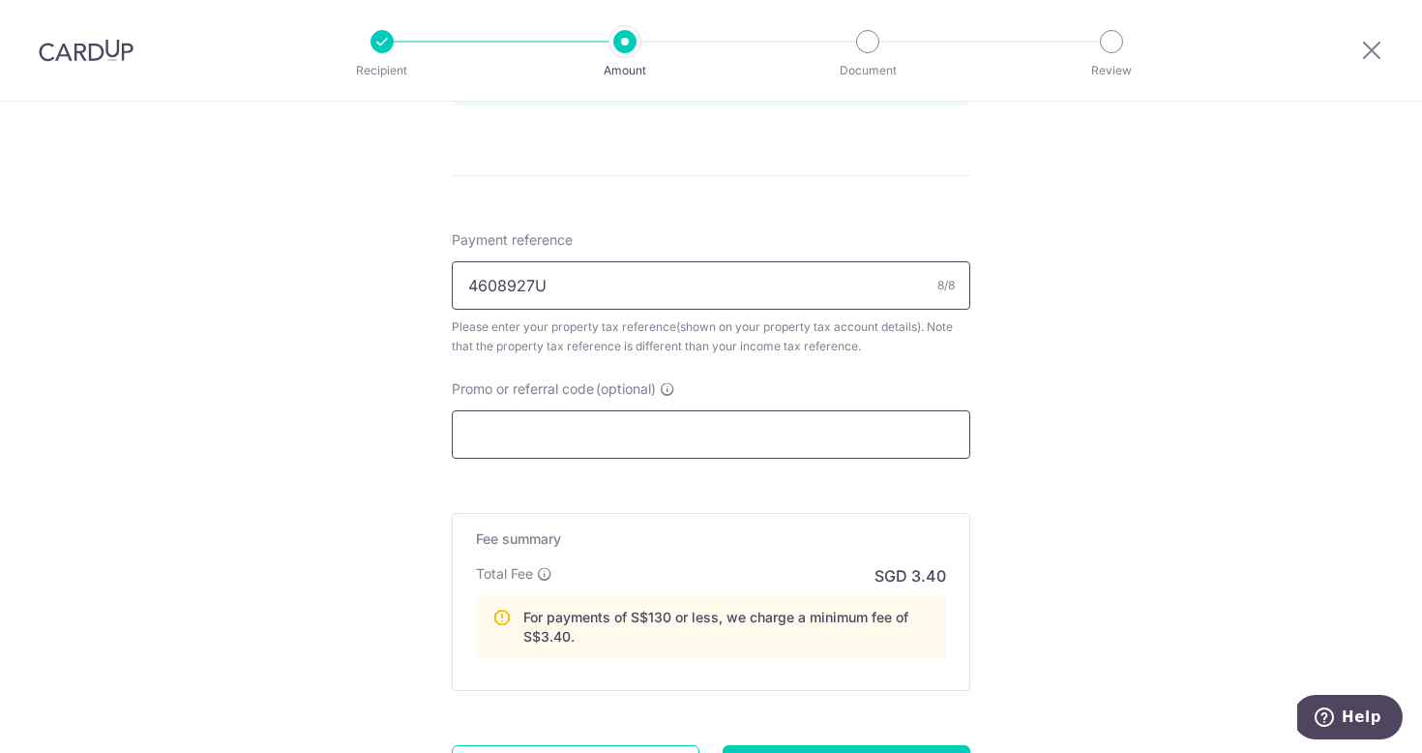
type input "4608927U"
click at [630, 419] on input "Promo or referral code (optional)" at bounding box center [711, 434] width 519 height 48
paste input "3HOME25R"
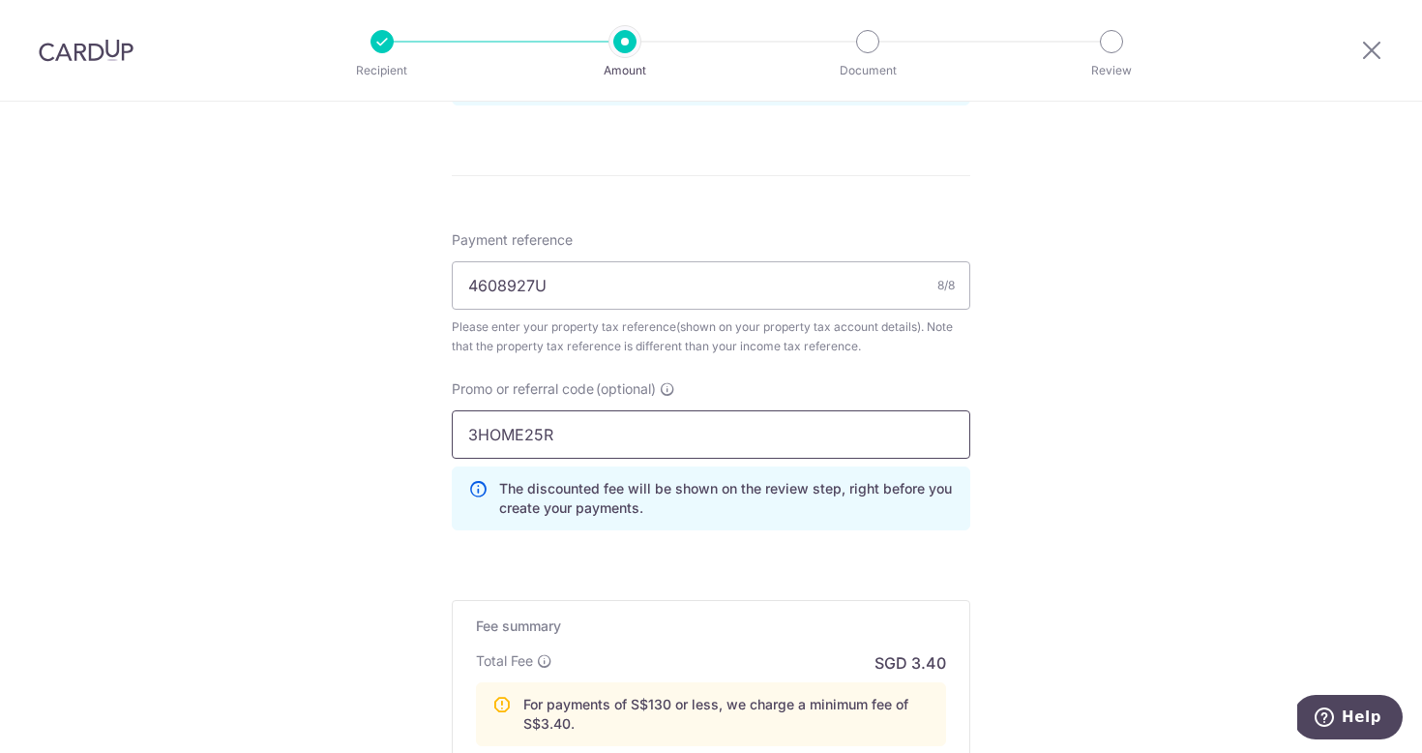
type input "3HOME25R"
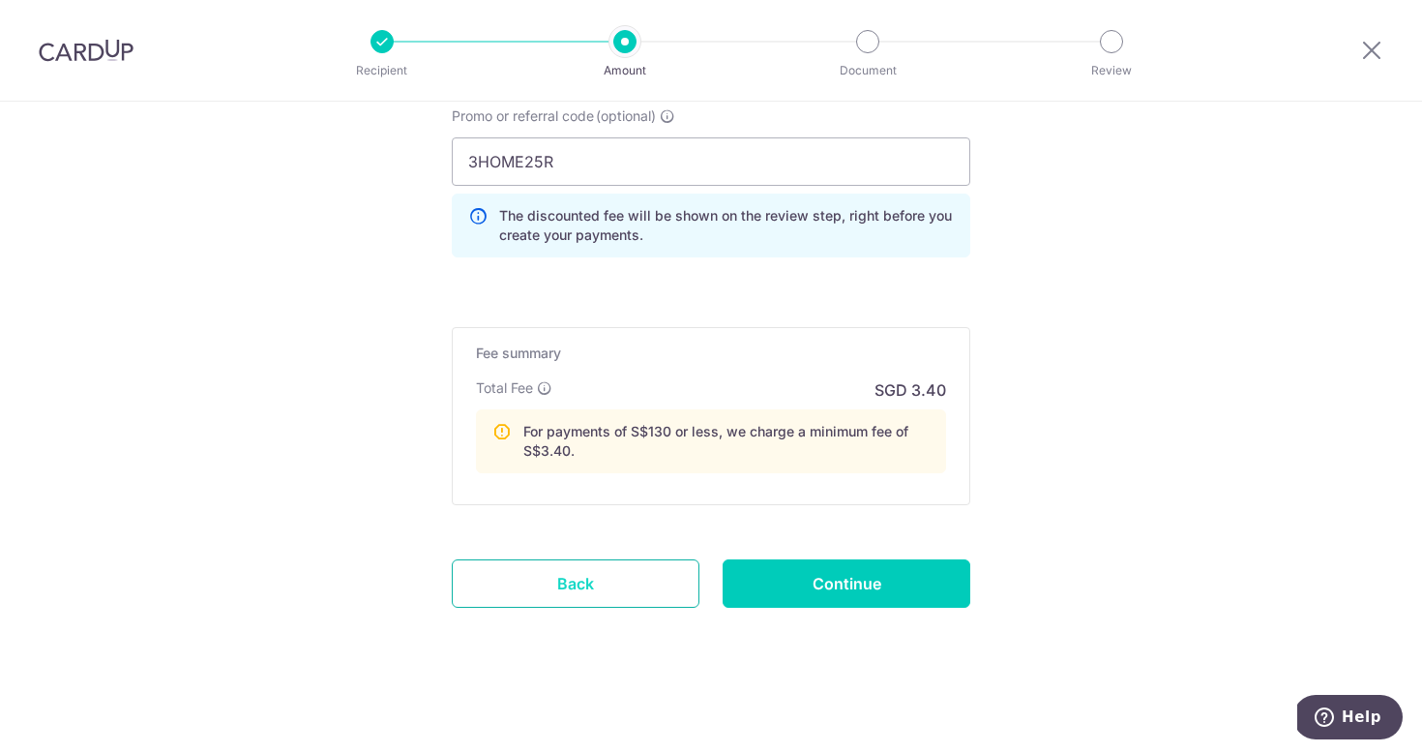
scroll to position [1410, 0]
click at [643, 581] on link "Back" at bounding box center [576, 583] width 248 height 48
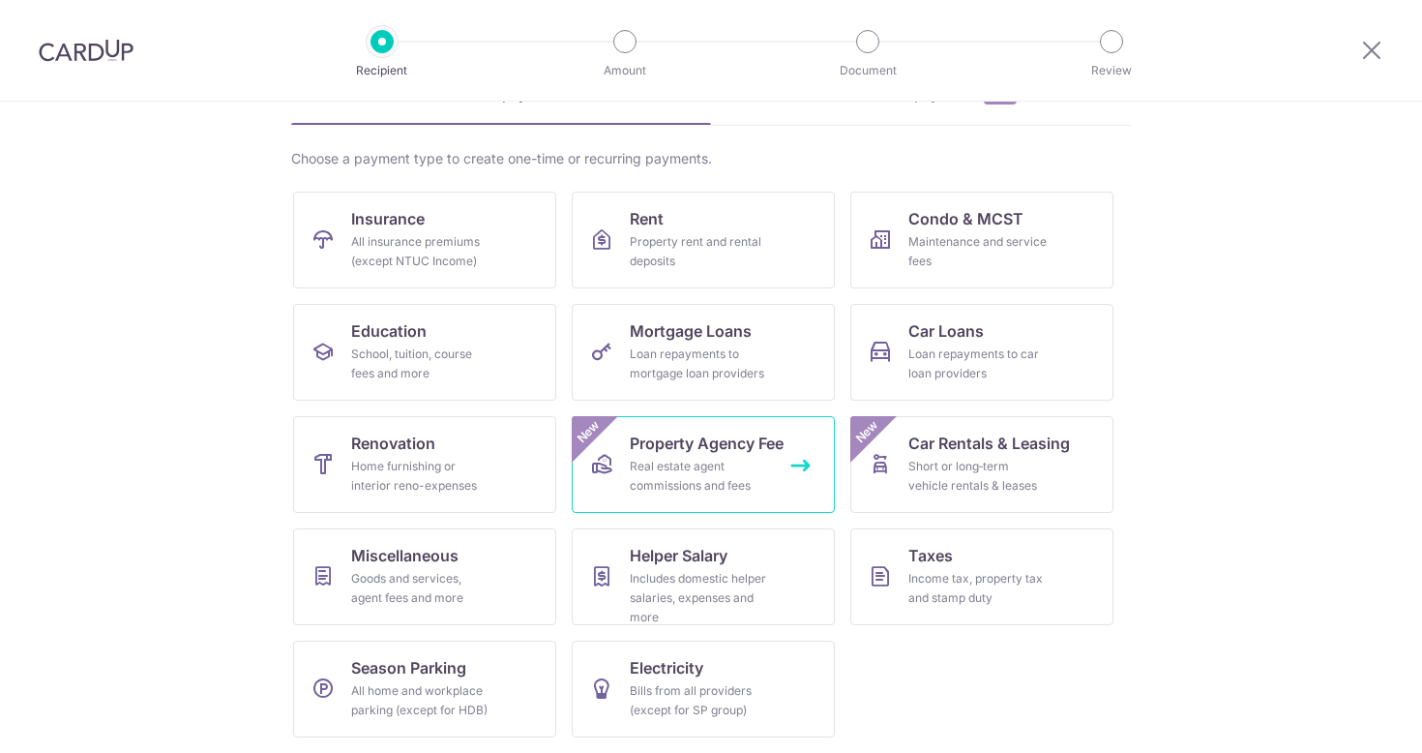
scroll to position [113, 0]
click at [875, 112] on link "International payments New" at bounding box center [921, 105] width 420 height 40
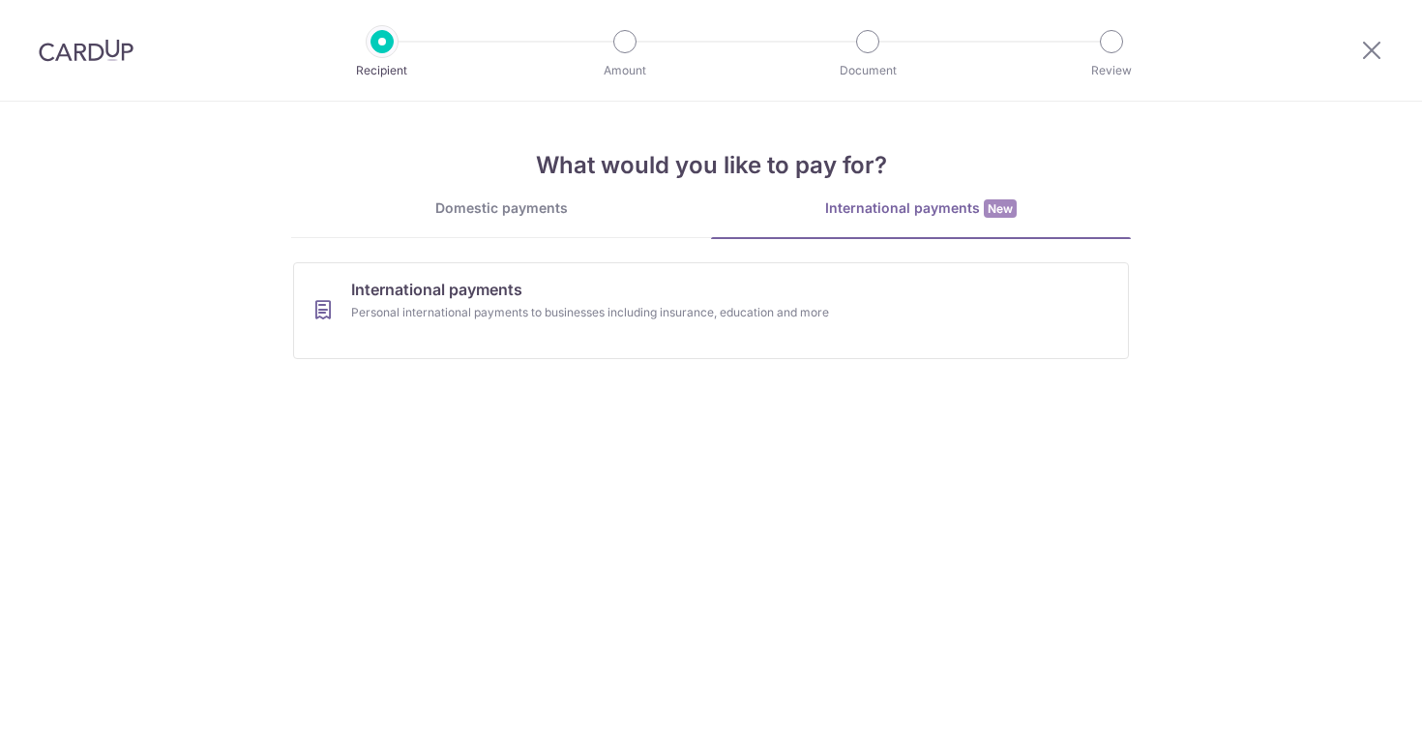
scroll to position [0, 0]
click at [539, 214] on div "Domestic payments" at bounding box center [501, 207] width 420 height 19
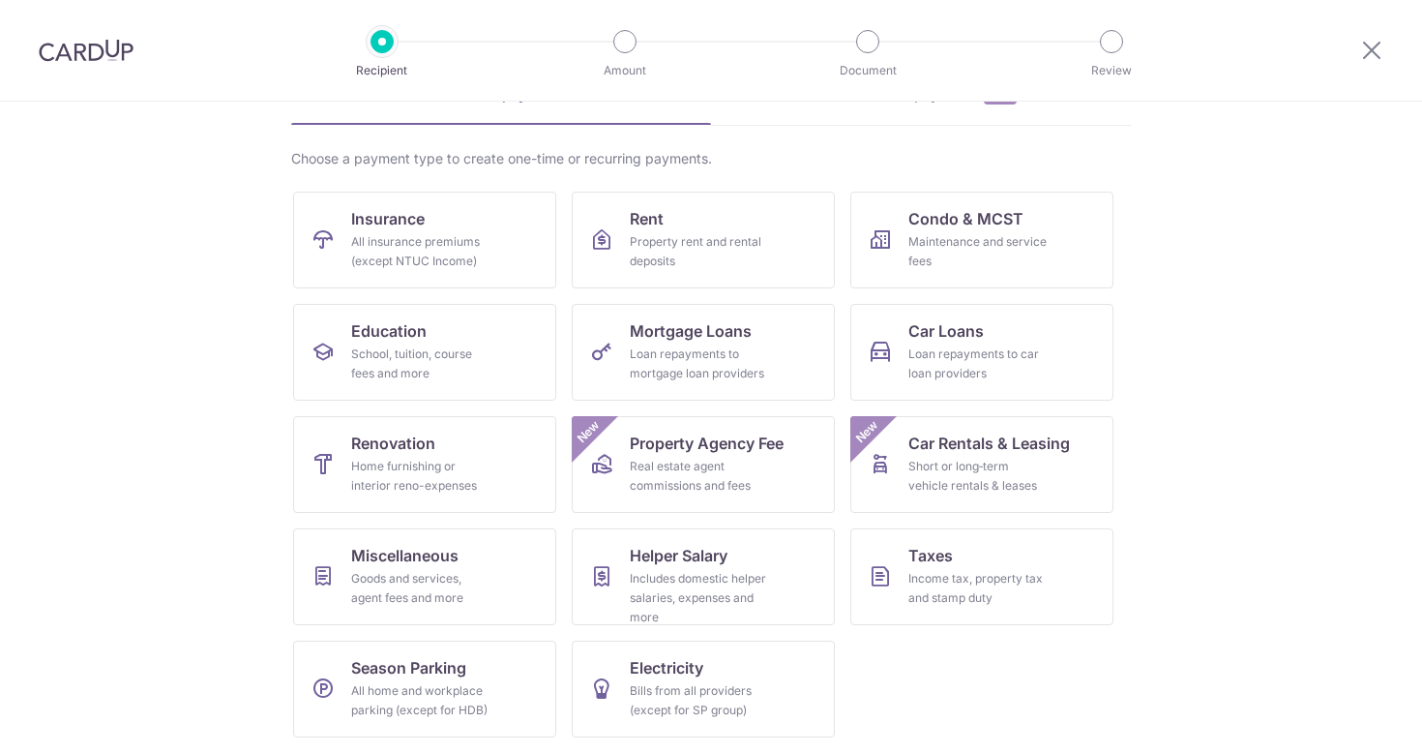
scroll to position [113, 0]
click at [685, 571] on div "Includes domestic helper salaries, expenses and more" at bounding box center [699, 598] width 139 height 58
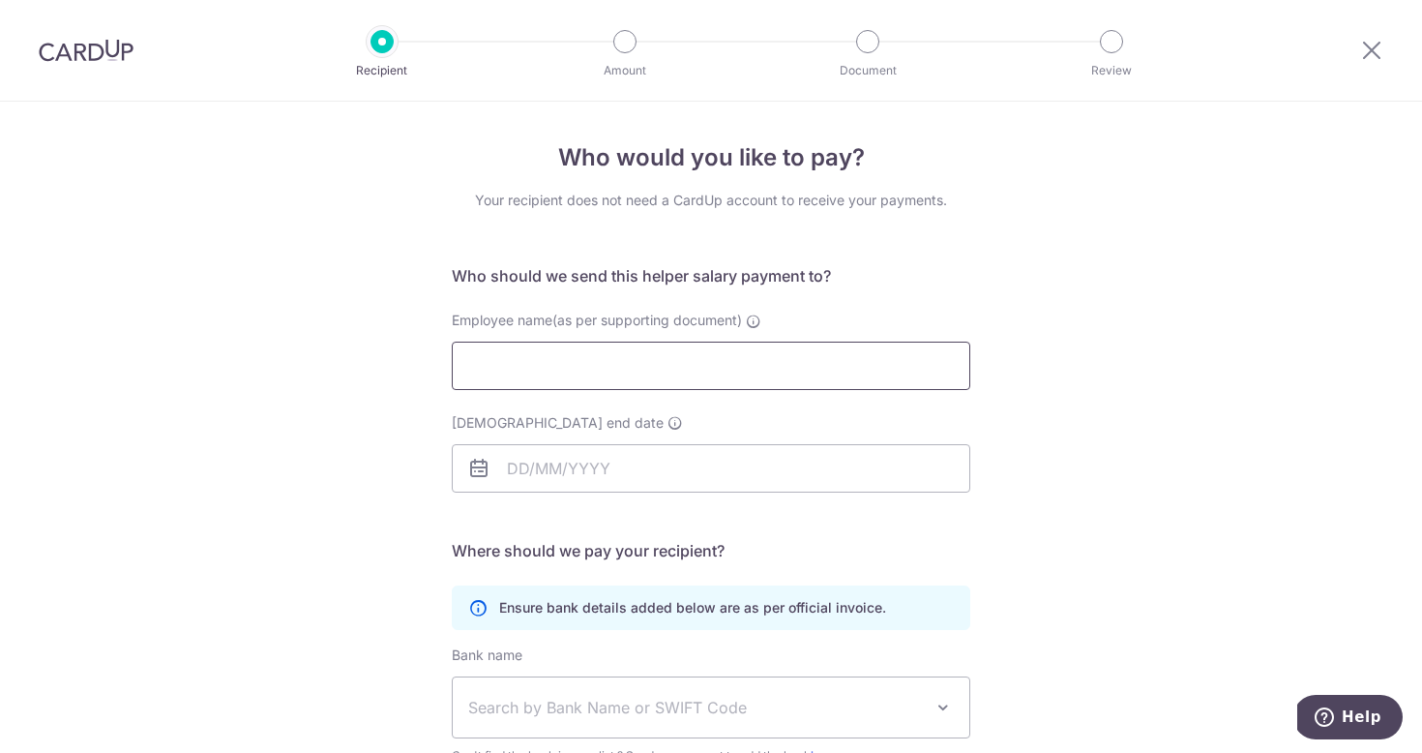
click at [737, 359] on input "Employee name(as per supporting document)" at bounding box center [711, 365] width 519 height 48
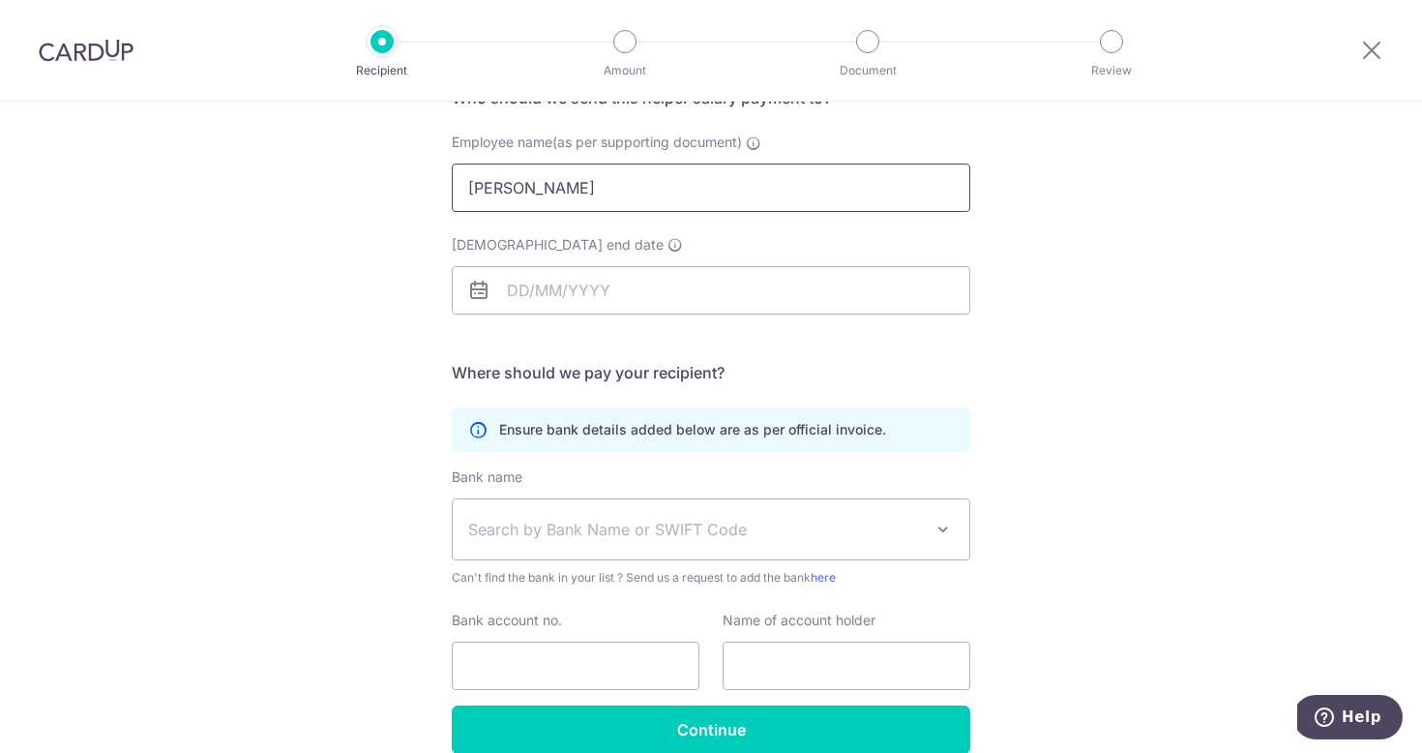
scroll to position [138, 0]
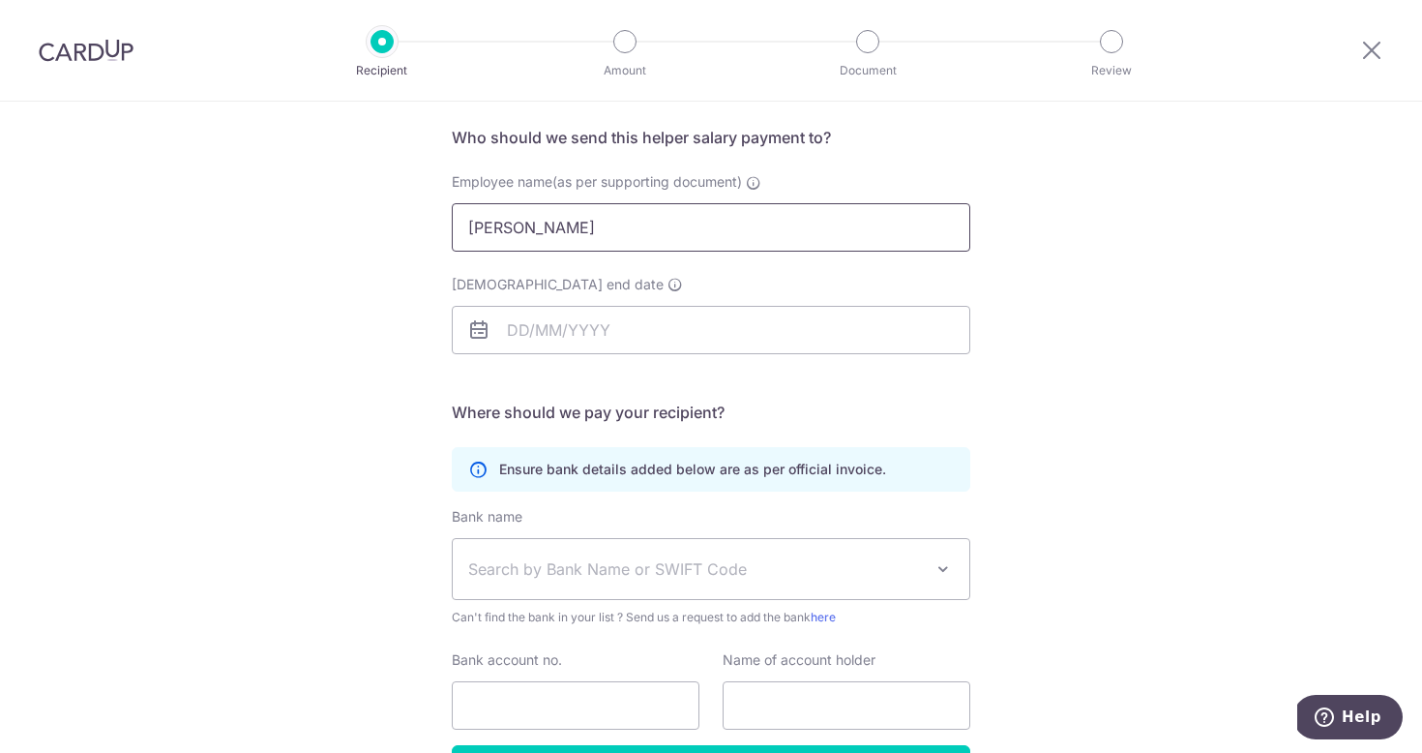
type input "Nandar Oo"
click at [576, 576] on span "Search by Bank Name or SWIFT Code" at bounding box center [695, 568] width 455 height 23
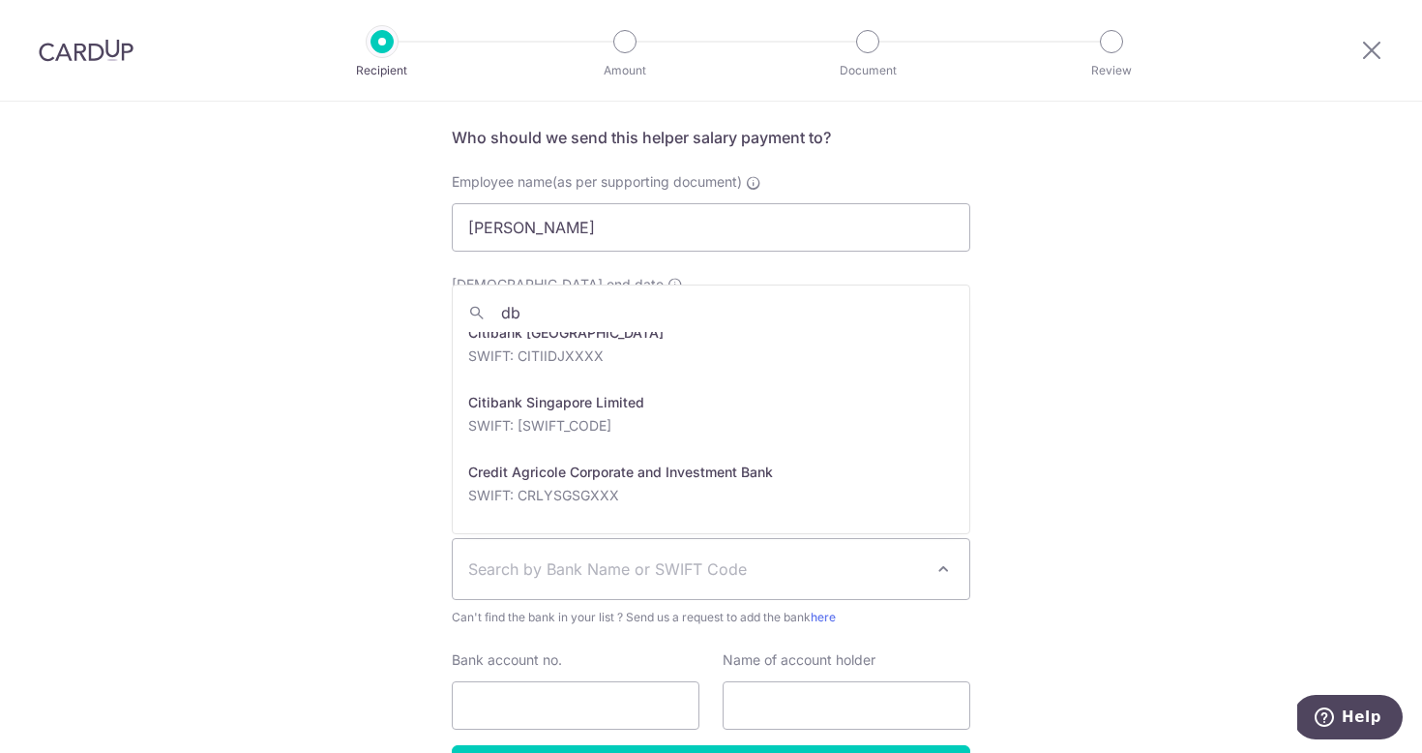
scroll to position [0, 0]
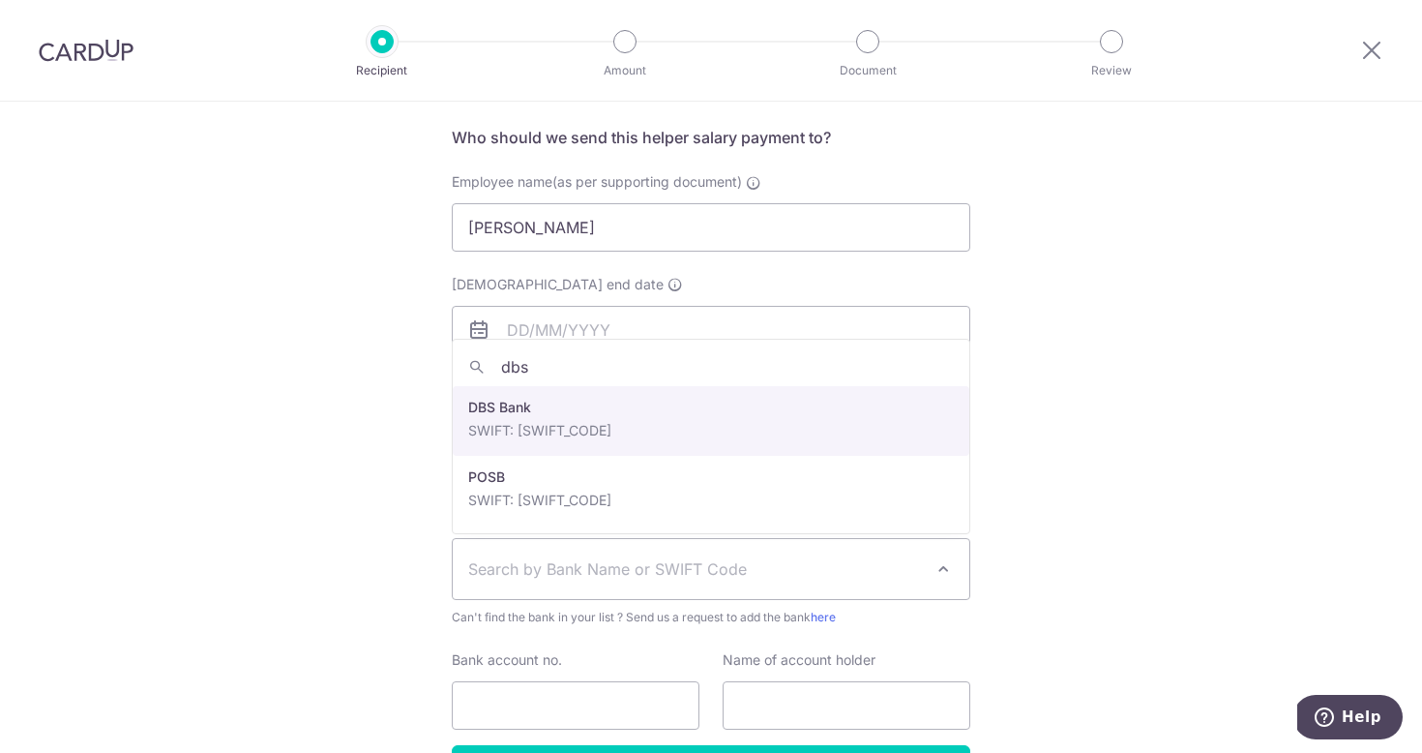
type input "dbs"
select select "6"
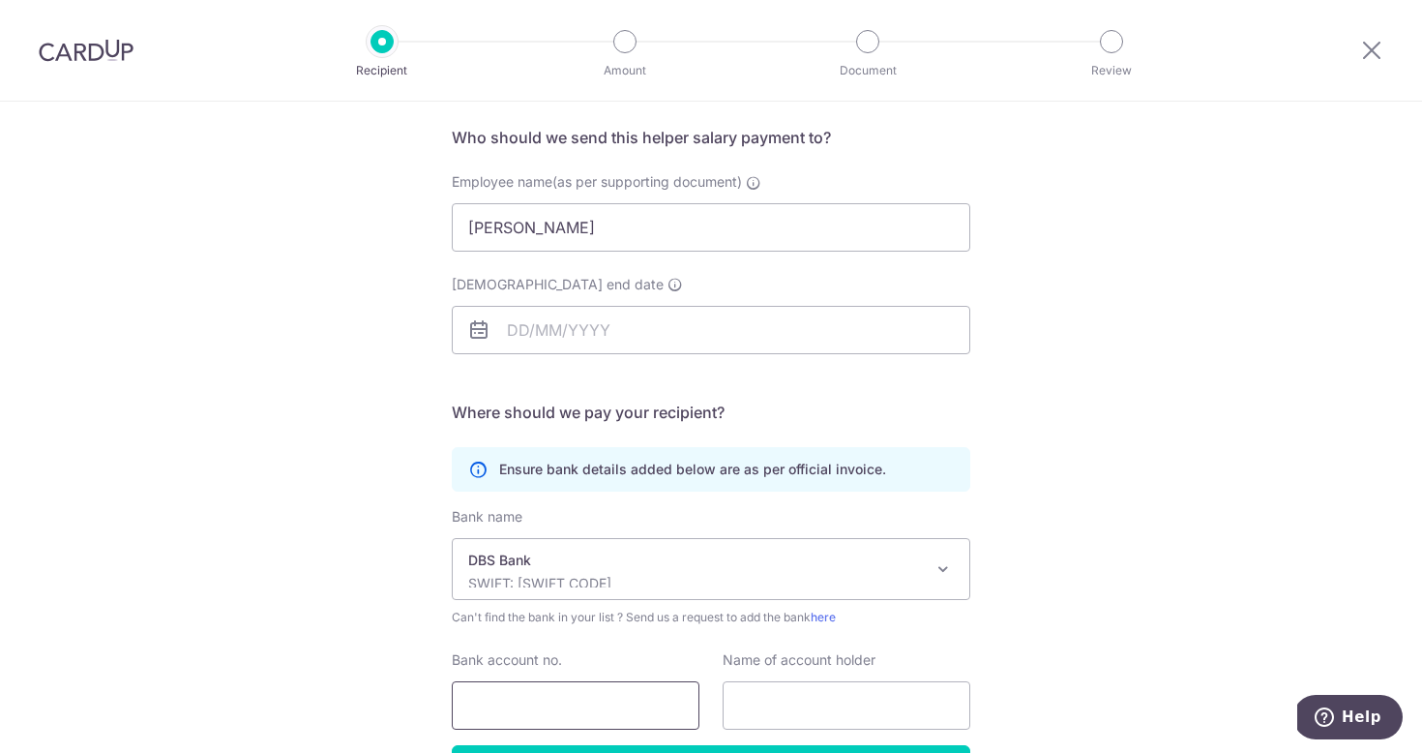
click at [551, 711] on input "Bank account no." at bounding box center [576, 705] width 248 height 48
click at [579, 316] on input "Employment contract end date" at bounding box center [711, 330] width 519 height 48
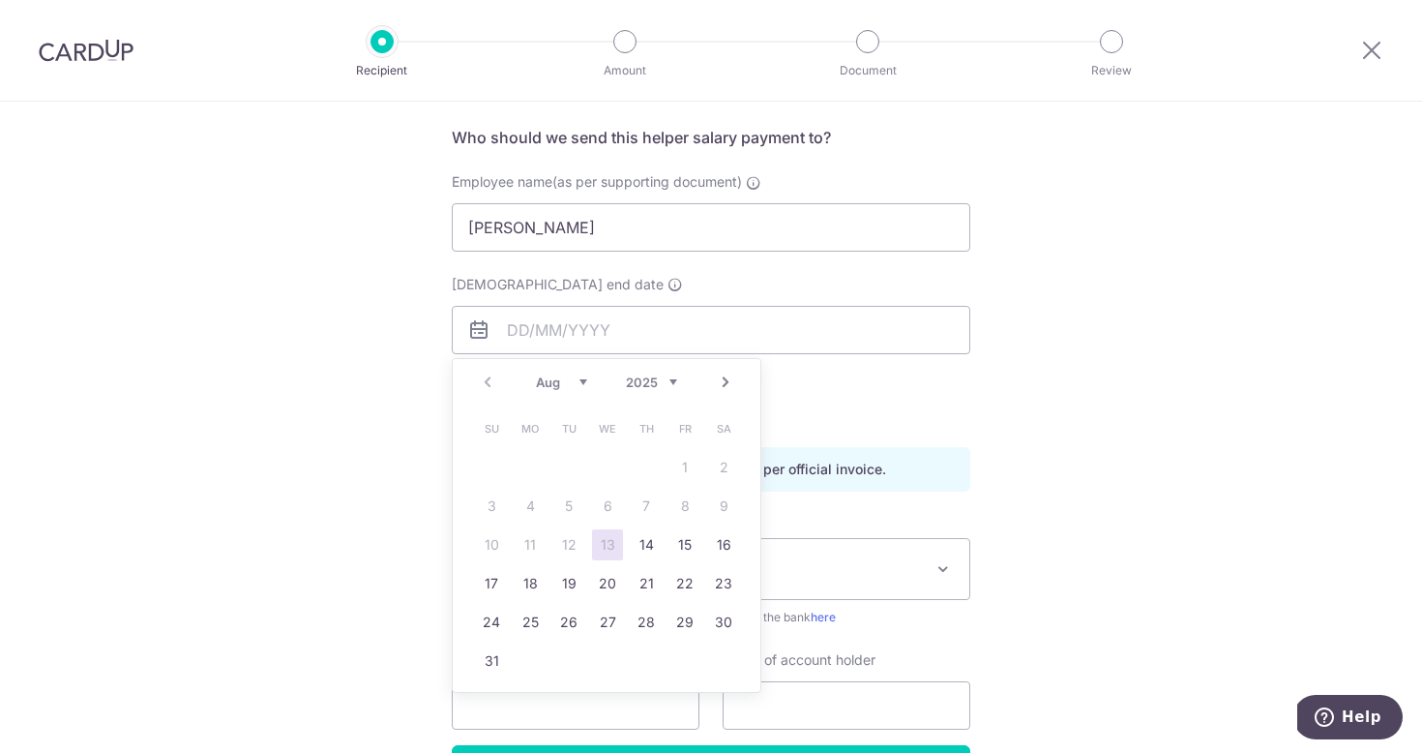
click at [1114, 412] on div "Who would you like to pay? Your recipient does not need a CardUp account to rec…" at bounding box center [711, 423] width 1422 height 921
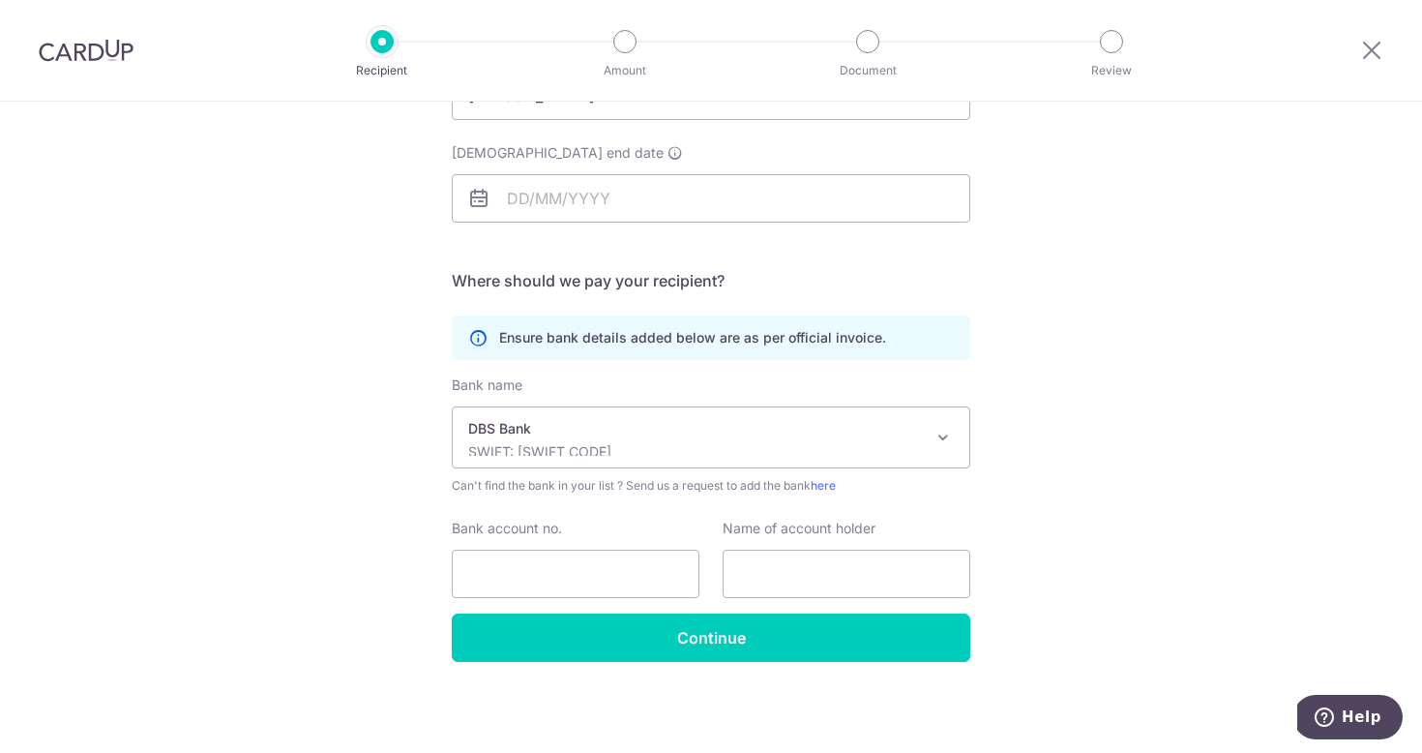
scroll to position [270, 0]
click at [473, 340] on icon at bounding box center [477, 337] width 19 height 19
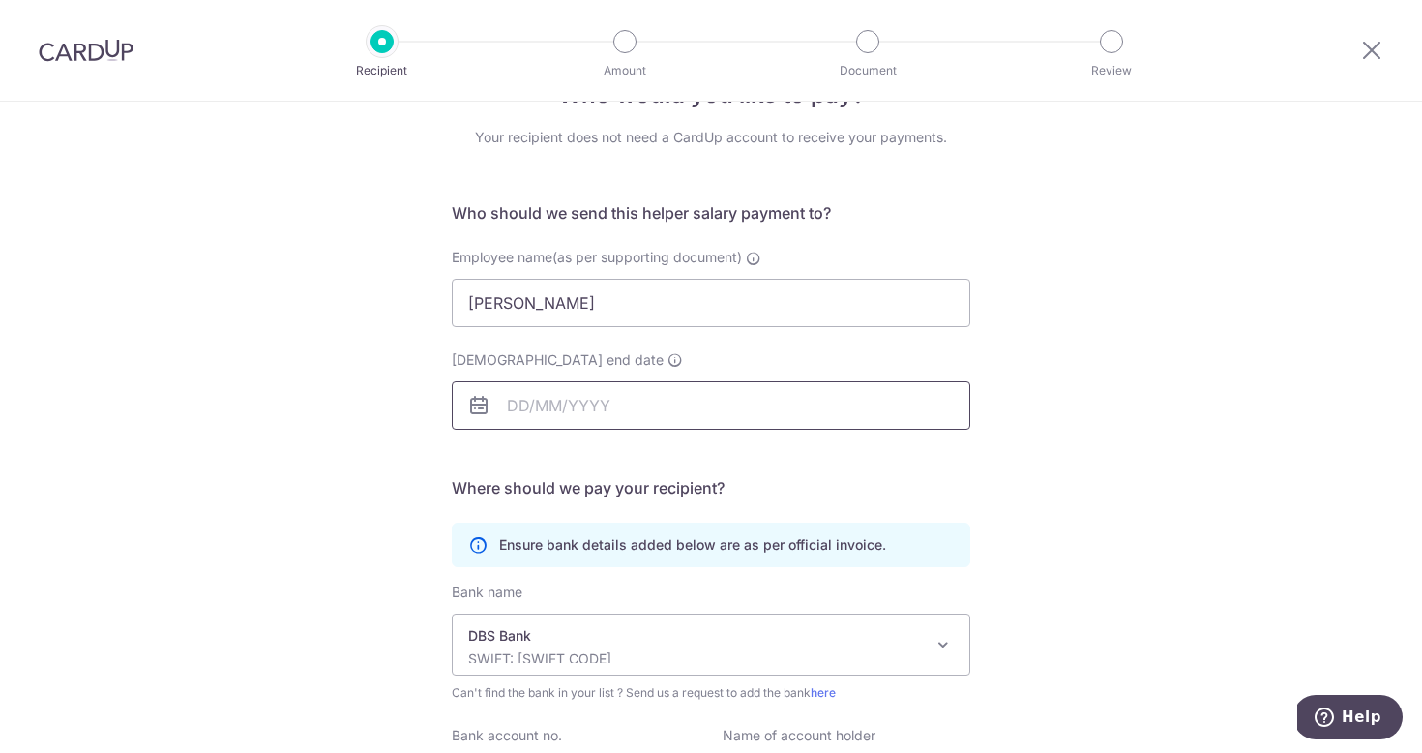
click at [682, 404] on input "Employment contract end date" at bounding box center [711, 405] width 519 height 48
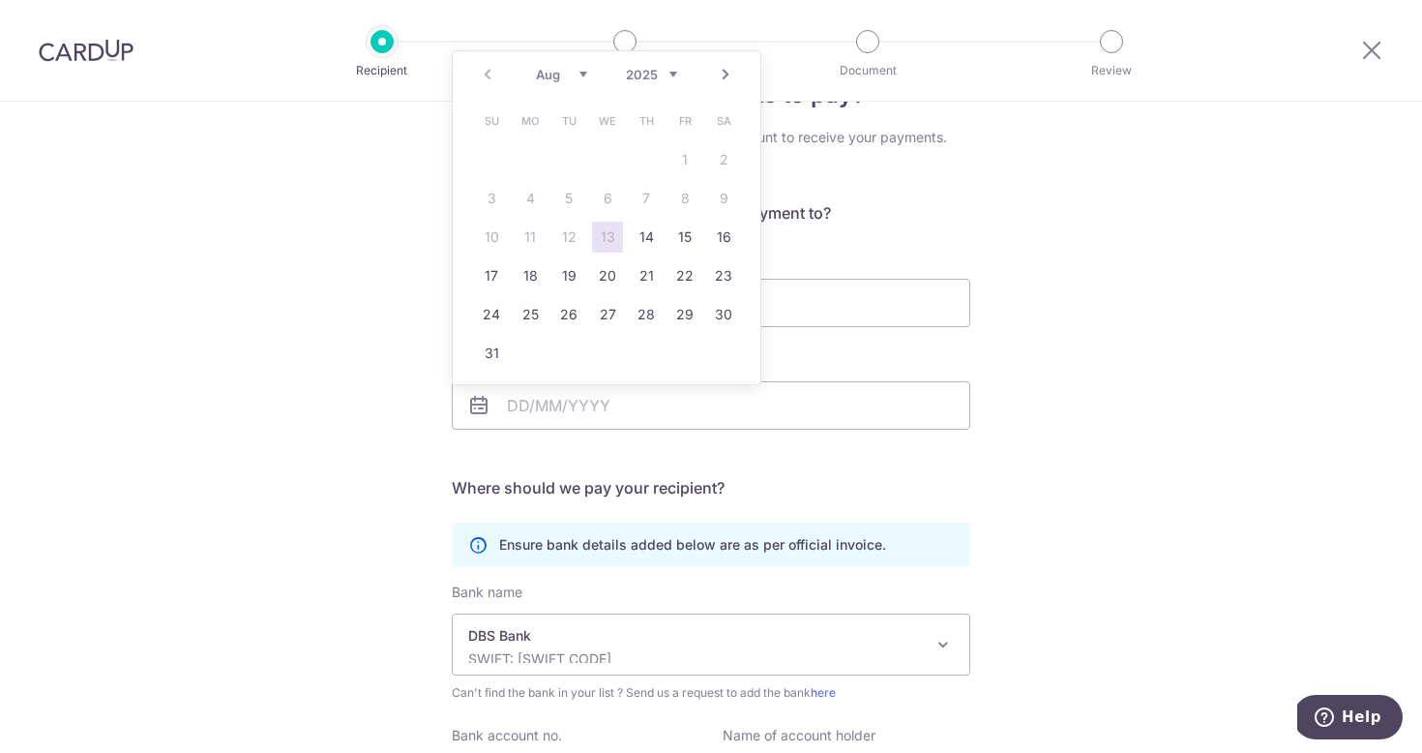
click at [1158, 354] on div "Who would you like to pay? Your recipient does not need a CardUp account to rec…" at bounding box center [711, 499] width 1422 height 921
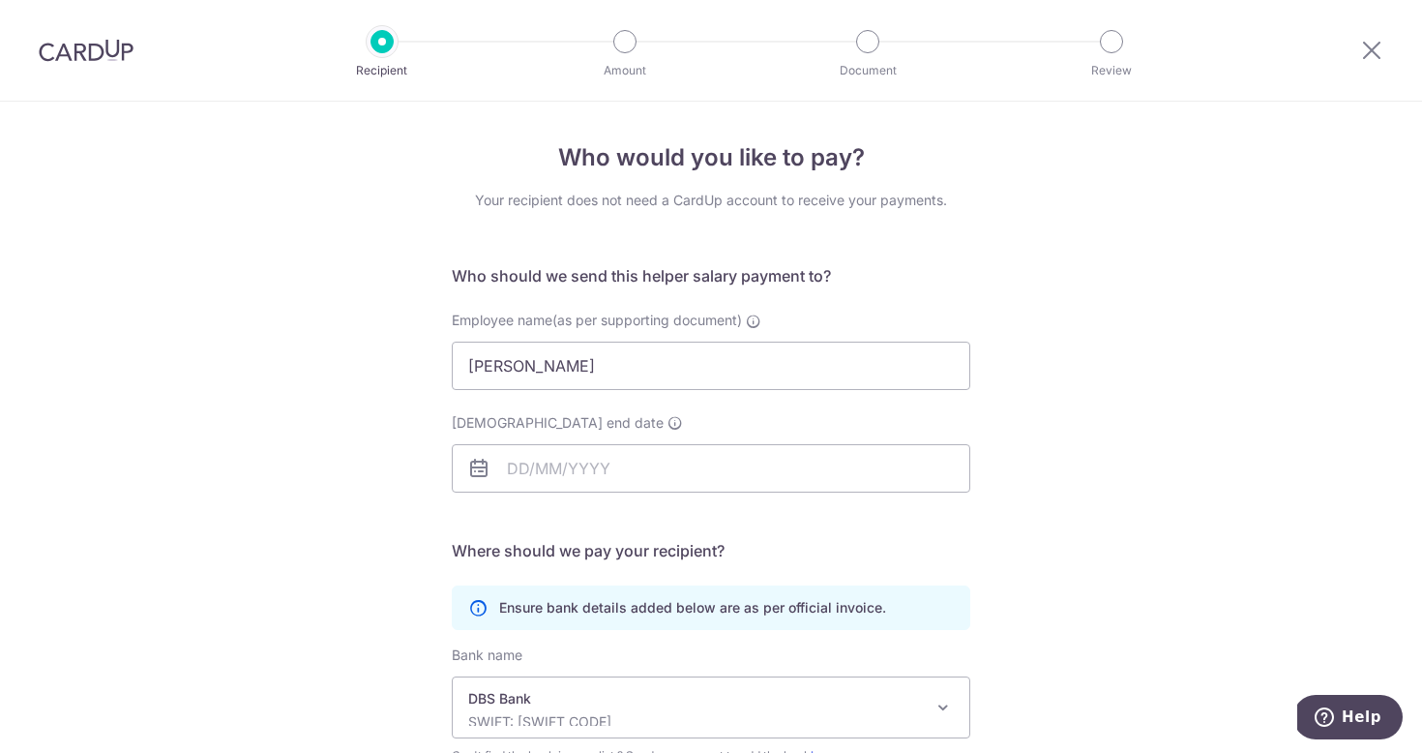
scroll to position [0, 0]
click at [1369, 45] on icon at bounding box center [1371, 50] width 23 height 24
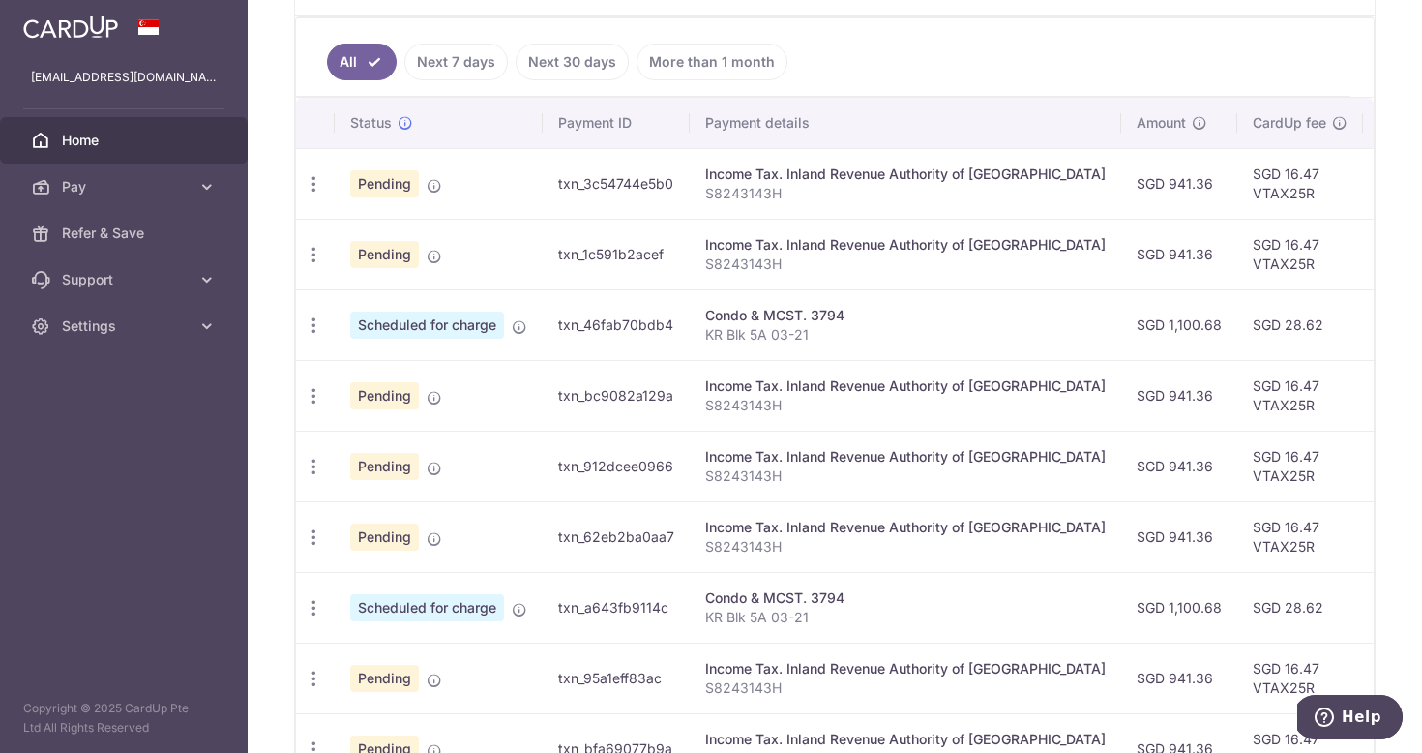
scroll to position [486, 0]
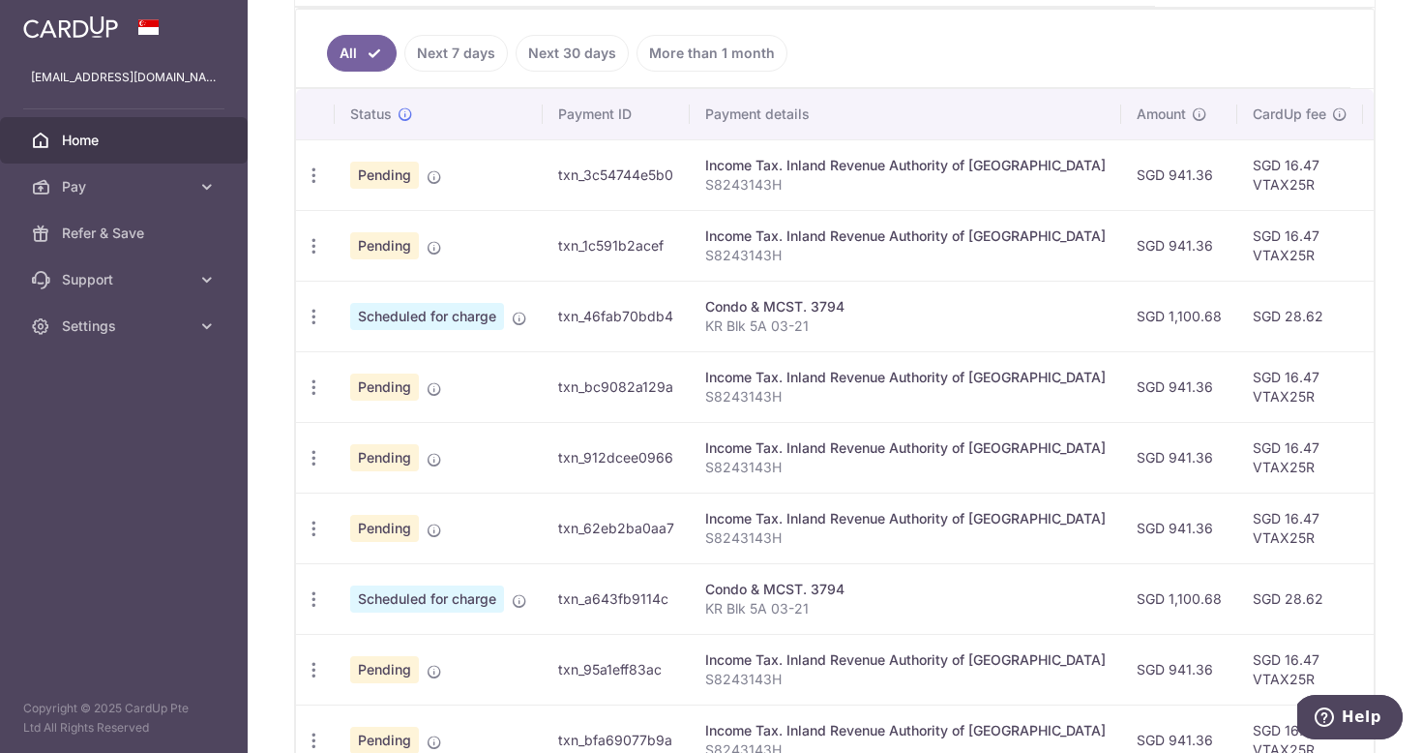
drag, startPoint x: 798, startPoint y: 173, endPoint x: 1183, endPoint y: 618, distance: 588.4
click at [1183, 618] on tbody "Update payment Cancel payment Pending txn_3c54744e5b0 Income Tax. Inland Revenu…" at bounding box center [1082, 492] width 1572 height 706
click at [1237, 618] on td "SGD 28.62" at bounding box center [1300, 598] width 126 height 71
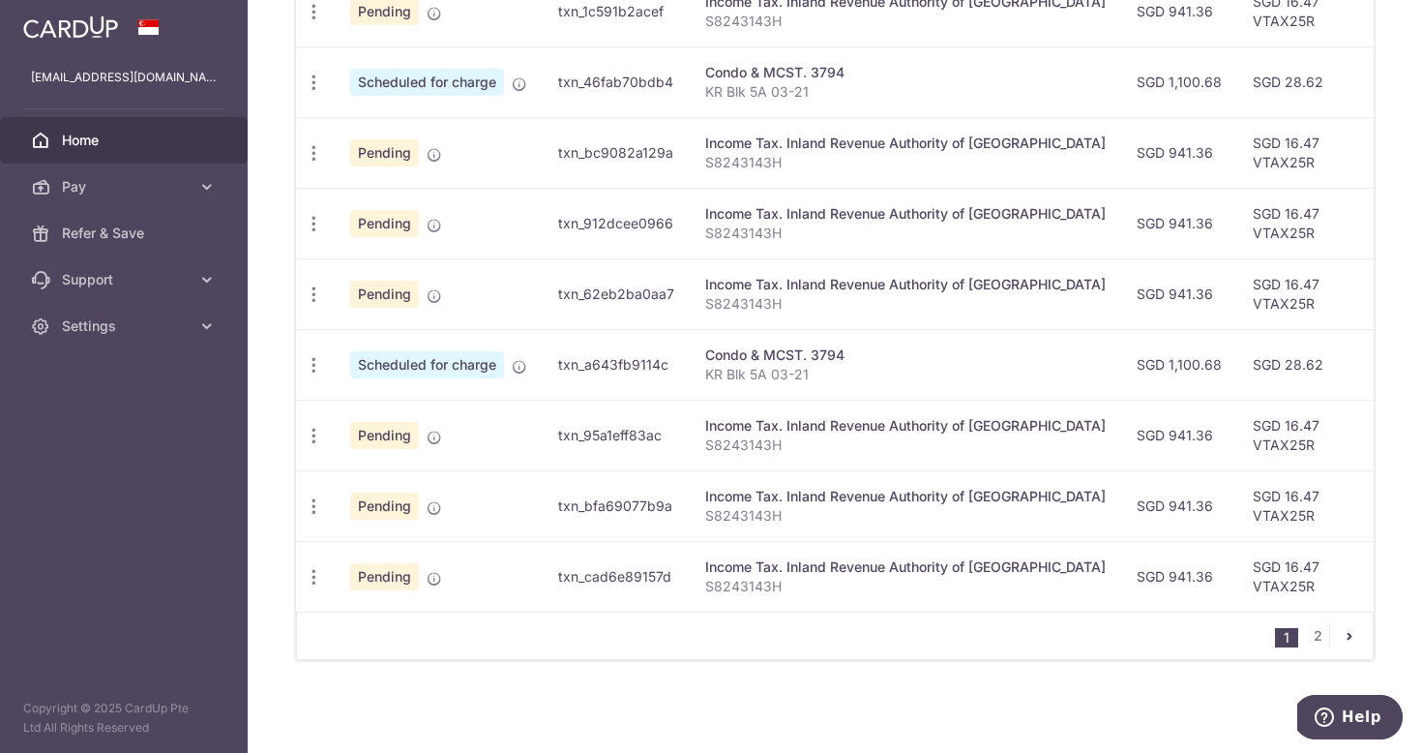
scroll to position [720, 0]
drag, startPoint x: 1305, startPoint y: 584, endPoint x: 768, endPoint y: 327, distance: 595.4
click at [768, 327] on tbody "Update payment Cancel payment Pending txn_3c54744e5b0 Income Tax. Inland Revenu…" at bounding box center [1082, 258] width 1572 height 706
click at [768, 327] on td "Income Tax. Inland Revenue Authority of Singapore S8243143H" at bounding box center [905, 293] width 431 height 71
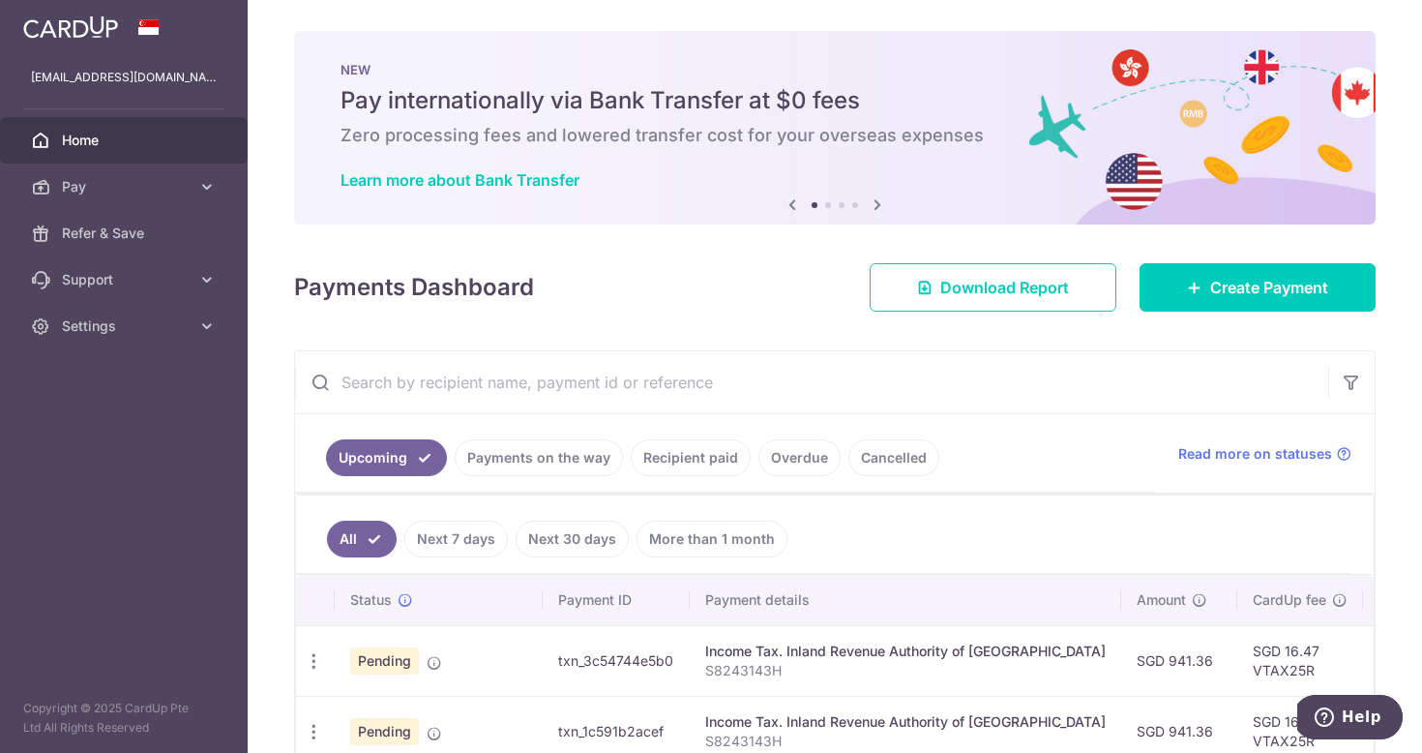
scroll to position [0, 0]
click at [146, 178] on span "Pay" at bounding box center [126, 186] width 128 height 19
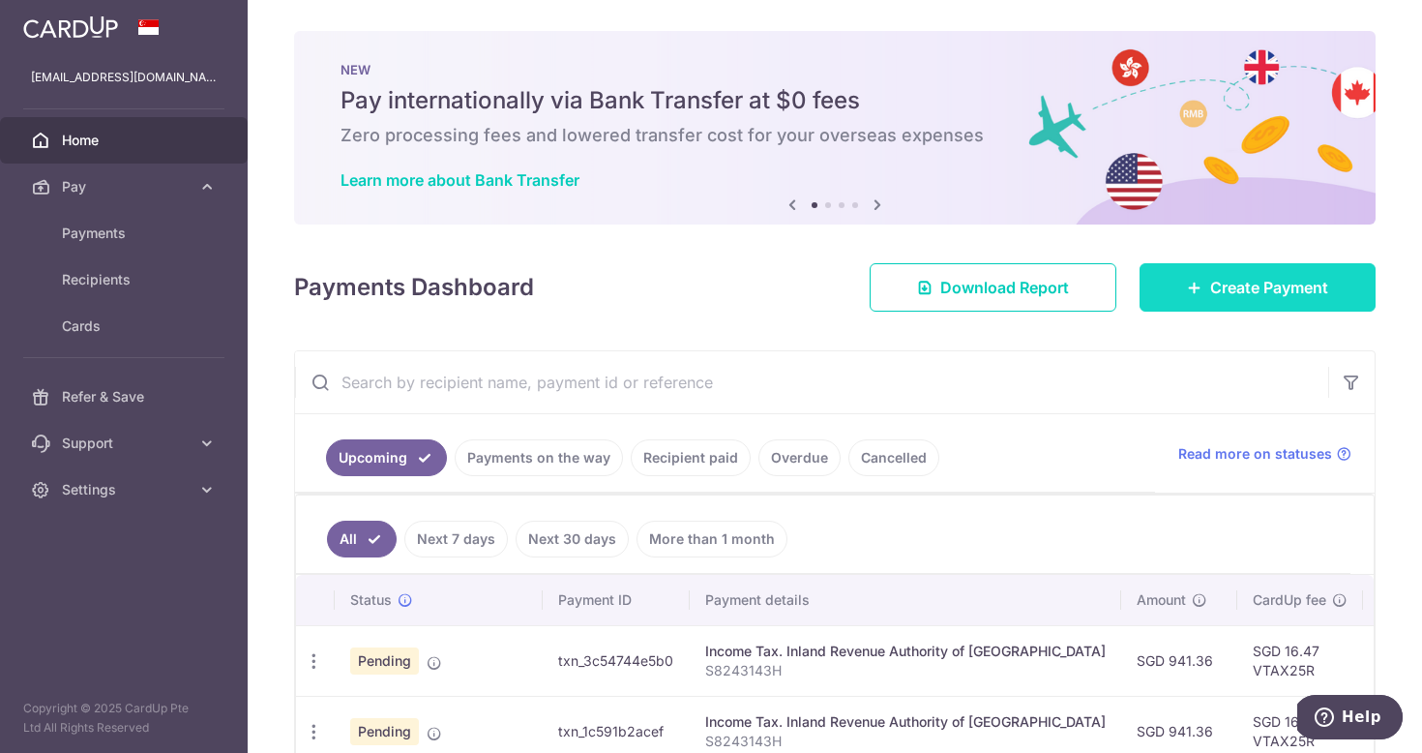
click at [1170, 279] on link "Create Payment" at bounding box center [1258, 287] width 236 height 48
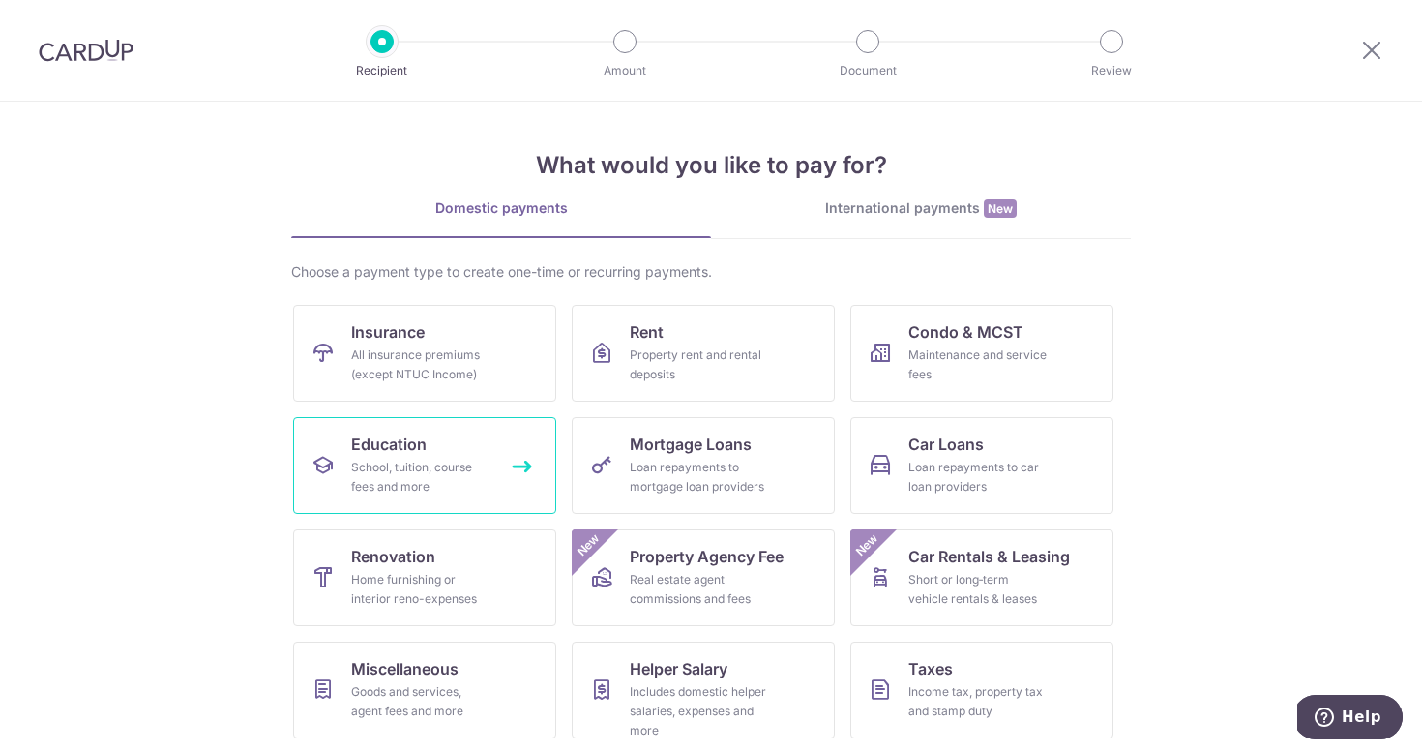
click at [420, 447] on span "Education" at bounding box center [388, 443] width 75 height 23
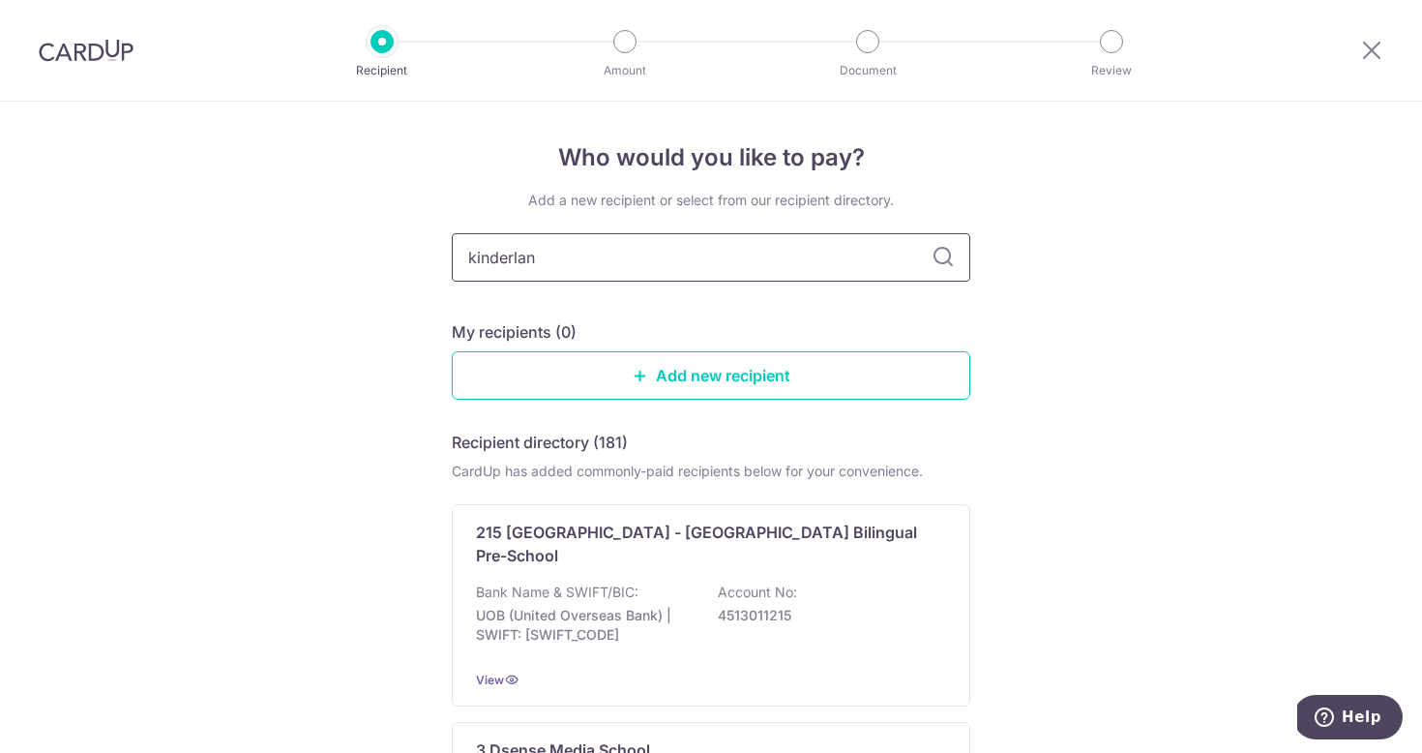
type input "kinderland"
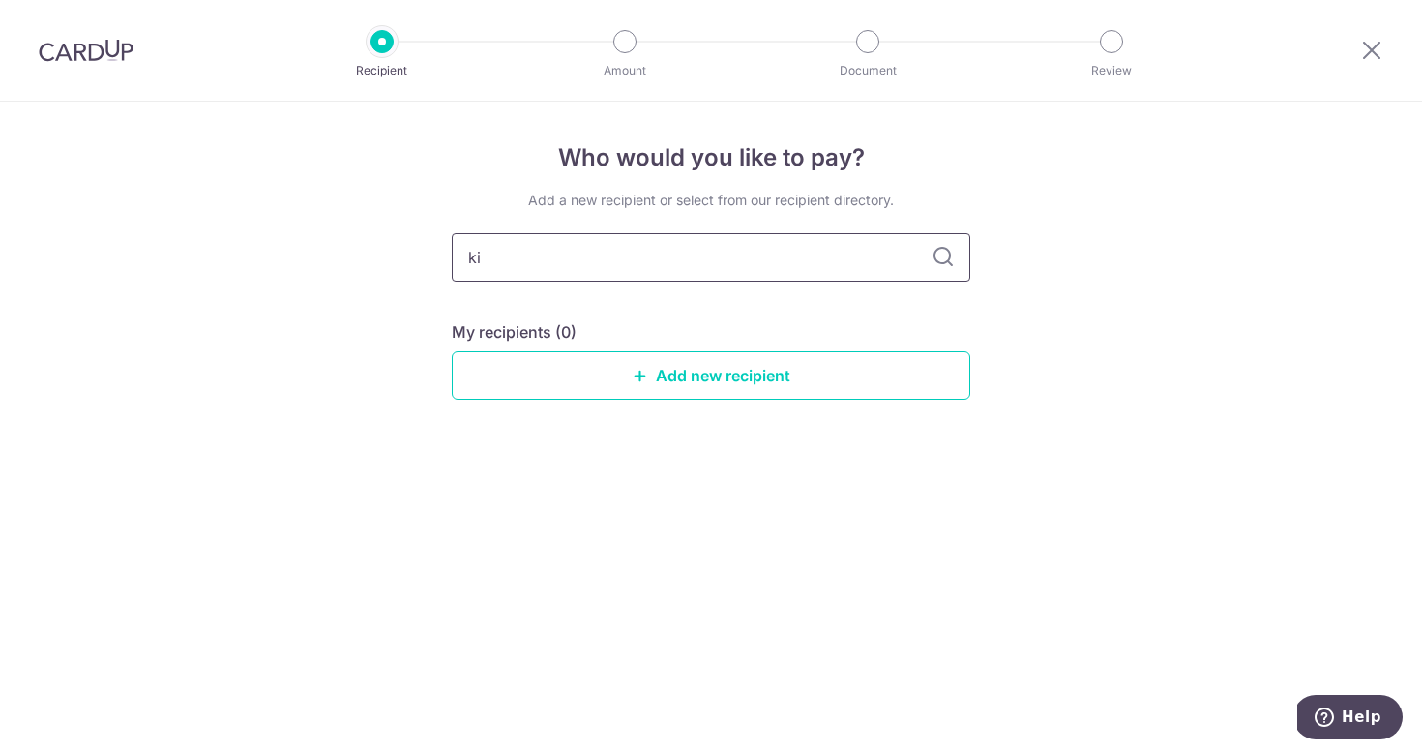
type input "k"
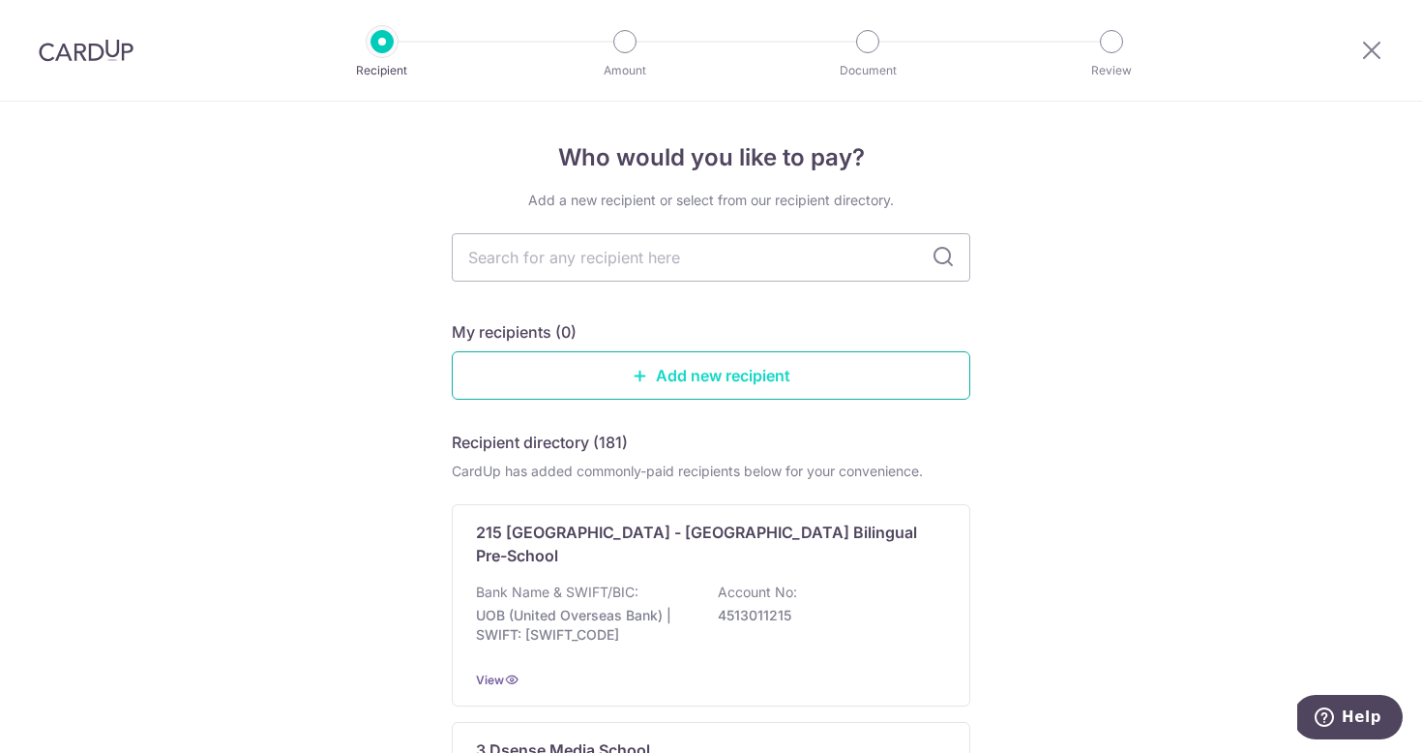
click at [792, 381] on link "Add new recipient" at bounding box center [711, 375] width 519 height 48
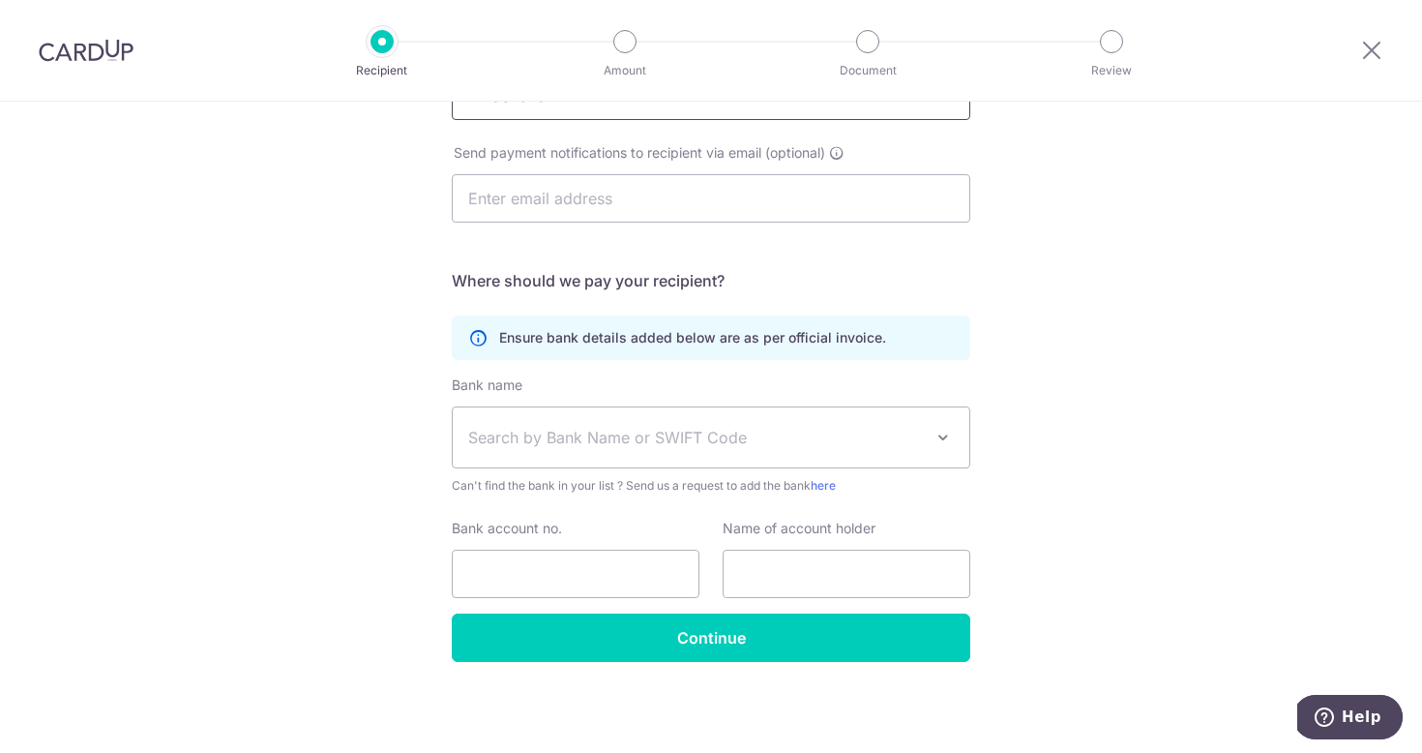
scroll to position [270, 0]
type input "Kinderland"
click at [1179, 510] on div "Who would you like to pay? Your recipient does not need a CardUp account to rec…" at bounding box center [711, 292] width 1422 height 921
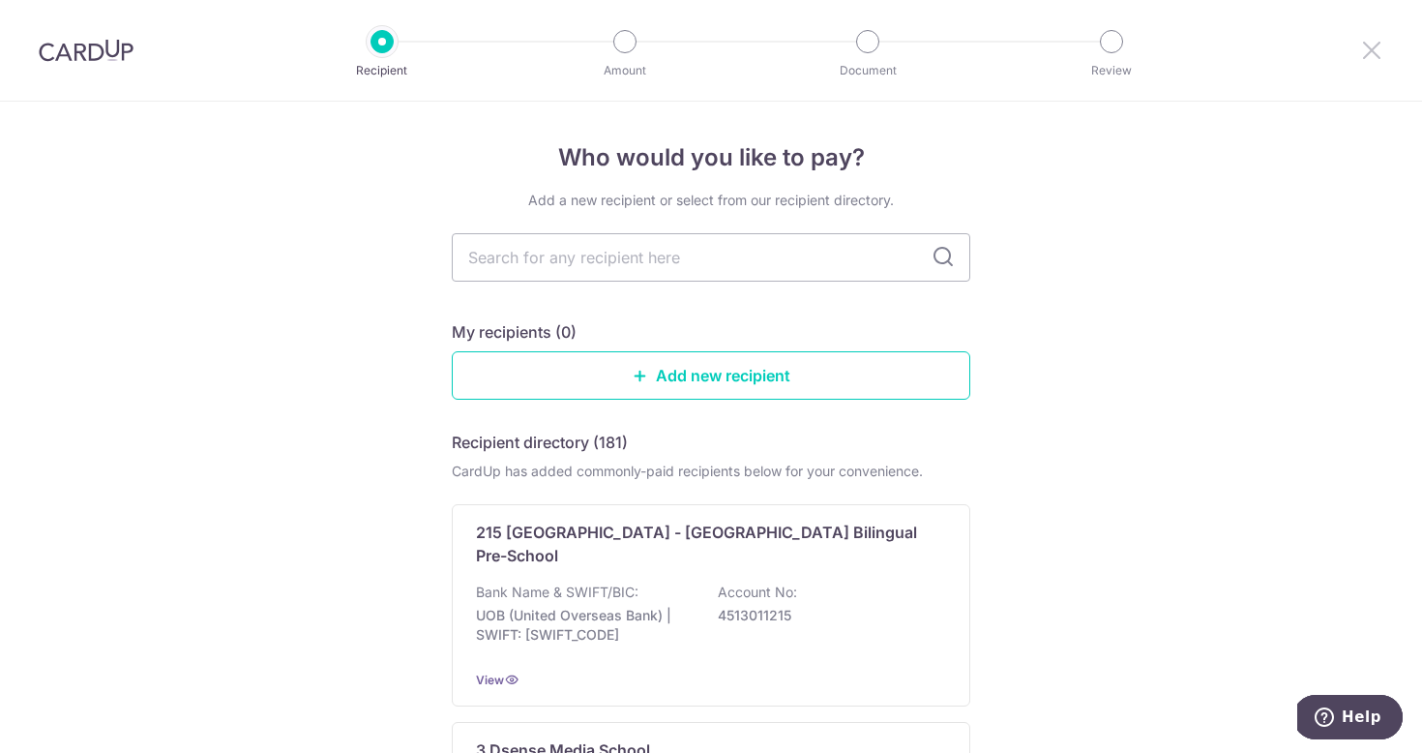
click at [1366, 41] on icon at bounding box center [1371, 50] width 23 height 24
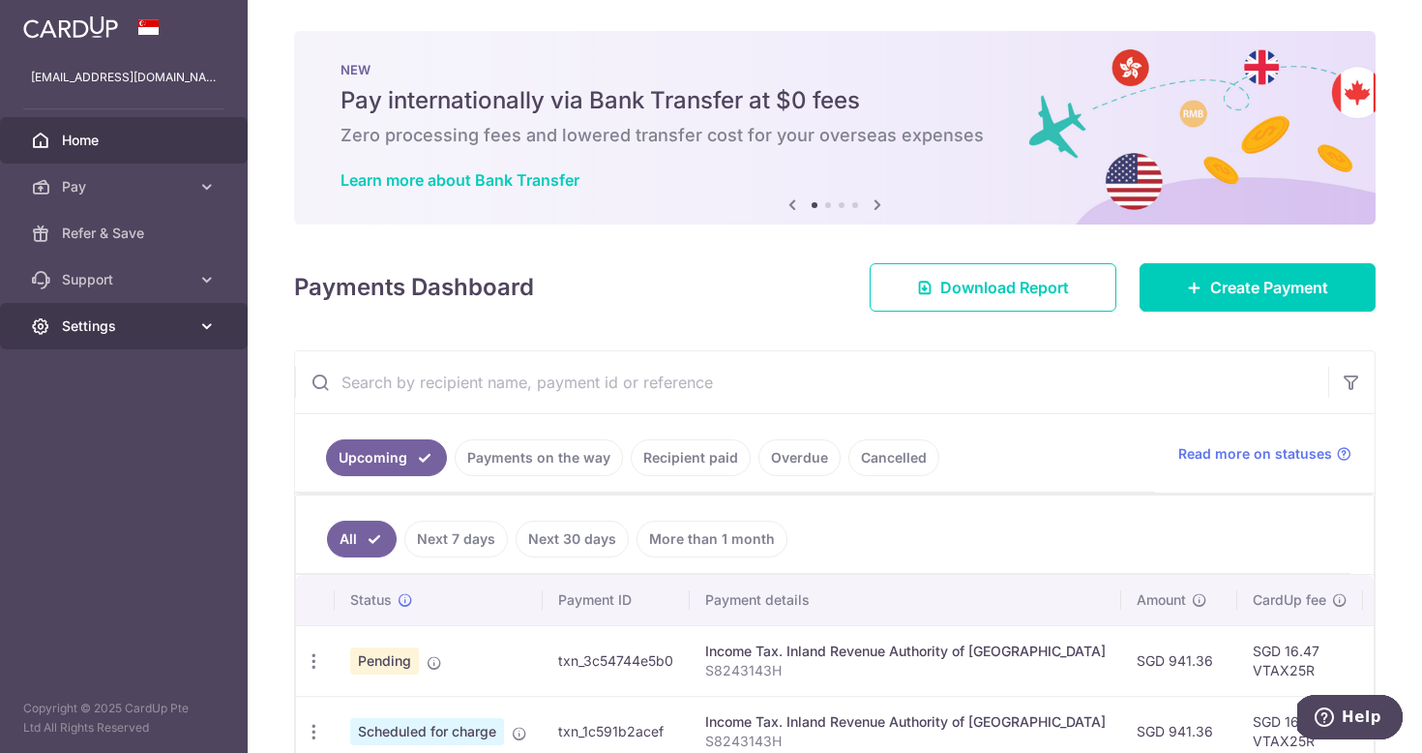
click at [181, 332] on span "Settings" at bounding box center [126, 325] width 128 height 19
click at [150, 531] on aside "[EMAIL_ADDRESS][DOMAIN_NAME] Home Pay Payments Recipients Cards Refer & Save Su…" at bounding box center [124, 376] width 248 height 753
